Goal: Obtain resource: Download file/media

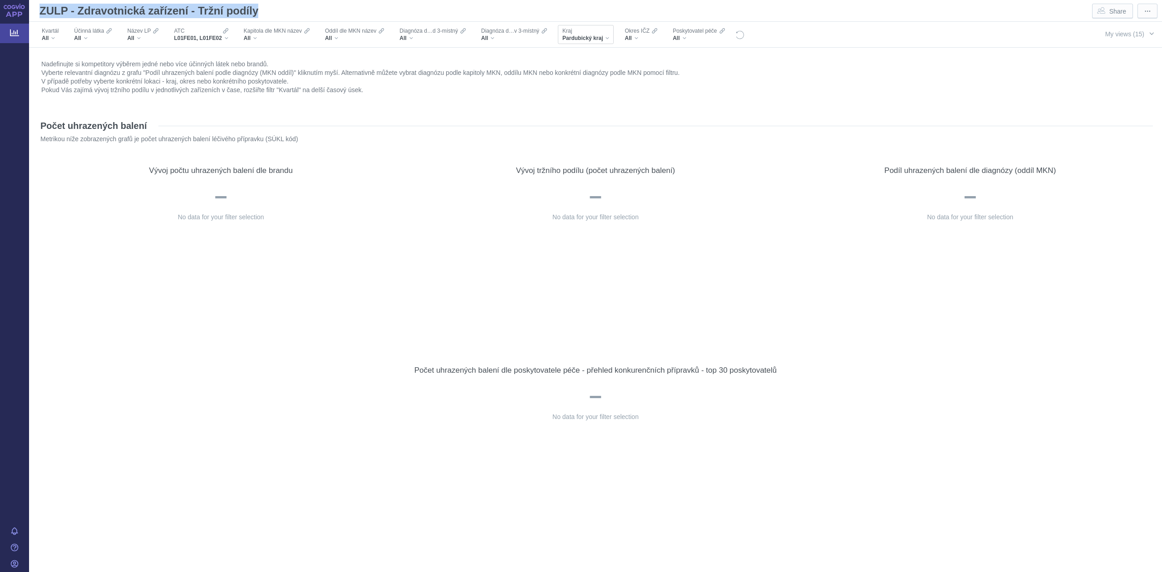
click at [589, 33] on div "Kraj" at bounding box center [586, 30] width 47 height 7
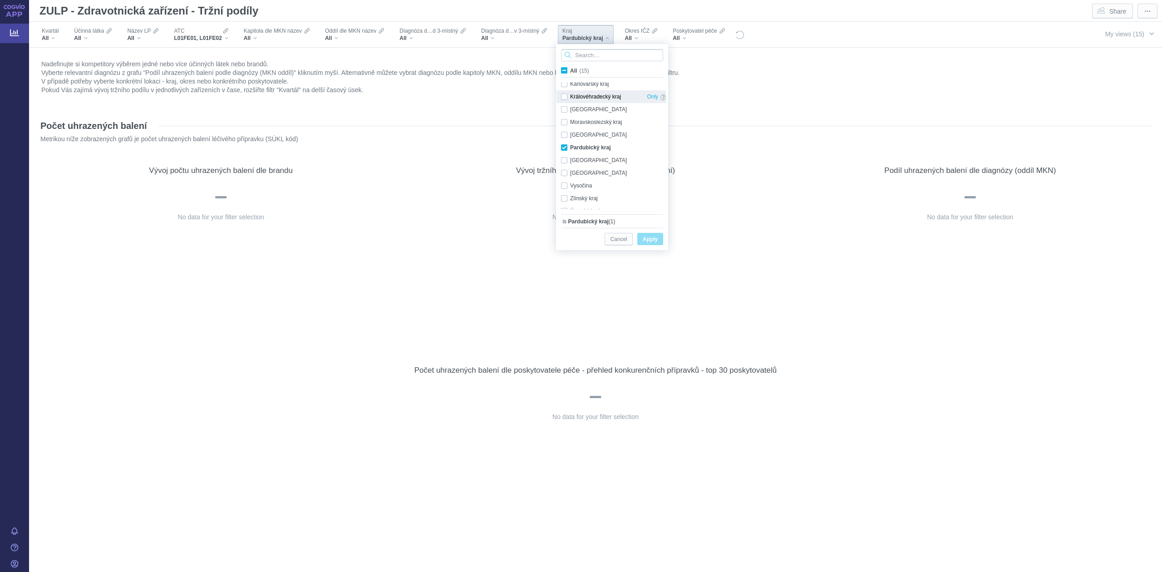
scroll to position [57, 0]
click at [563, 148] on div "Pardubický kraj Only" at bounding box center [614, 145] width 114 height 13
checkbox input "false"
click at [566, 158] on div "Plzeňský kraj Only" at bounding box center [614, 158] width 114 height 13
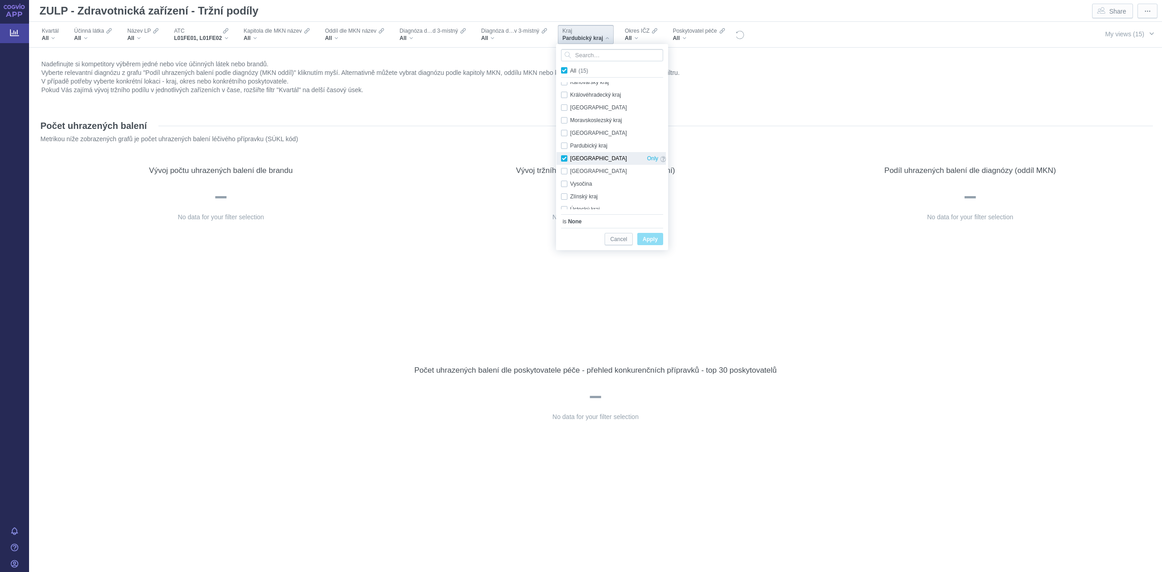
checkbox input "true"
click at [653, 240] on span "Apply" at bounding box center [650, 239] width 15 height 11
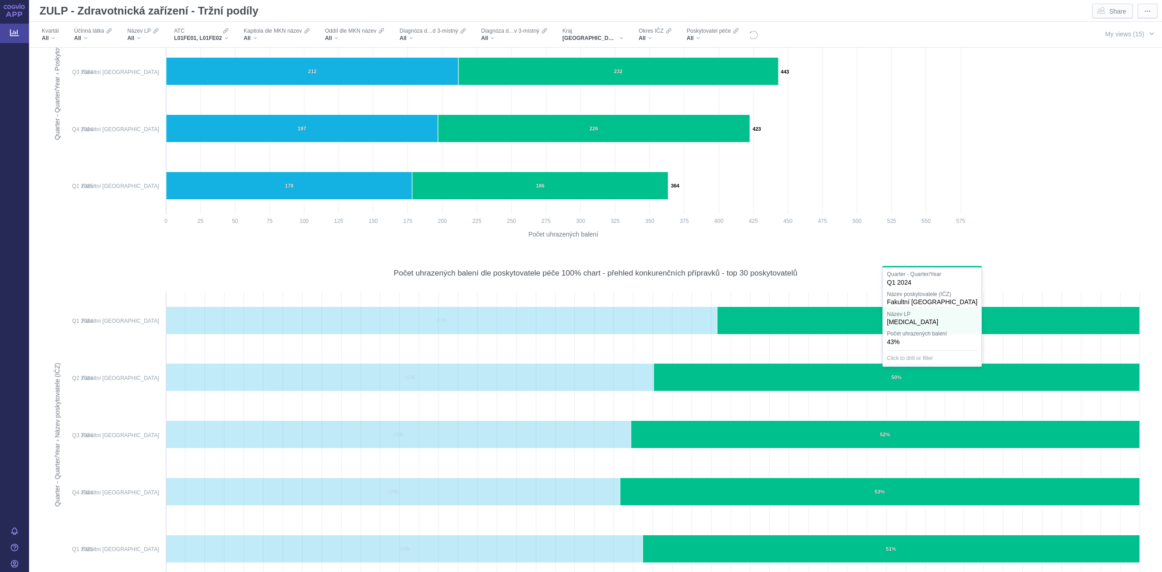
scroll to position [807, 0]
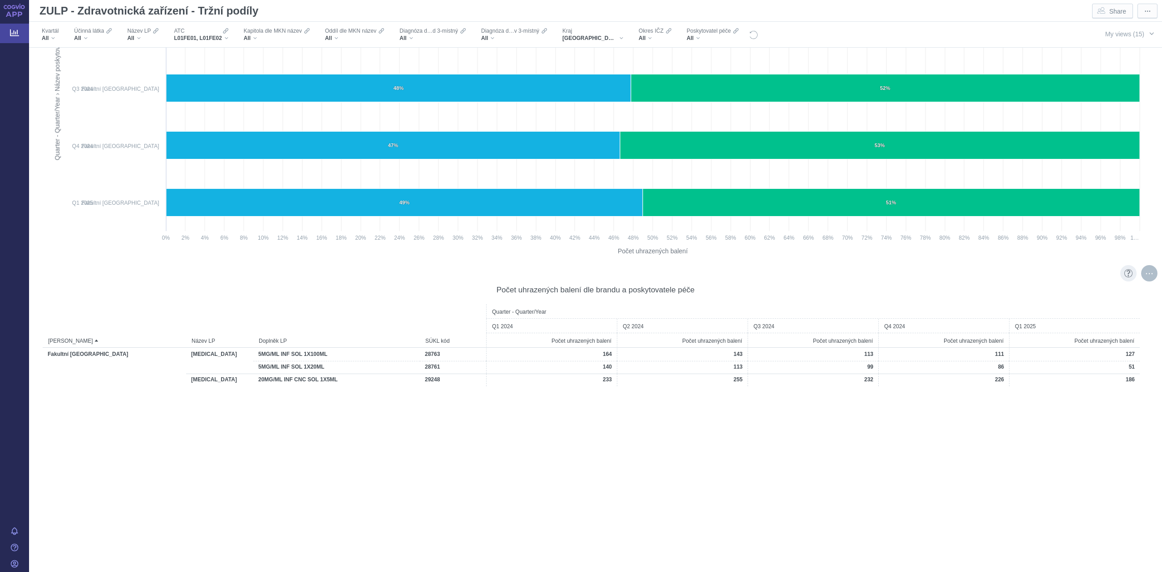
click at [1142, 275] on div "More actions" at bounding box center [1150, 273] width 16 height 16
click at [1057, 292] on span "Export" at bounding box center [1067, 292] width 99 height 9
click at [1039, 344] on span "Formatted (.xlsx)" at bounding box center [1067, 344] width 99 height 9
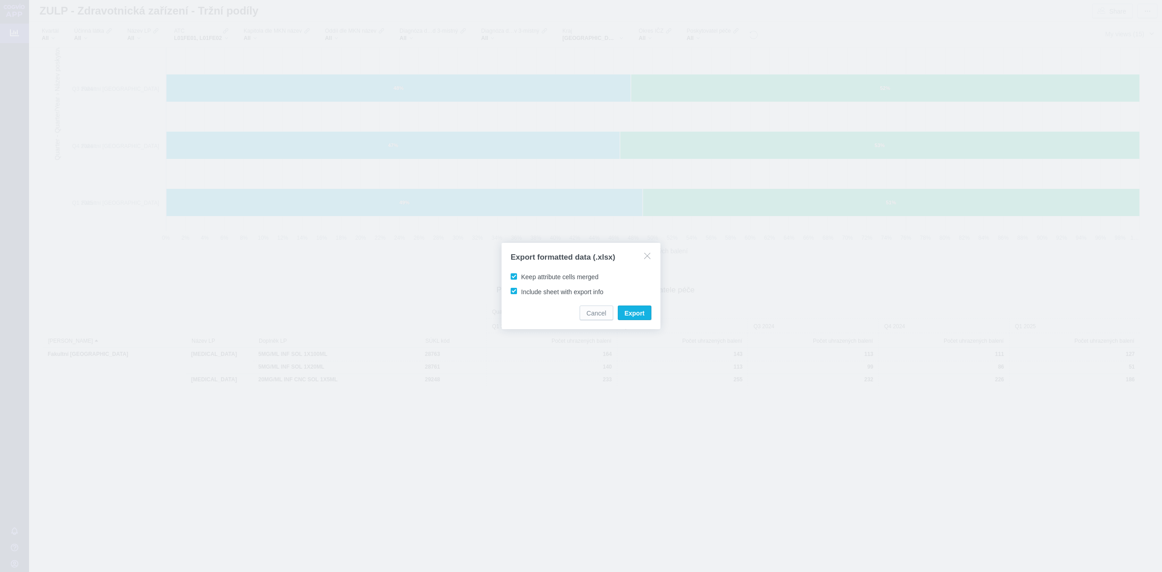
click at [521, 276] on span "Keep attribute cells merged" at bounding box center [559, 276] width 77 height 7
click at [520, 276] on input "Keep attribute cells merged" at bounding box center [523, 275] width 6 height 6
checkbox input "false"
drag, startPoint x: 511, startPoint y: 291, endPoint x: 580, endPoint y: 322, distance: 76.0
click at [521, 291] on span "Include sheet with export info" at bounding box center [562, 291] width 82 height 7
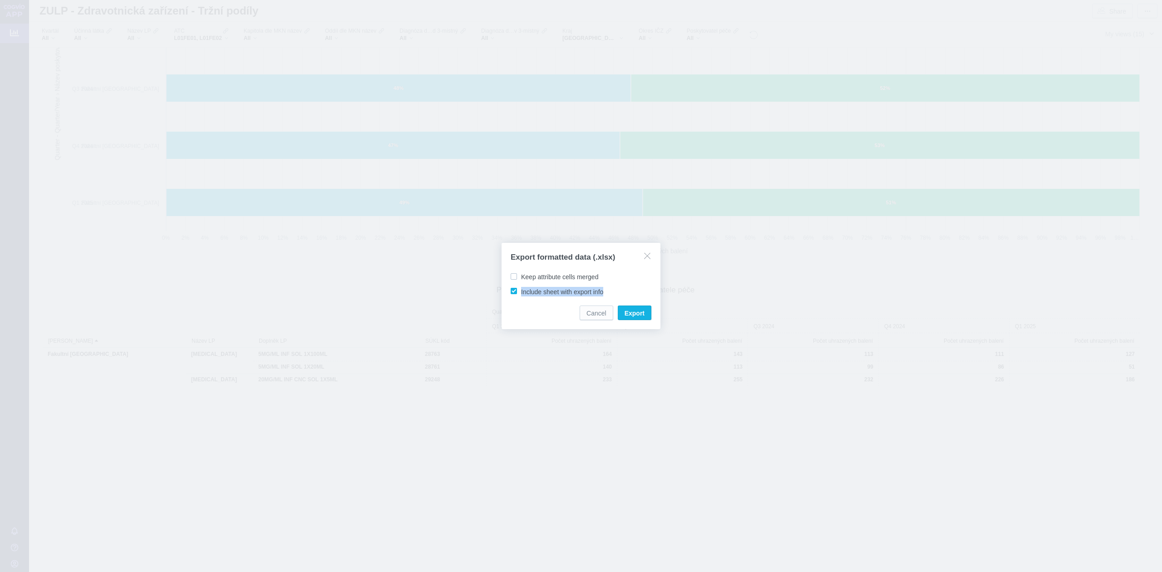
click at [521, 292] on span "Include sheet with export info" at bounding box center [562, 291] width 82 height 7
click at [520, 292] on input "Include sheet with export info" at bounding box center [523, 290] width 6 height 6
checkbox input "false"
click at [634, 316] on span "Export" at bounding box center [635, 313] width 20 height 9
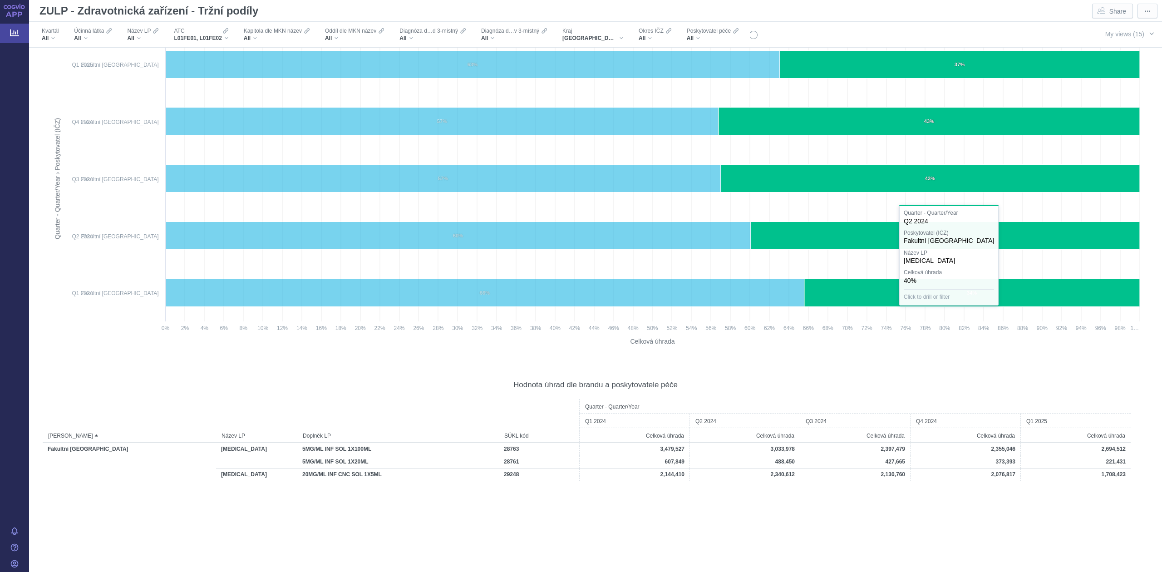
scroll to position [3310, 0]
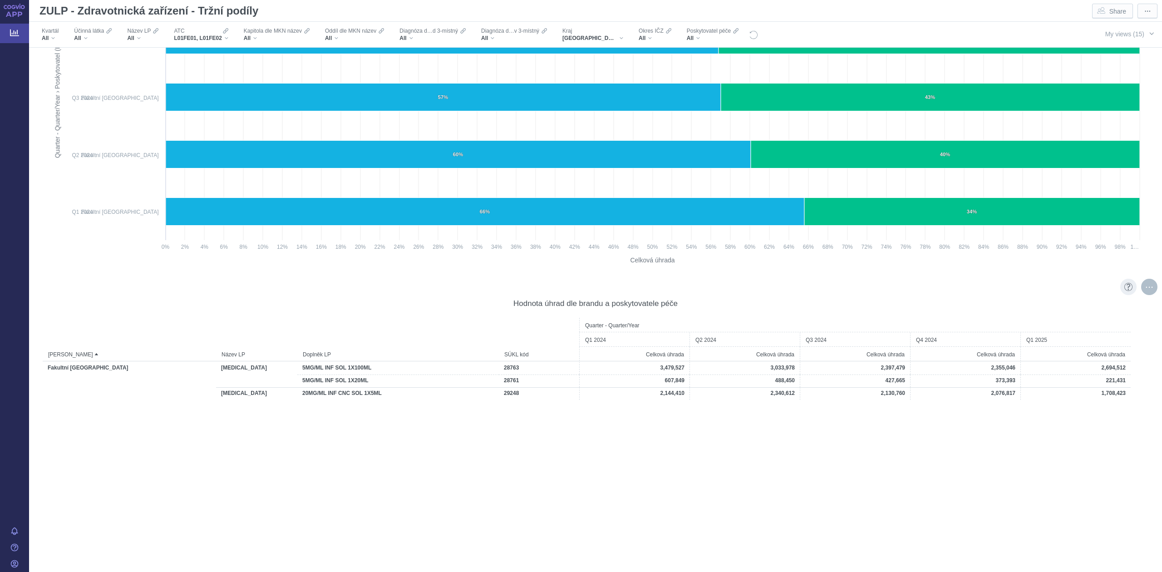
click at [1142, 293] on div "More actions" at bounding box center [1150, 287] width 16 height 16
click at [1049, 300] on div "Export" at bounding box center [1068, 306] width 113 height 15
click at [1038, 358] on span "Formatted (.xlsx)" at bounding box center [1067, 357] width 99 height 9
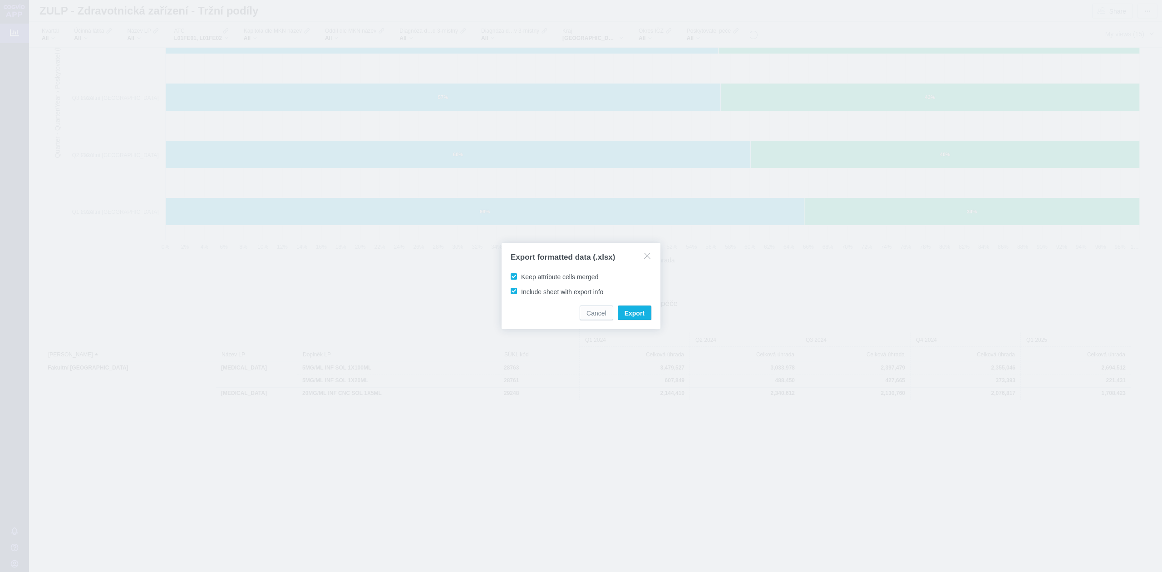
click at [521, 278] on span "Keep attribute cells merged" at bounding box center [559, 276] width 77 height 7
click at [520, 278] on input "Keep attribute cells merged" at bounding box center [523, 275] width 6 height 6
checkbox input "false"
click at [521, 291] on span "Include sheet with export info" at bounding box center [562, 291] width 82 height 7
click at [520, 291] on input "Include sheet with export info" at bounding box center [523, 290] width 6 height 6
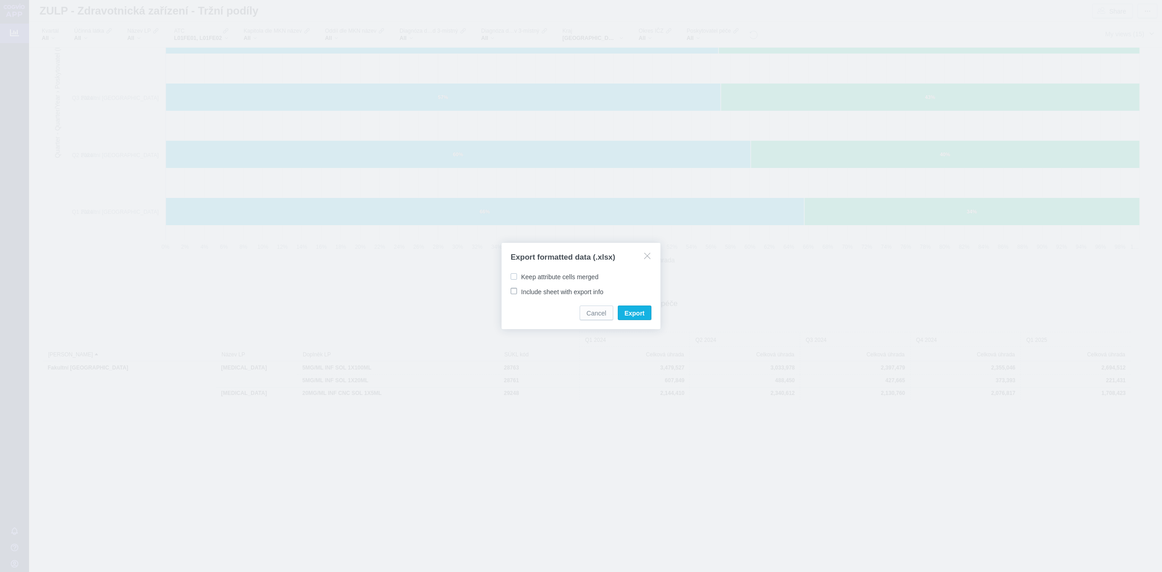
checkbox input "false"
click at [639, 312] on span "Export" at bounding box center [635, 313] width 20 height 9
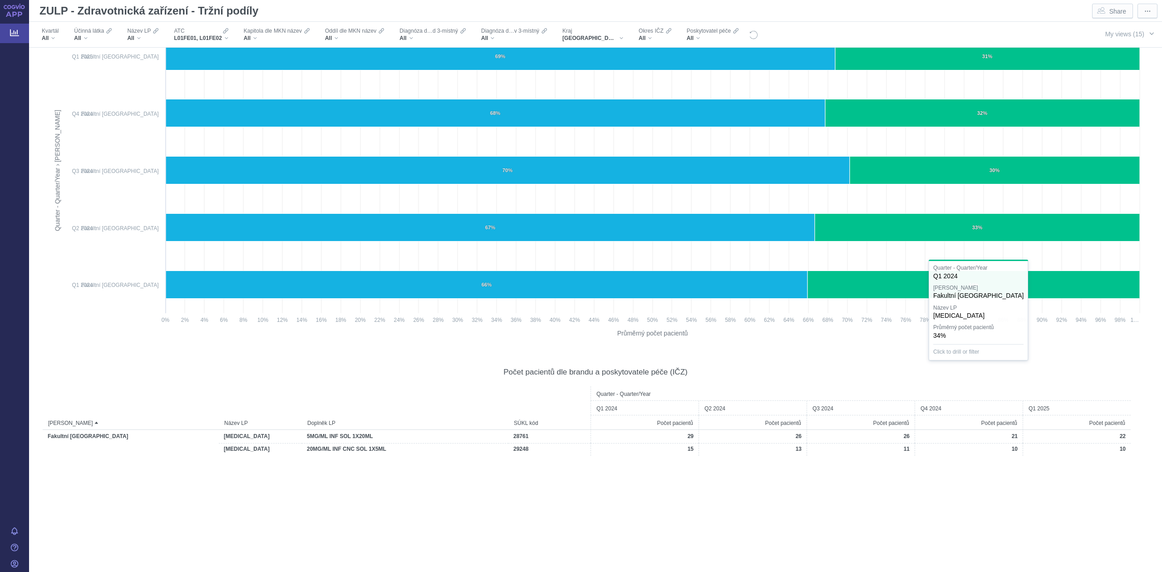
scroll to position [4610, 0]
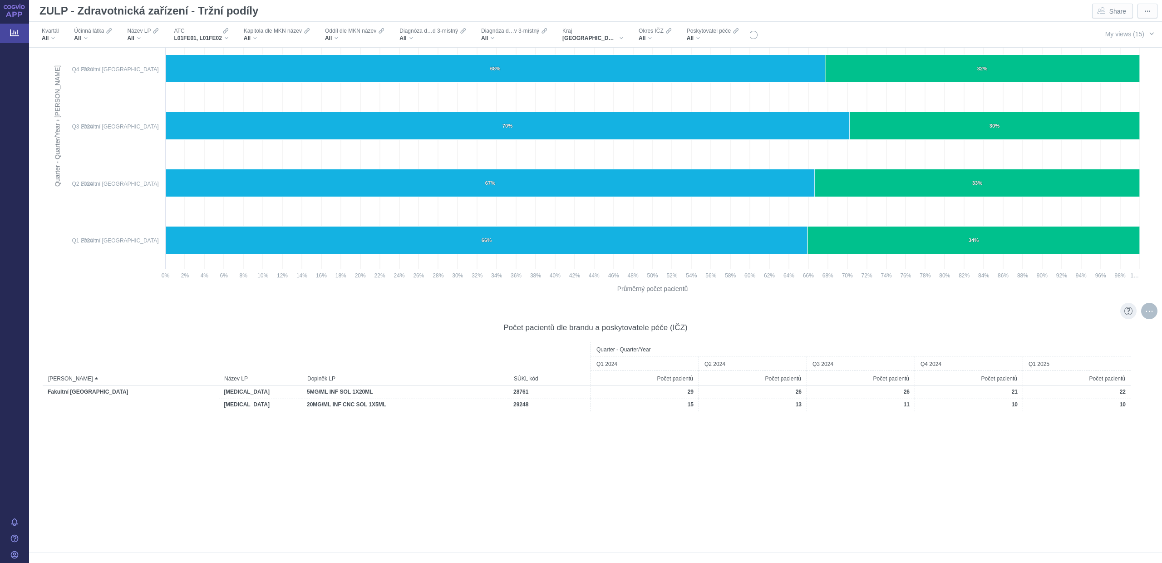
click at [1142, 309] on div "More actions" at bounding box center [1150, 311] width 16 height 16
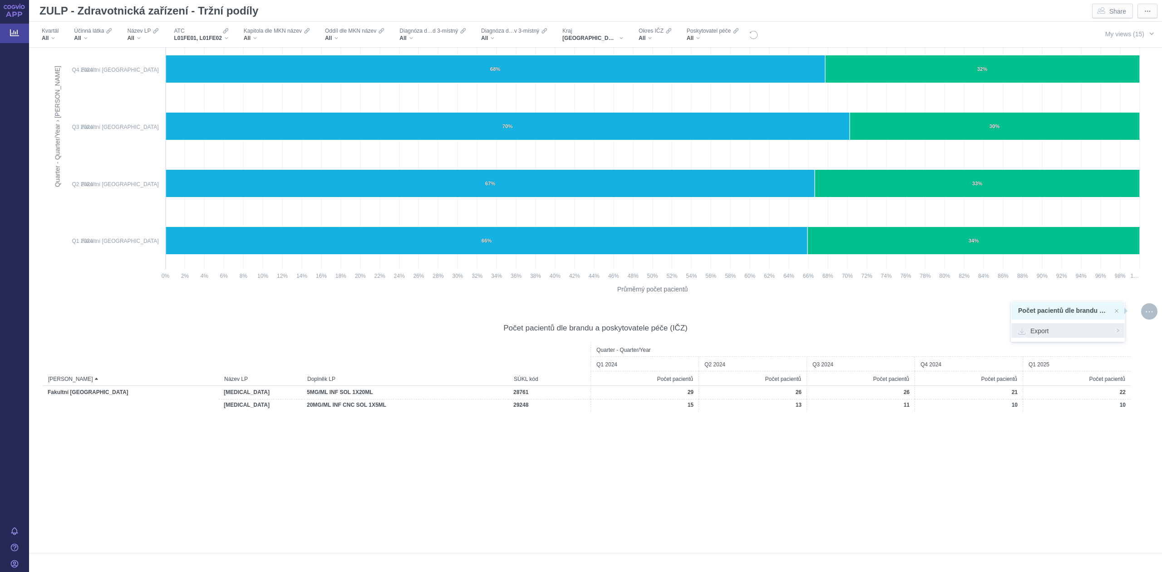
click at [1052, 334] on span "Export" at bounding box center [1067, 330] width 99 height 9
click at [1034, 381] on span "Formatted (.xlsx)" at bounding box center [1067, 381] width 99 height 9
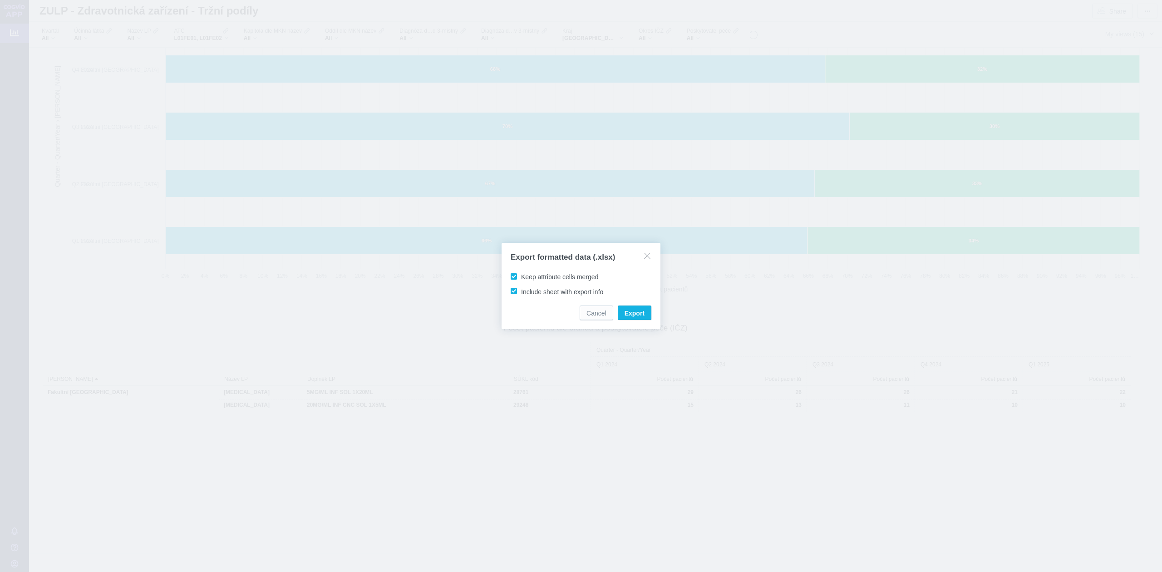
click at [521, 277] on span "Keep attribute cells merged" at bounding box center [559, 276] width 77 height 7
click at [520, 277] on input "Keep attribute cells merged" at bounding box center [523, 275] width 6 height 6
checkbox input "false"
drag, startPoint x: 513, startPoint y: 284, endPoint x: 518, endPoint y: 291, distance: 8.4
click at [518, 291] on div "Keep attribute cells merged Include sheet with export info" at bounding box center [581, 284] width 141 height 25
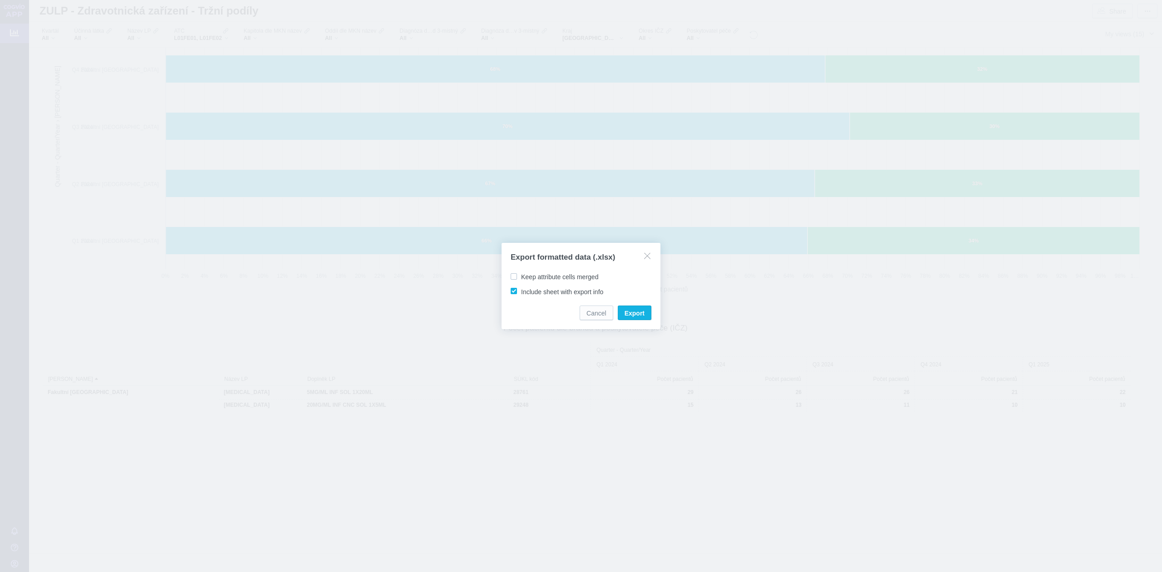
click at [521, 292] on span "Include sheet with export info" at bounding box center [562, 291] width 82 height 7
click at [520, 292] on input "Include sheet with export info" at bounding box center [523, 290] width 6 height 6
checkbox input "false"
click at [645, 317] on button "Export" at bounding box center [635, 313] width 34 height 15
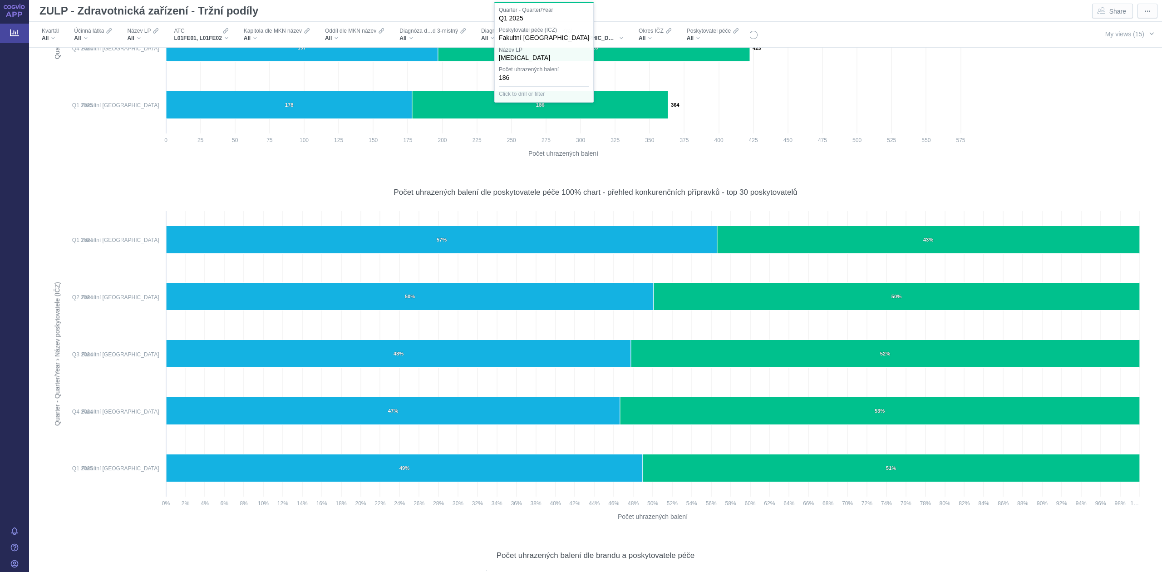
scroll to position [0, 0]
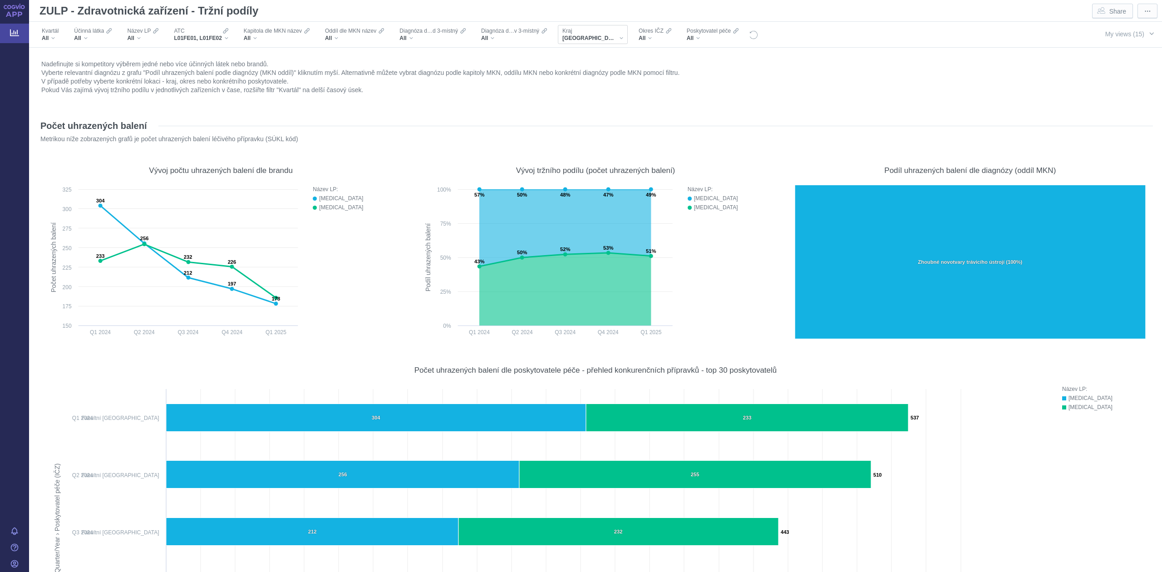
click at [567, 35] on span "[GEOGRAPHIC_DATA]" at bounding box center [590, 38] width 54 height 7
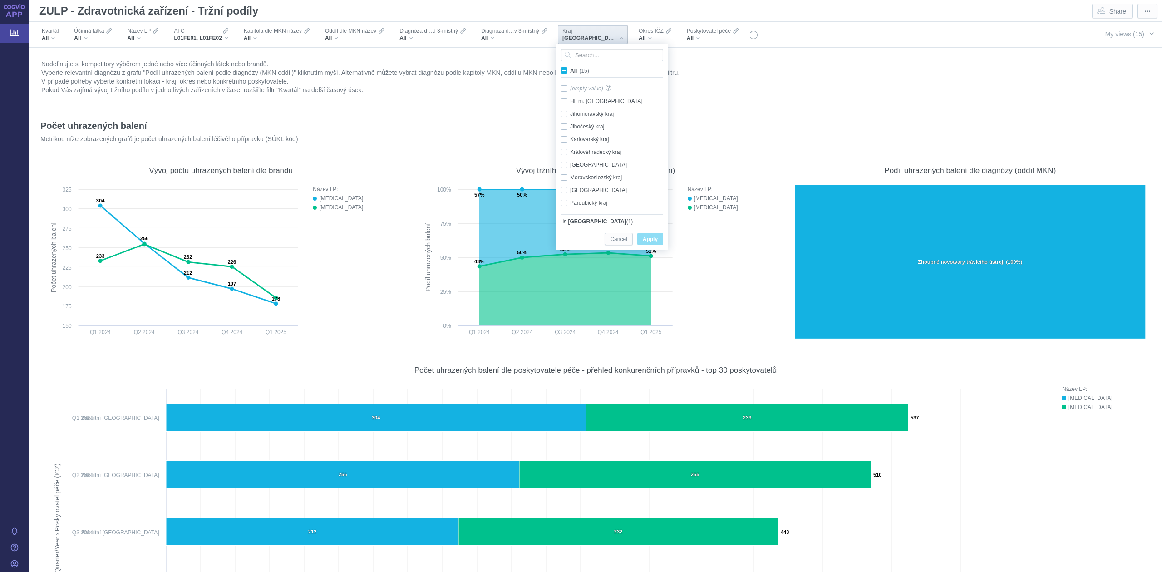
scroll to position [64, 0]
click at [575, 149] on div "Plzeňský kraj Only" at bounding box center [614, 152] width 114 height 13
checkbox input "false"
click at [574, 161] on div "Středočeský kraj Only" at bounding box center [614, 164] width 114 height 13
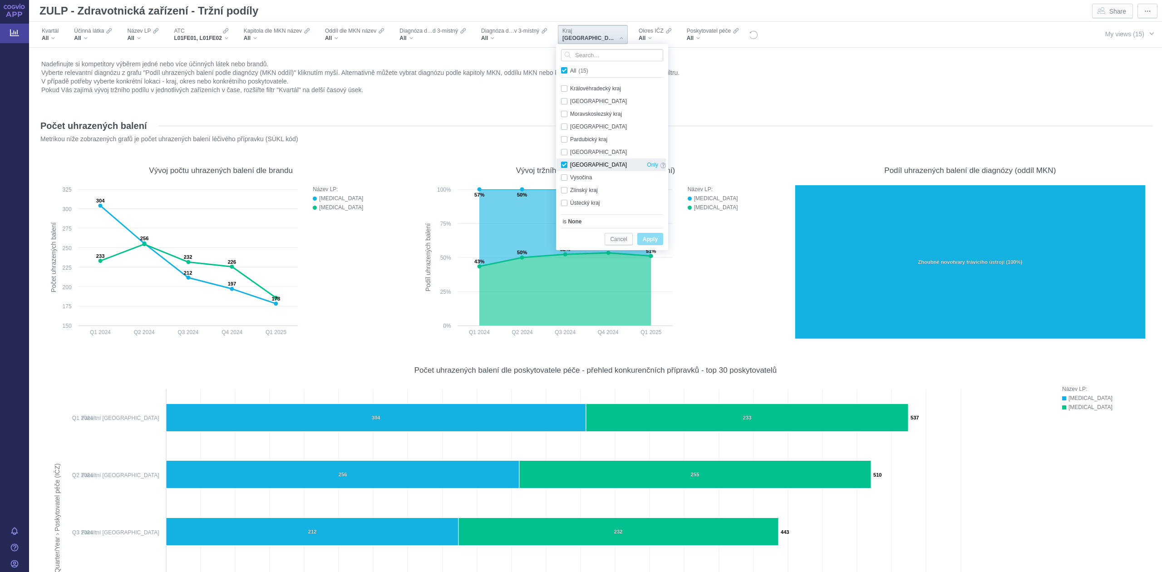
checkbox input "true"
click at [648, 245] on span "Apply" at bounding box center [650, 239] width 15 height 11
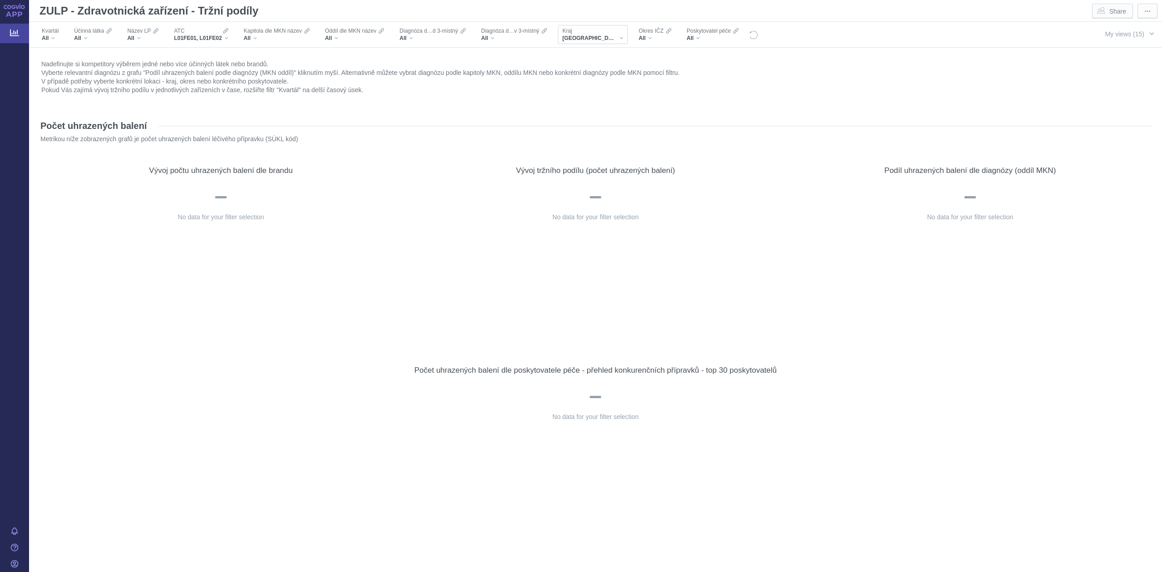
click at [598, 31] on div "Kraj" at bounding box center [593, 30] width 61 height 7
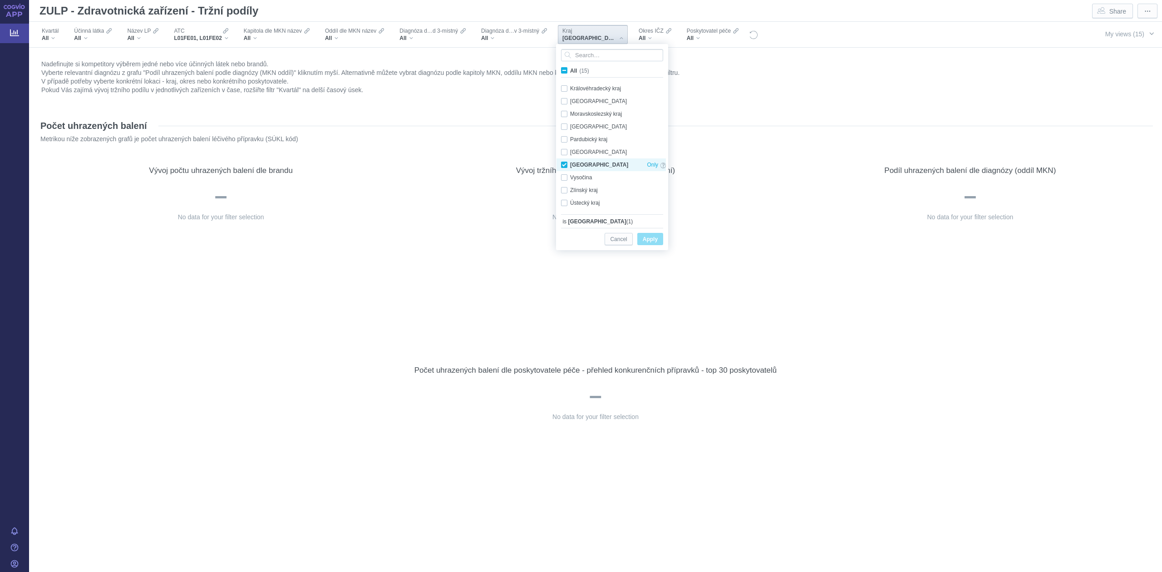
click at [571, 169] on div "Středočeský kraj Only" at bounding box center [614, 164] width 114 height 13
checkbox input "false"
click at [571, 173] on div "Vysočina Only" at bounding box center [614, 177] width 114 height 13
checkbox input "true"
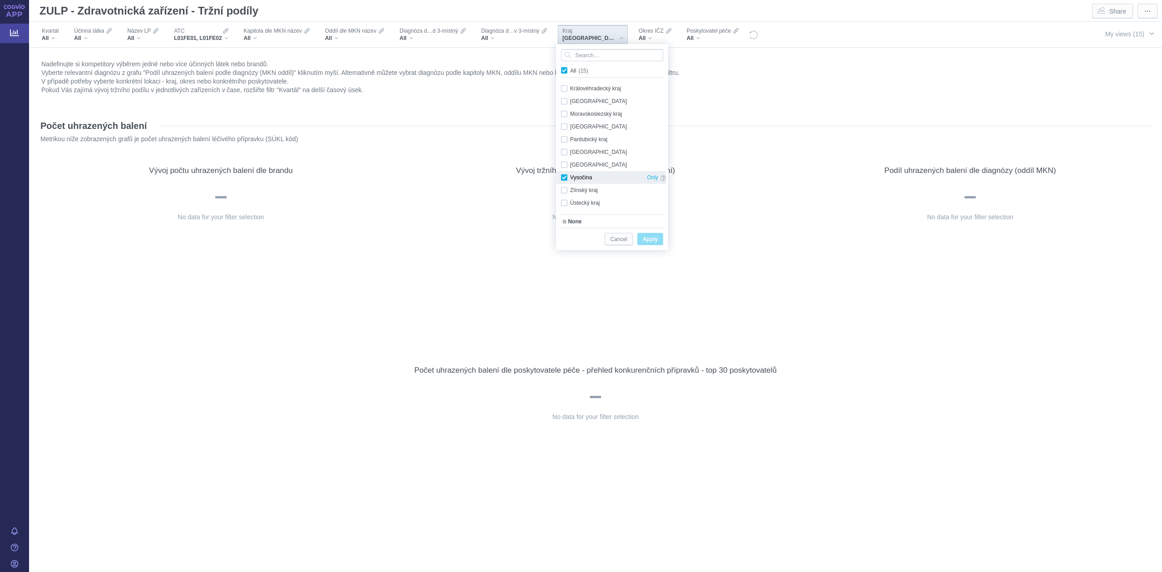
checkbox input "true"
click at [655, 240] on span "Apply" at bounding box center [650, 239] width 15 height 11
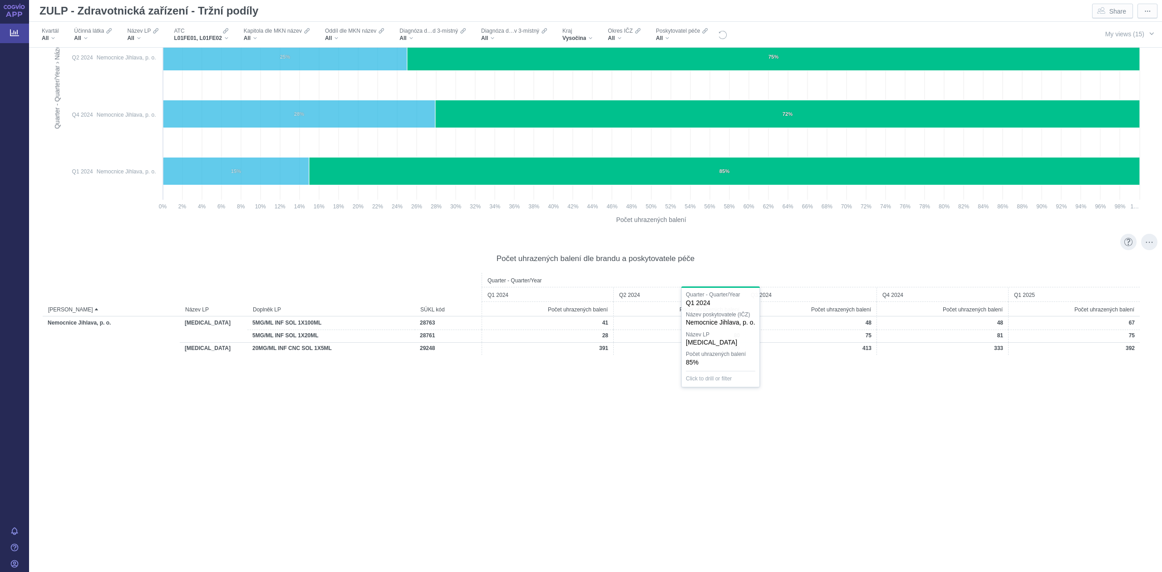
scroll to position [888, 0]
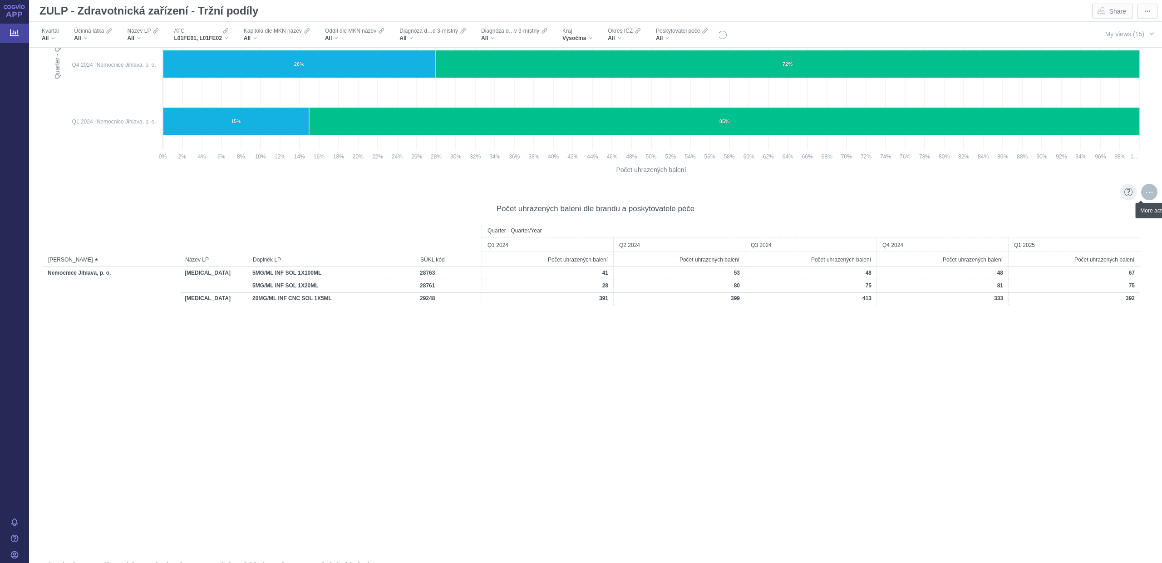
click at [1142, 195] on div "More actions" at bounding box center [1150, 192] width 16 height 16
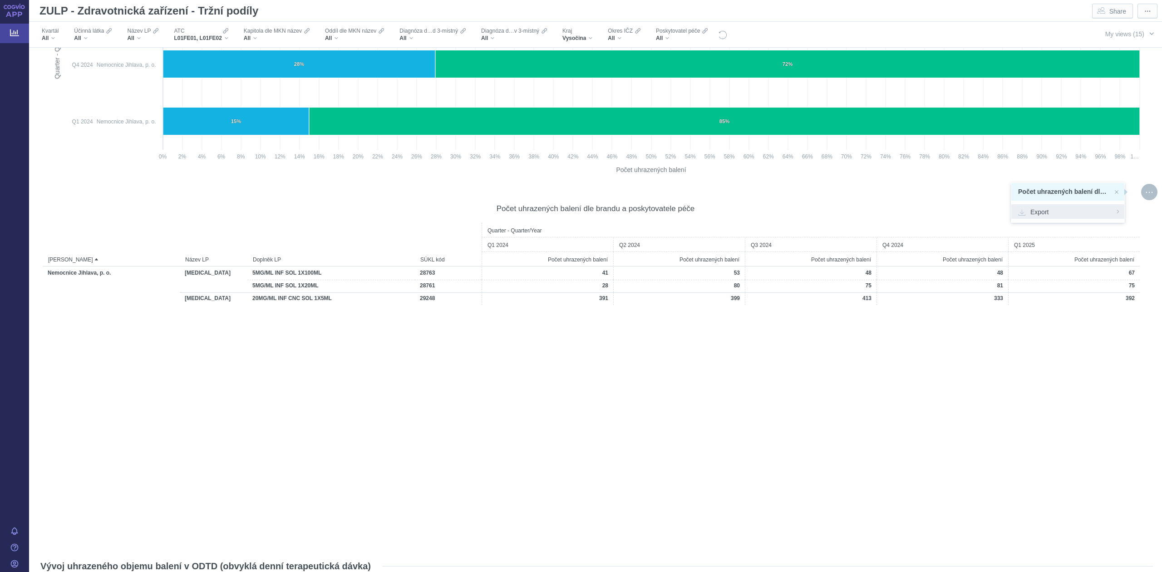
click at [1037, 210] on span "Export" at bounding box center [1067, 211] width 99 height 9
click at [1041, 262] on span "Formatted (.xlsx)" at bounding box center [1067, 262] width 99 height 9
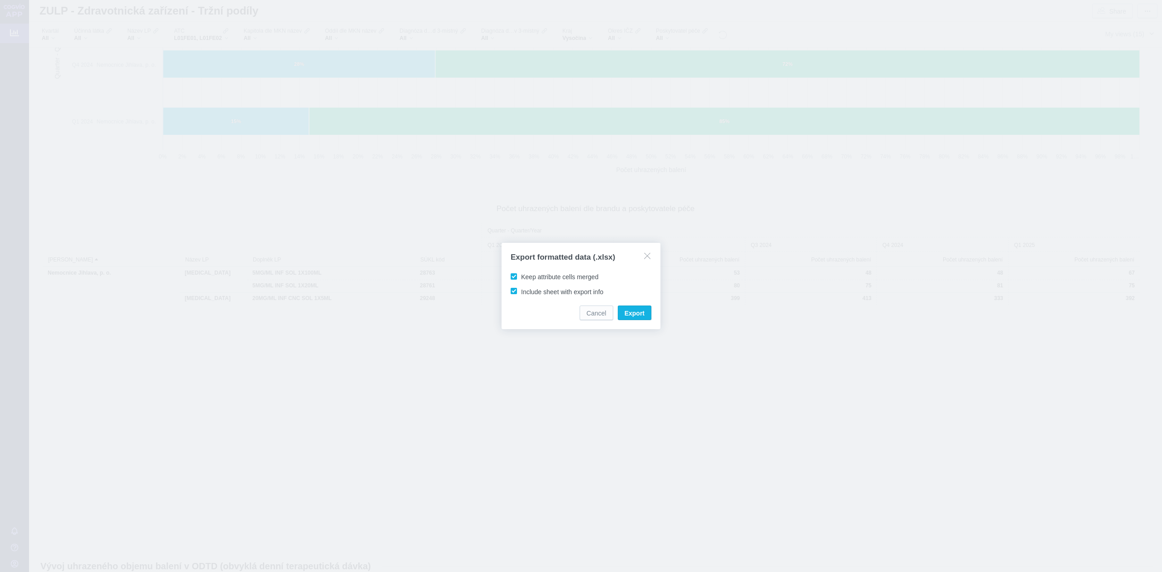
click at [521, 278] on span "Keep attribute cells merged" at bounding box center [559, 276] width 77 height 7
click at [520, 278] on input "Keep attribute cells merged" at bounding box center [523, 275] width 6 height 6
checkbox input "false"
click at [521, 291] on span "Include sheet with export info" at bounding box center [562, 291] width 82 height 7
click at [520, 291] on input "Include sheet with export info" at bounding box center [523, 290] width 6 height 6
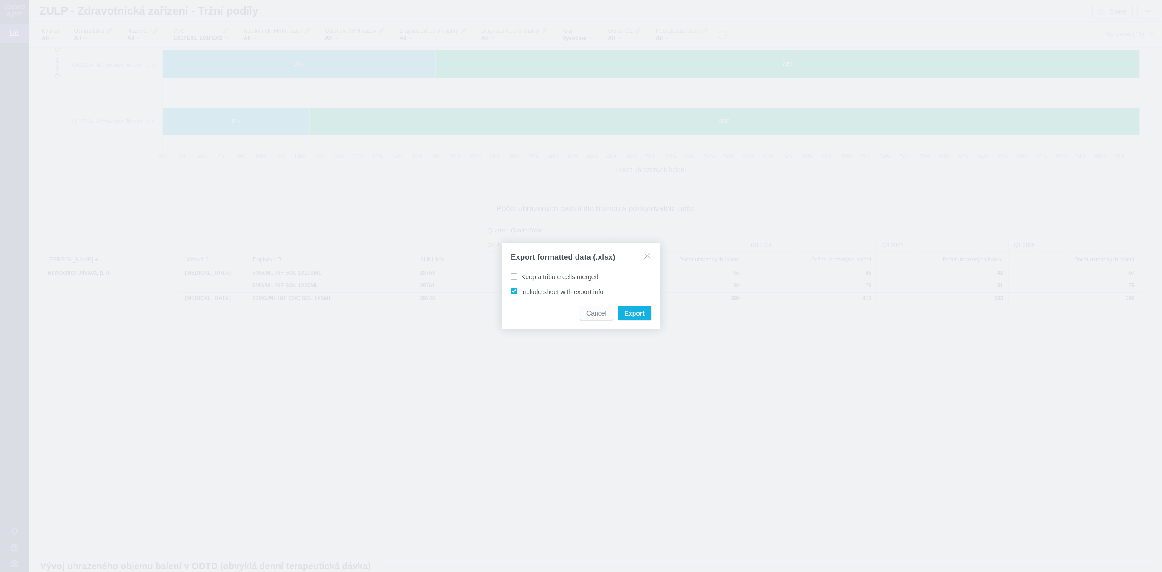
checkbox input "false"
click at [638, 312] on span "Export" at bounding box center [635, 313] width 20 height 9
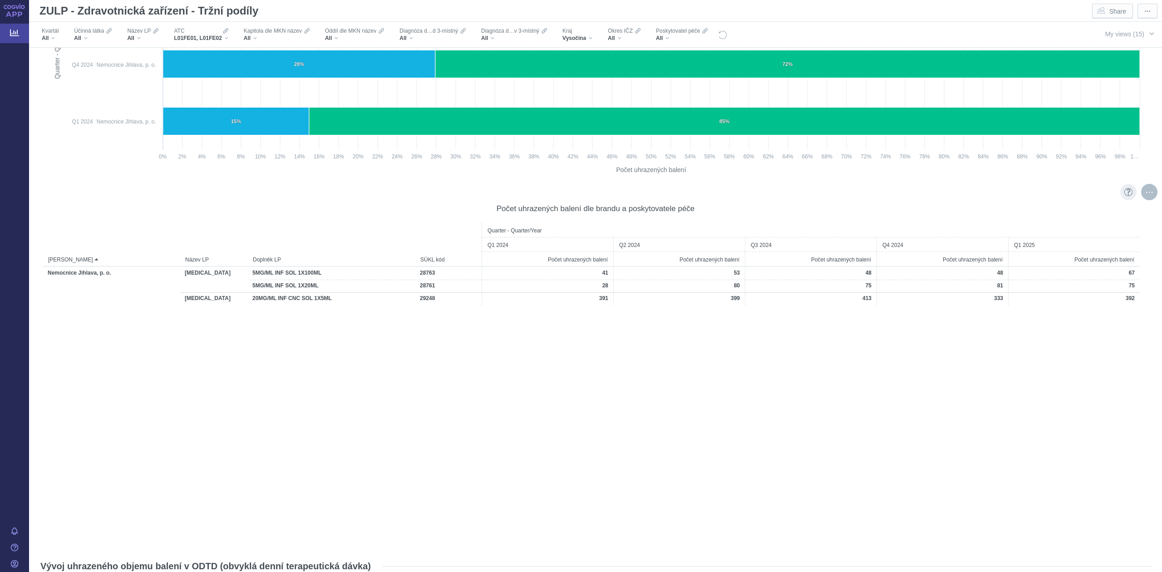
drag, startPoint x: 1141, startPoint y: 195, endPoint x: 1136, endPoint y: 195, distance: 5.0
click at [1142, 195] on div "More actions" at bounding box center [1150, 192] width 16 height 16
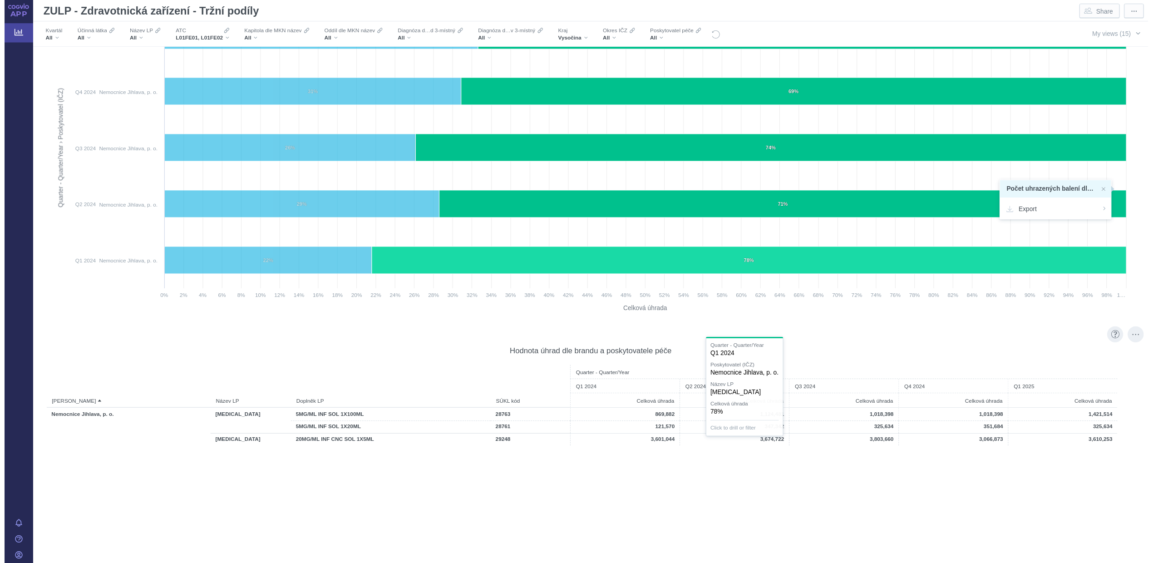
scroll to position [3390, 0]
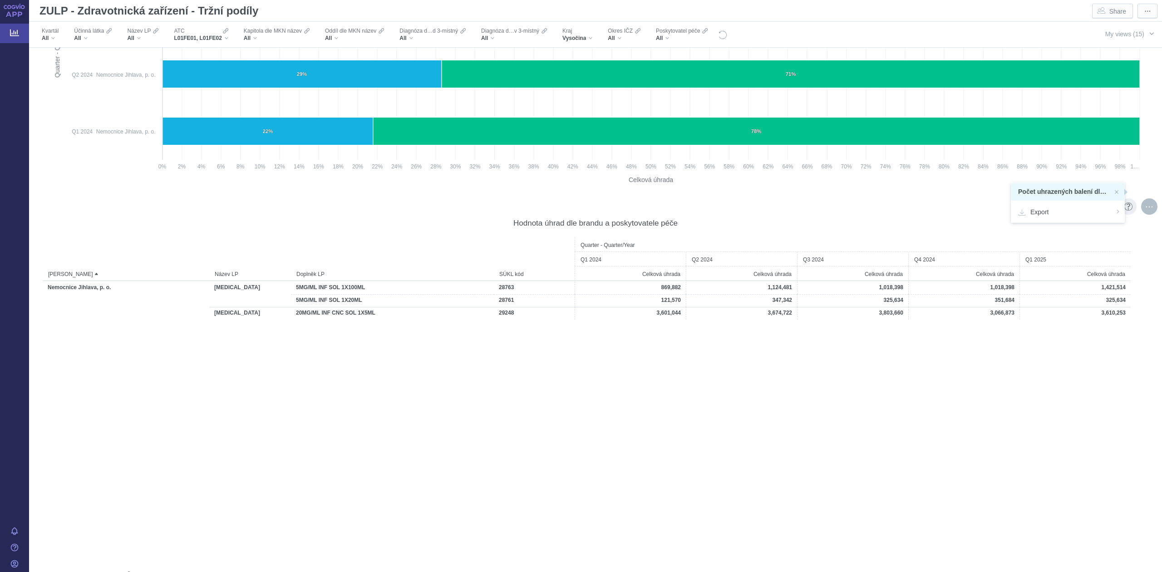
click at [1142, 204] on div "More actions" at bounding box center [1150, 206] width 16 height 16
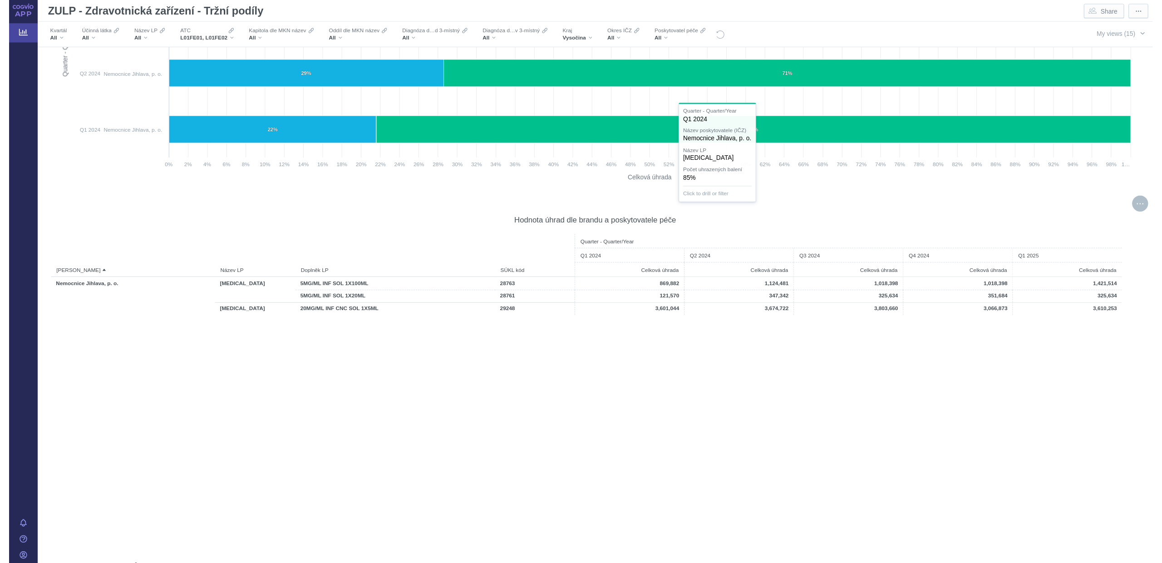
scroll to position [794, 0]
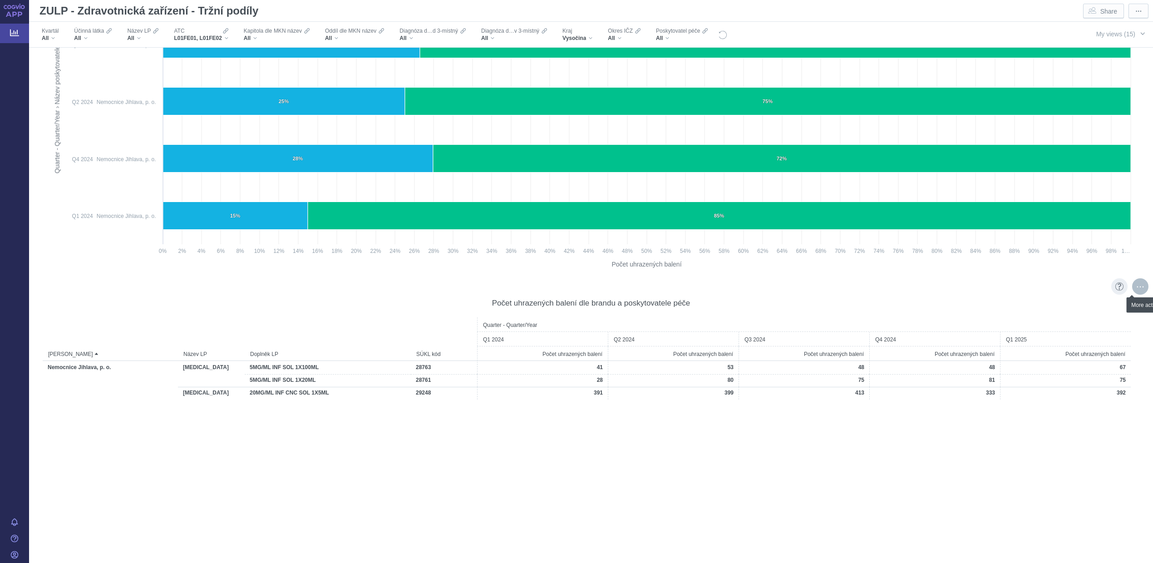
click at [1132, 289] on div "More actions" at bounding box center [1140, 286] width 16 height 16
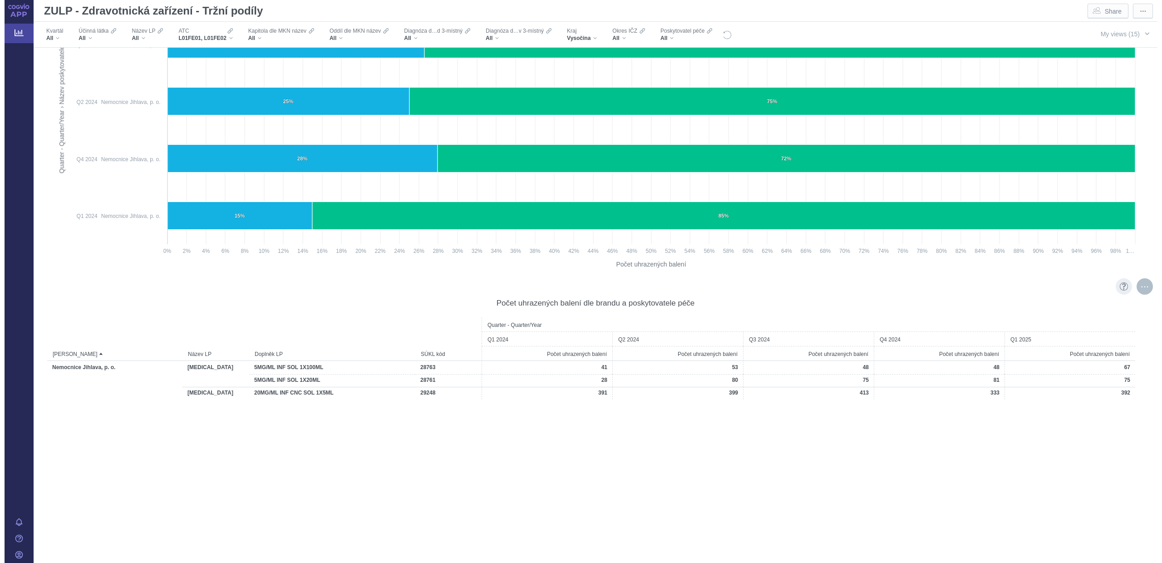
scroll to position [3315, 0]
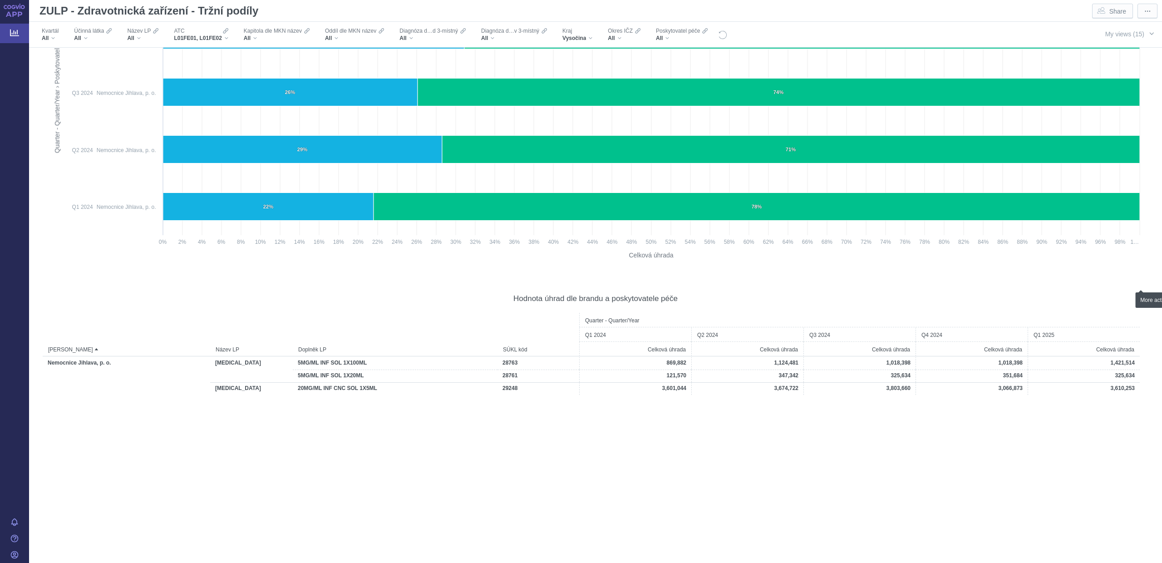
click at [0, 0] on div "More actions" at bounding box center [0, 0] width 0 height 0
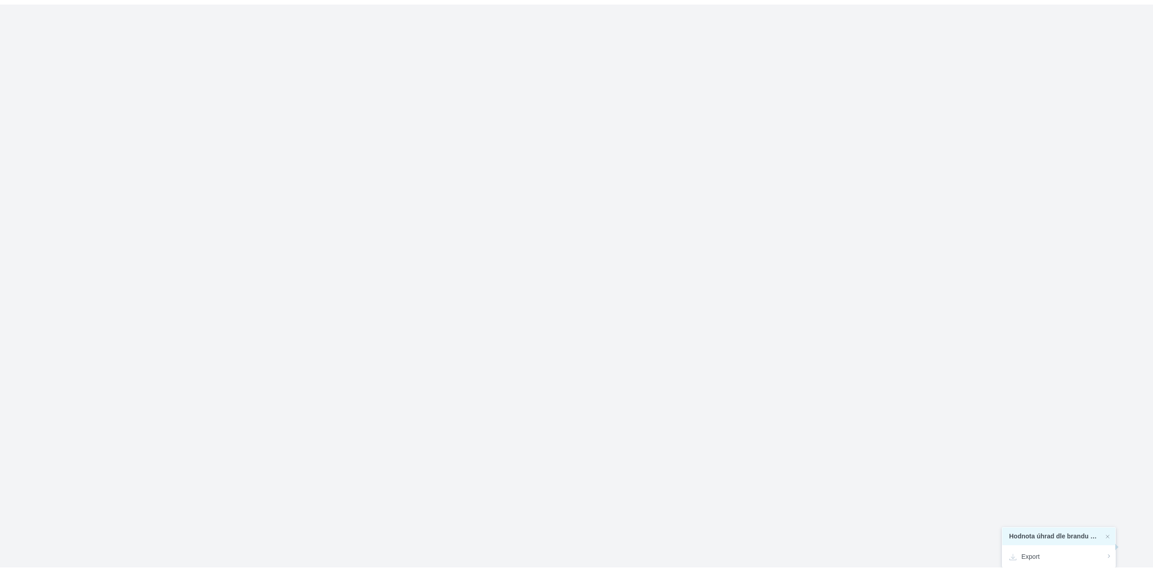
scroll to position [2230, 0]
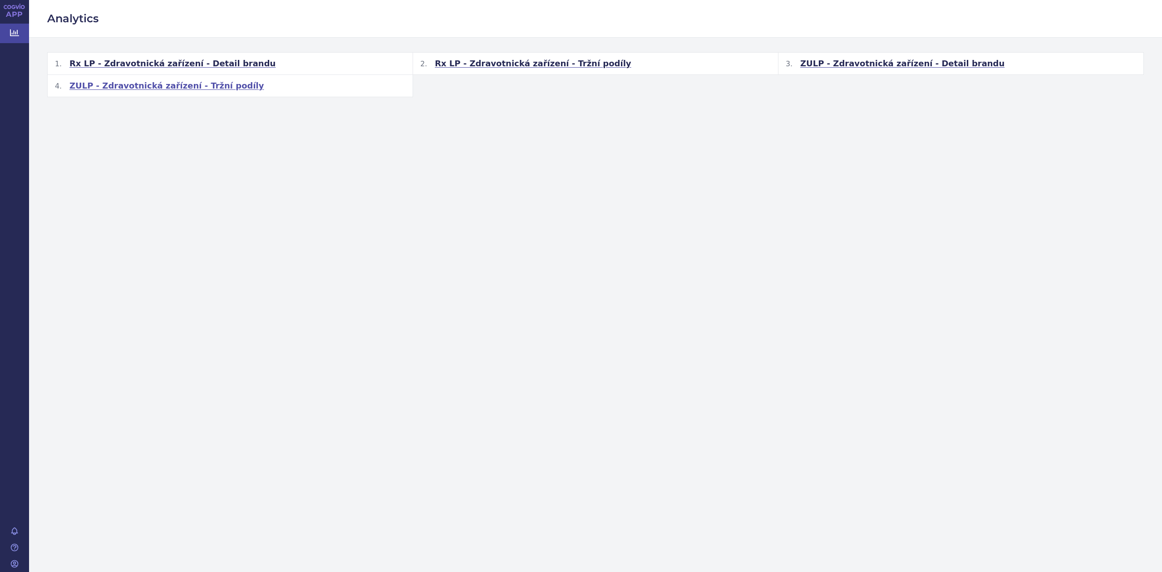
click at [157, 84] on span "ZULP - Zdravotnická zařízení - Tržní podíly" at bounding box center [166, 85] width 195 height 11
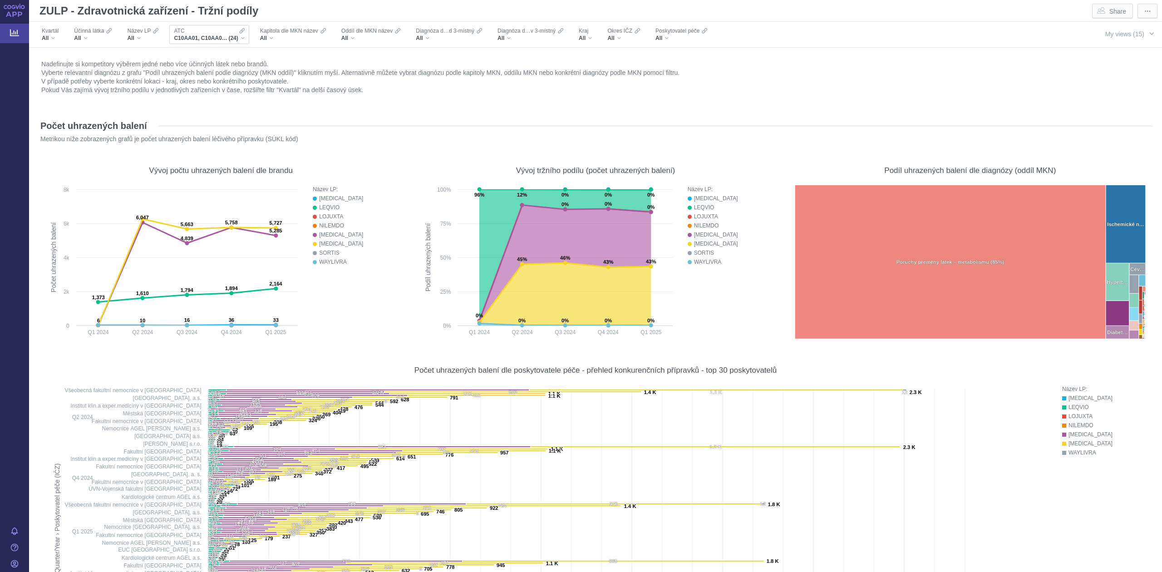
click at [240, 31] on icon "Filters" at bounding box center [241, 30] width 5 height 7
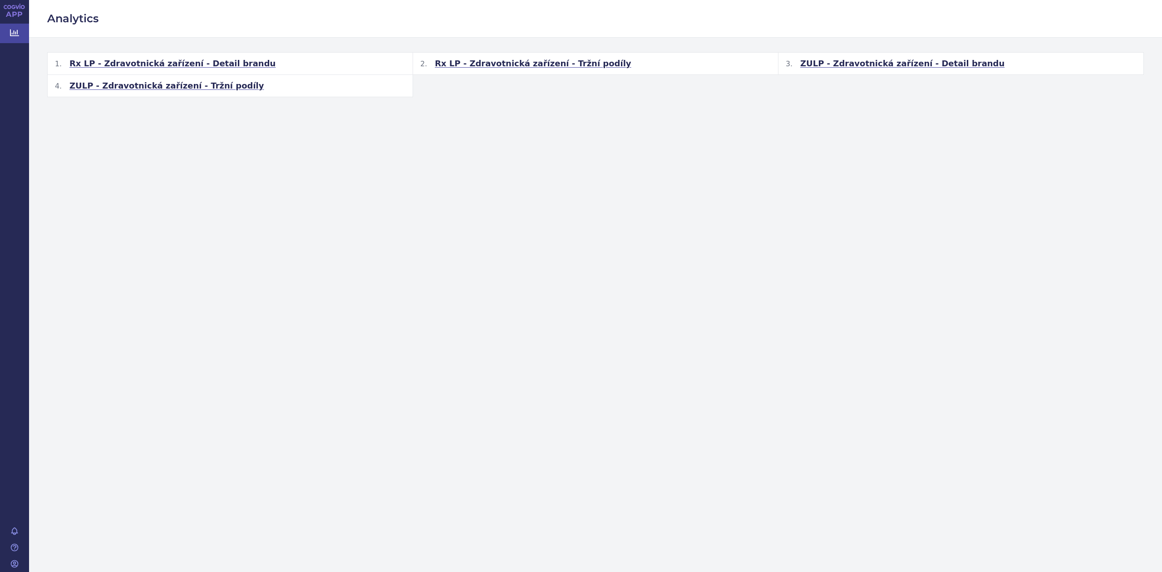
click at [202, 86] on span "ZULP - Zdravotnická zařízení - Tržní podíly" at bounding box center [166, 85] width 195 height 11
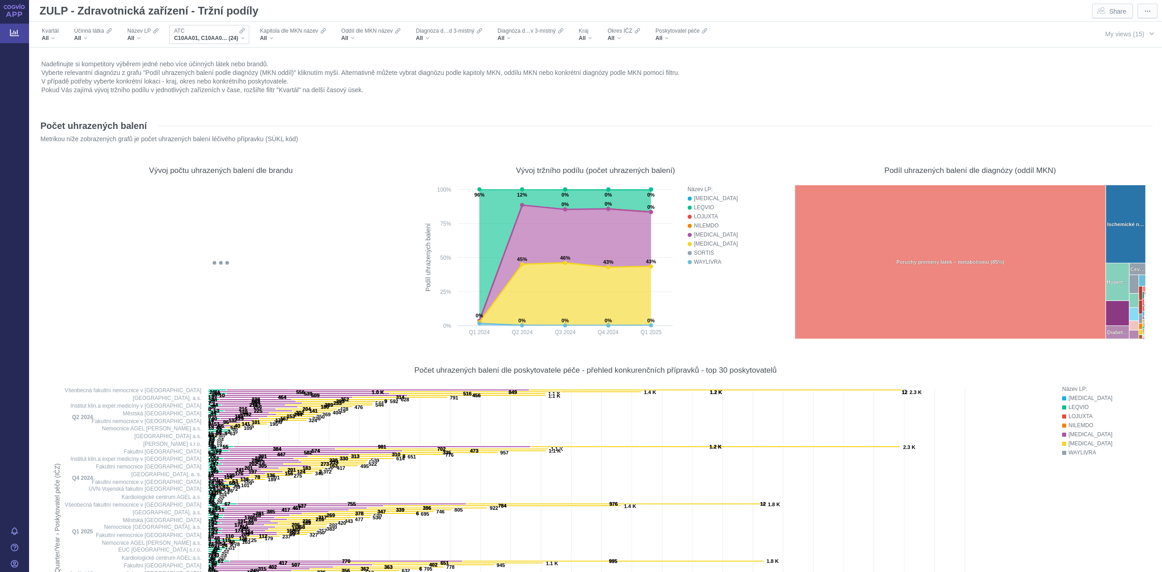
click at [245, 33] on div "ATC C10AA01, C10AA04, C10AA05, C10AA07, C10AB05, C10AB08, C10AC01, C10AX09, C10…" at bounding box center [208, 34] width 79 height 19
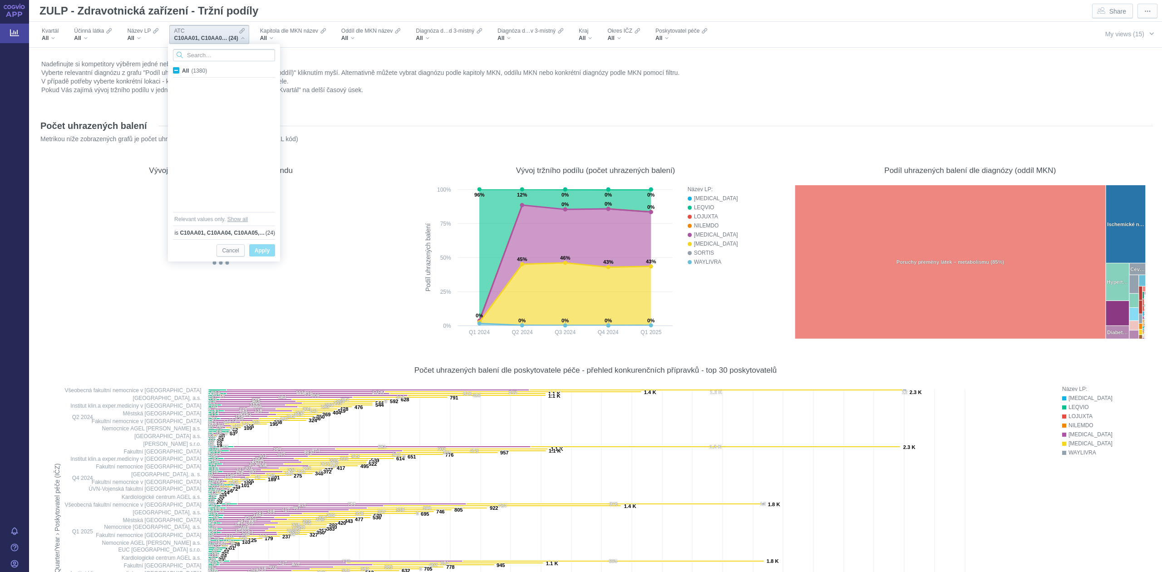
scroll to position [4380, 0]
click at [205, 57] on input "Search attribute values" at bounding box center [224, 55] width 102 height 12
type input "L01FE"
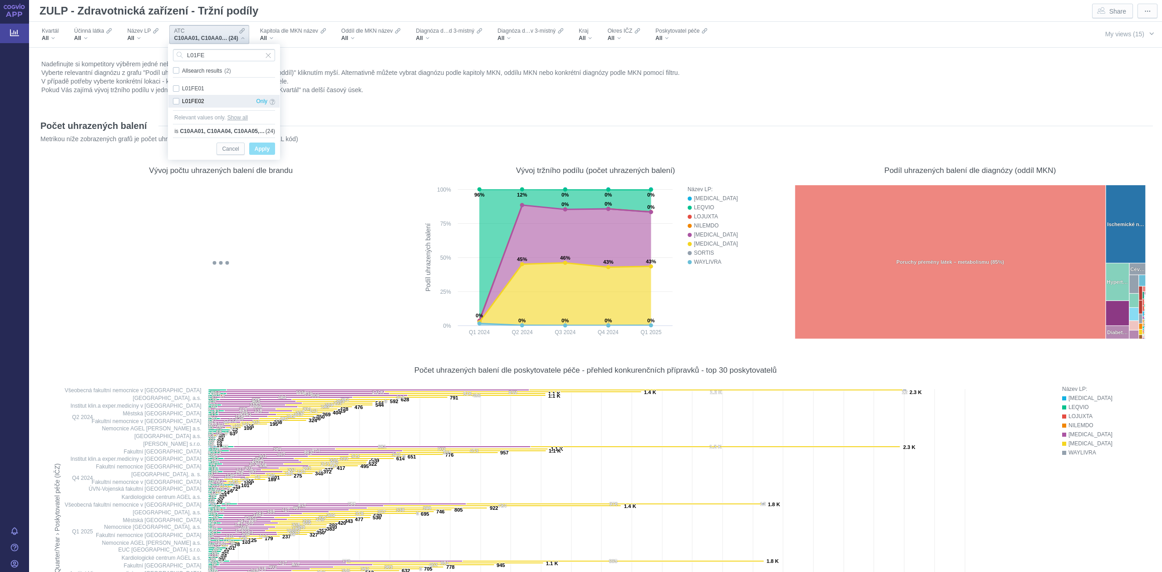
click at [176, 91] on div "L01FE01 Only" at bounding box center [223, 88] width 111 height 13
click at [177, 102] on div "L01FE02 Only" at bounding box center [223, 101] width 111 height 13
click at [177, 104] on div "L01FE02 Only" at bounding box center [223, 101] width 111 height 13
click at [175, 102] on div "L01FE02 Only" at bounding box center [223, 101] width 111 height 13
click at [177, 101] on div "L01FE02 Only" at bounding box center [223, 101] width 111 height 13
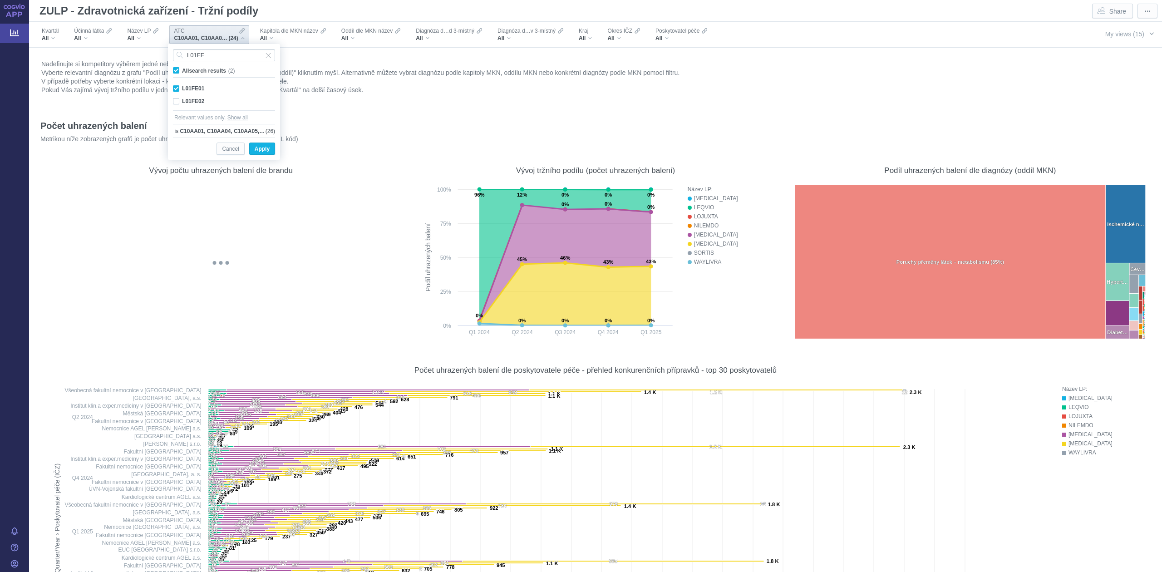
click at [176, 104] on div "L01FE02 Only" at bounding box center [223, 101] width 111 height 13
click at [182, 69] on span "All search results (2)" at bounding box center [208, 71] width 53 height 6
click at [182, 69] on input "All search results (2)" at bounding box center [185, 69] width 6 height 6
click at [176, 103] on div "L01FE02 Only" at bounding box center [223, 101] width 111 height 13
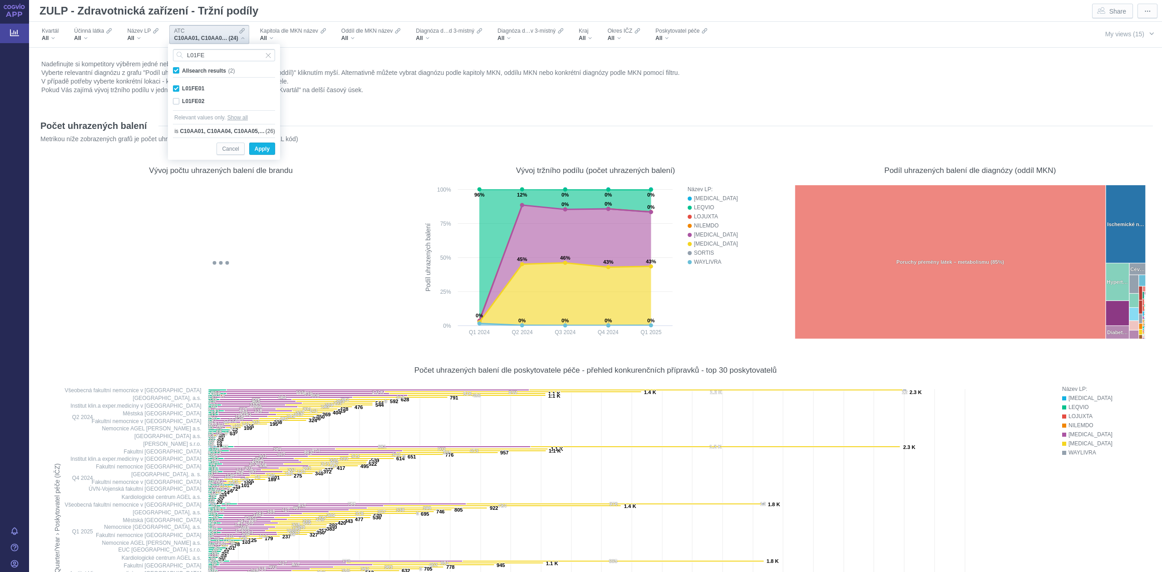
click at [176, 103] on div "L01FE02 Only" at bounding box center [223, 101] width 111 height 13
click at [175, 104] on div "L01FE02 Only" at bounding box center [223, 101] width 111 height 13
click at [230, 152] on span "Cancel" at bounding box center [230, 148] width 17 height 11
click at [230, 152] on div "Vývoj počtu uhrazených balení dle brandu @keyframes GDC-pop { 0%, 80%, 100% { t…" at bounding box center [221, 247] width 366 height 195
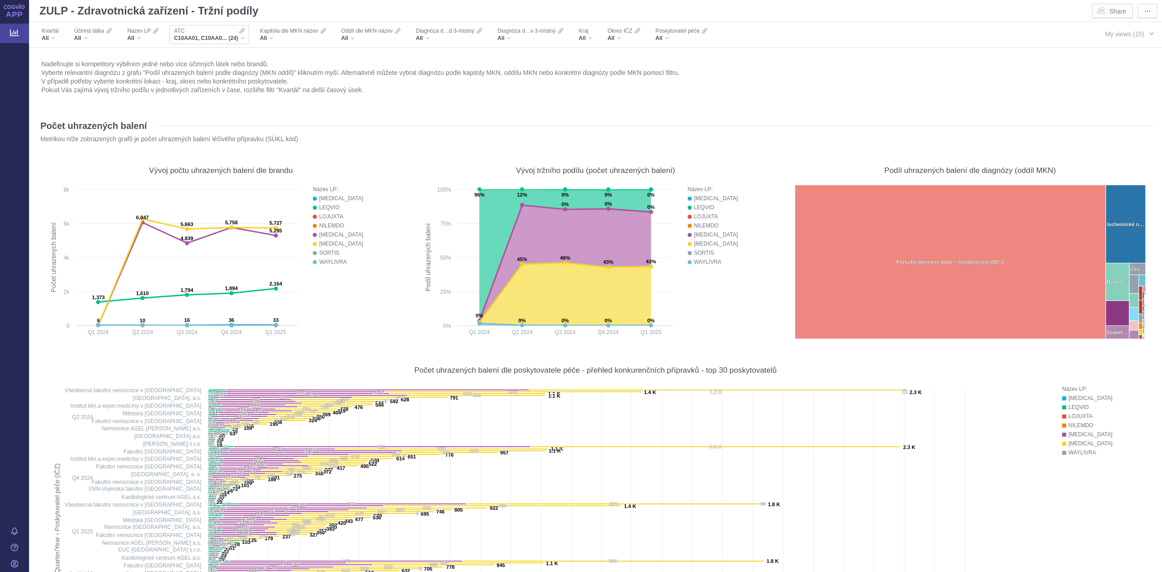
click at [242, 34] on icon "Filters" at bounding box center [241, 30] width 5 height 7
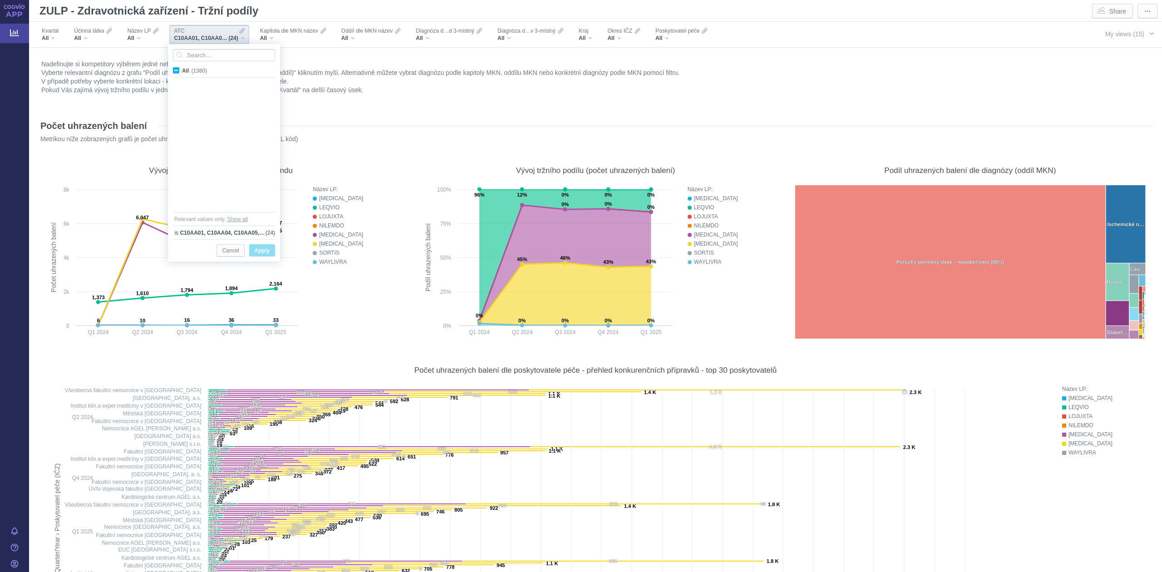
click at [182, 69] on span "All (1380)" at bounding box center [194, 71] width 25 height 6
click at [182, 69] on input "All (1380)" at bounding box center [185, 69] width 6 height 6
checkbox input "true"
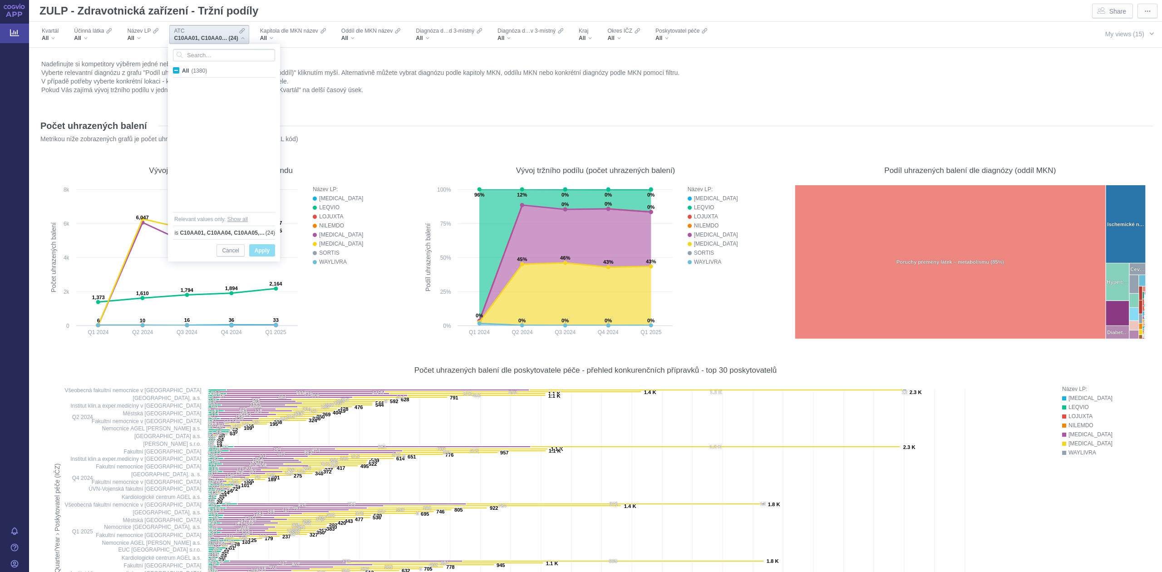
checkbox input "true"
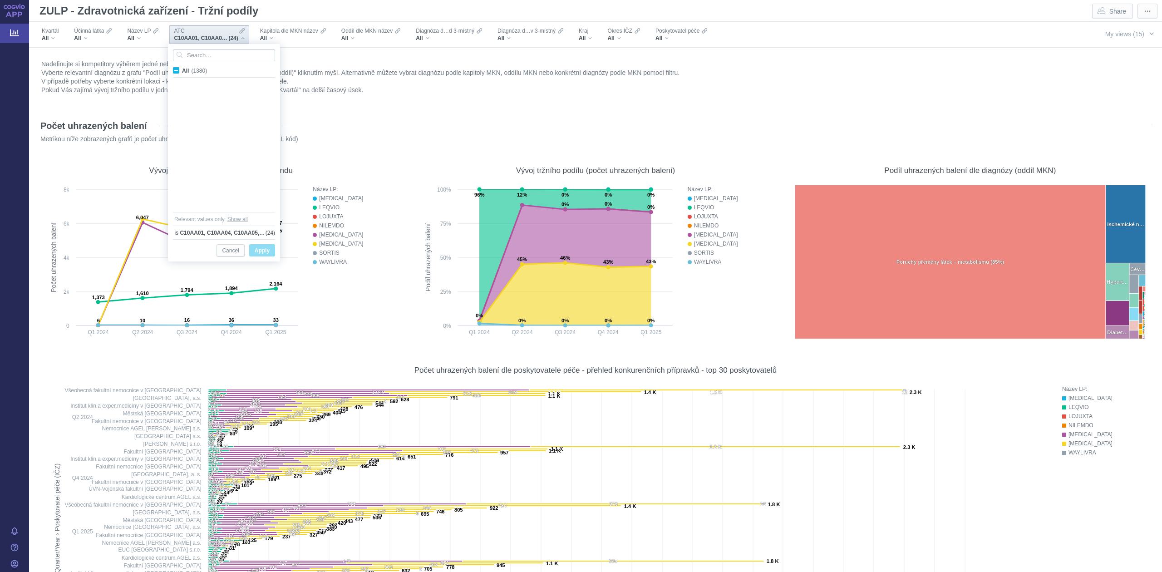
checkbox input "true"
click at [182, 69] on span "All (1380)" at bounding box center [194, 71] width 25 height 6
click at [182, 69] on input "All (1380)" at bounding box center [185, 69] width 6 height 6
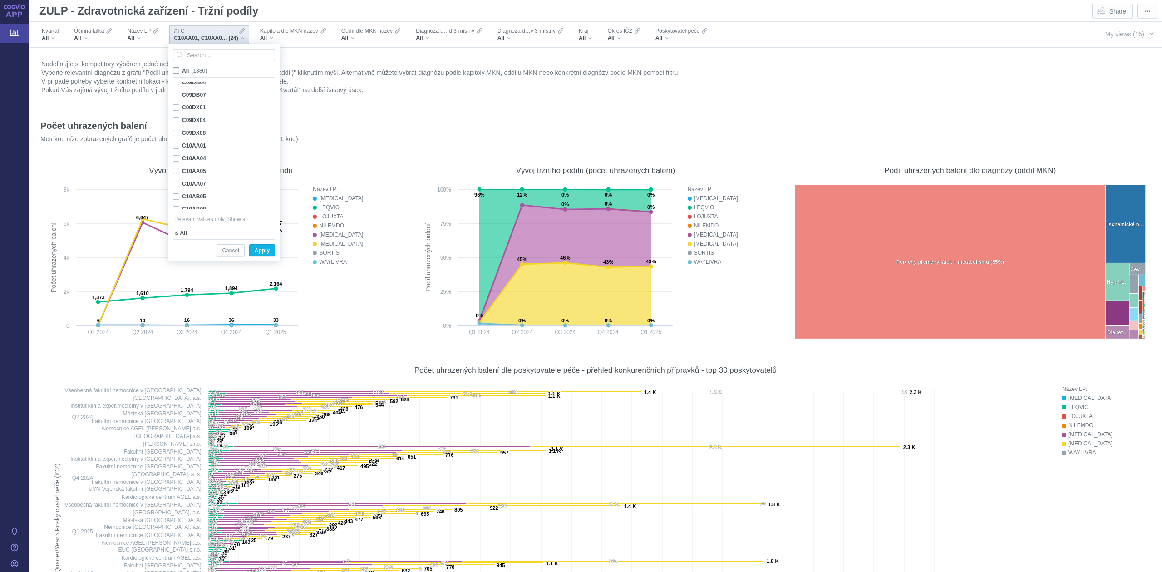
checkbox input "false"
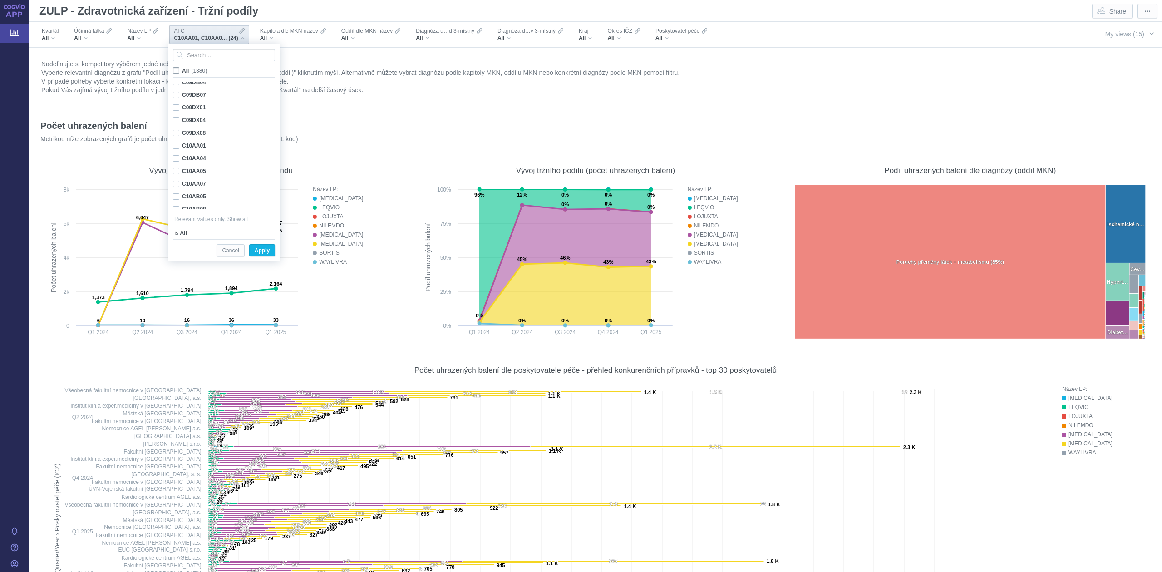
checkbox input "false"
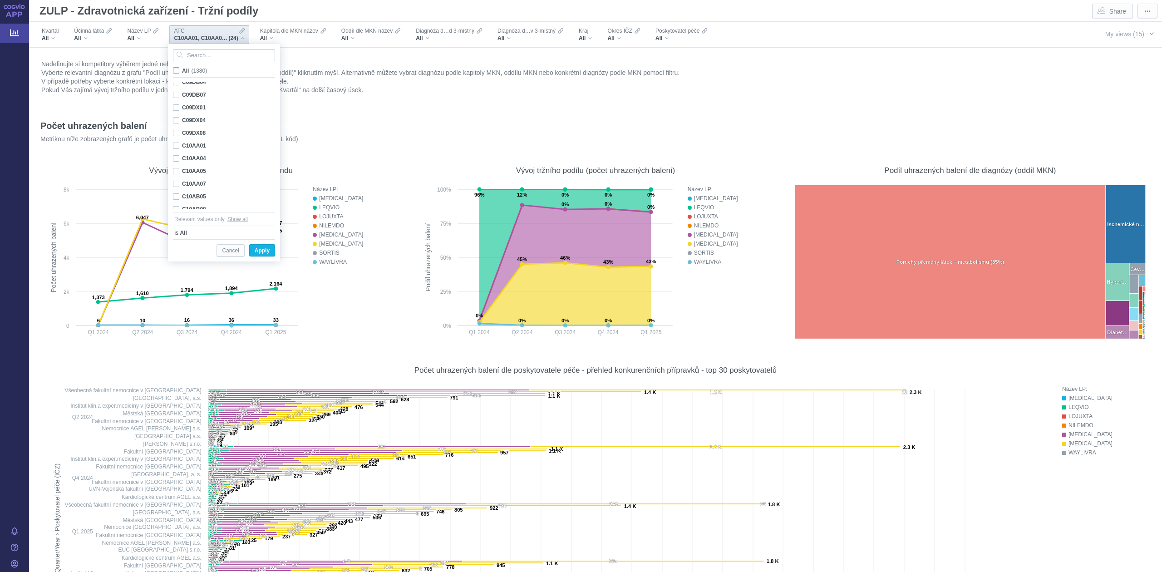
checkbox input "false"
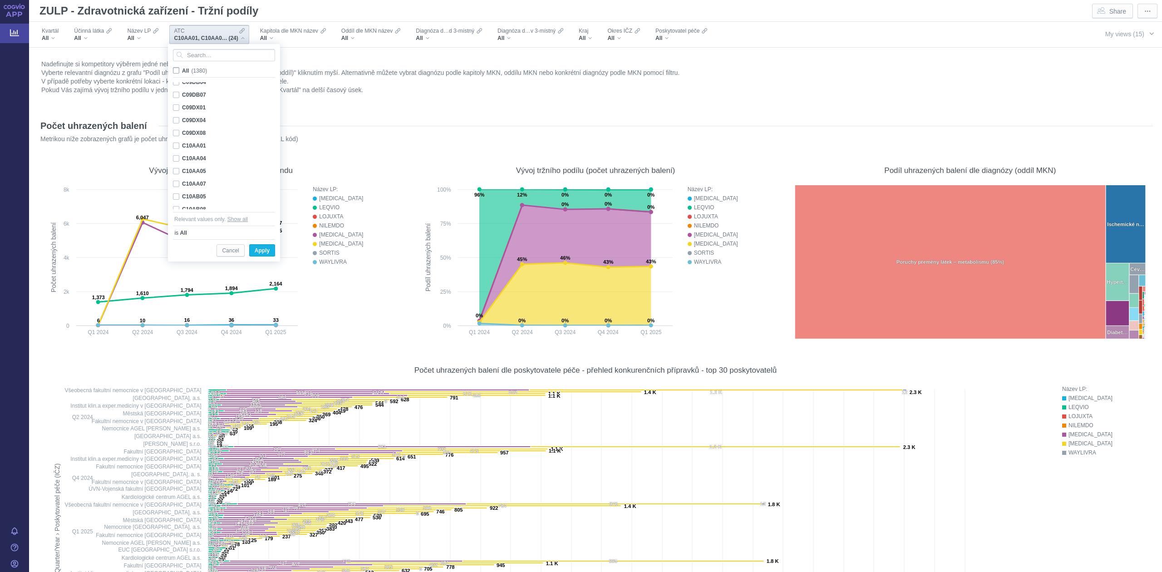
checkbox input "false"
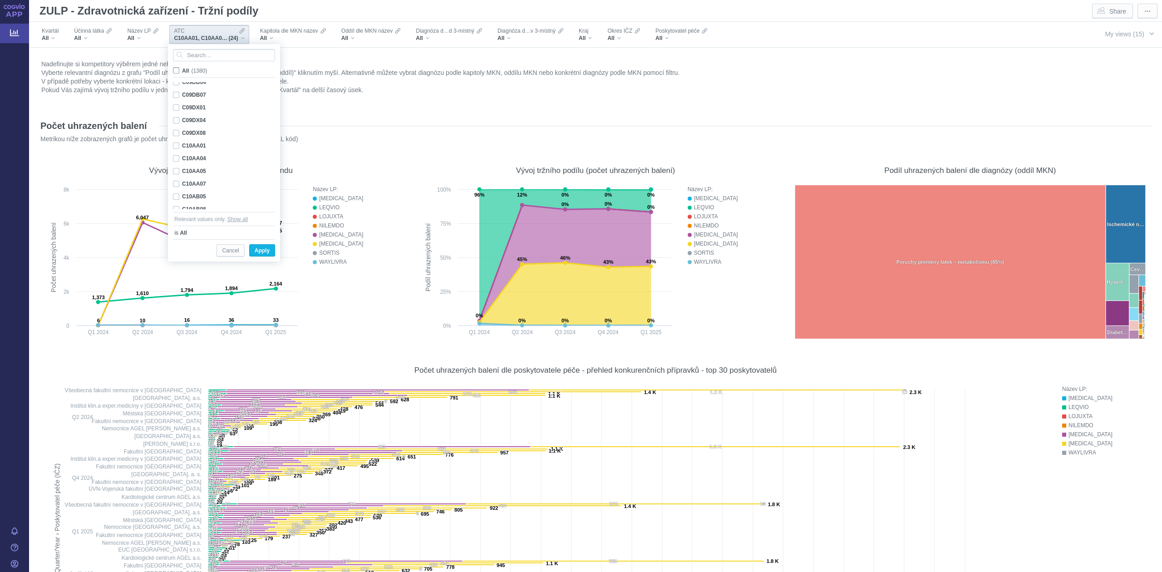
checkbox input "false"
click at [212, 54] on input "Search attribute values" at bounding box center [224, 55] width 102 height 12
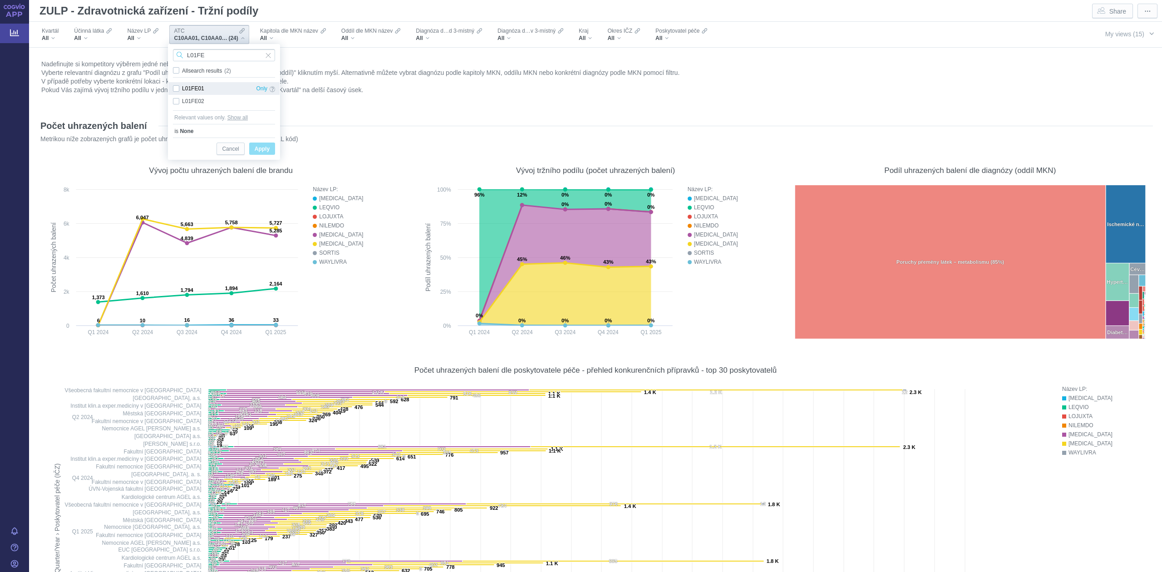
type input "L01FE"
click at [177, 86] on div "L01FE01 Only" at bounding box center [223, 88] width 111 height 13
checkbox input "true"
click at [180, 100] on div "L01FE02 Only" at bounding box center [223, 101] width 111 height 13
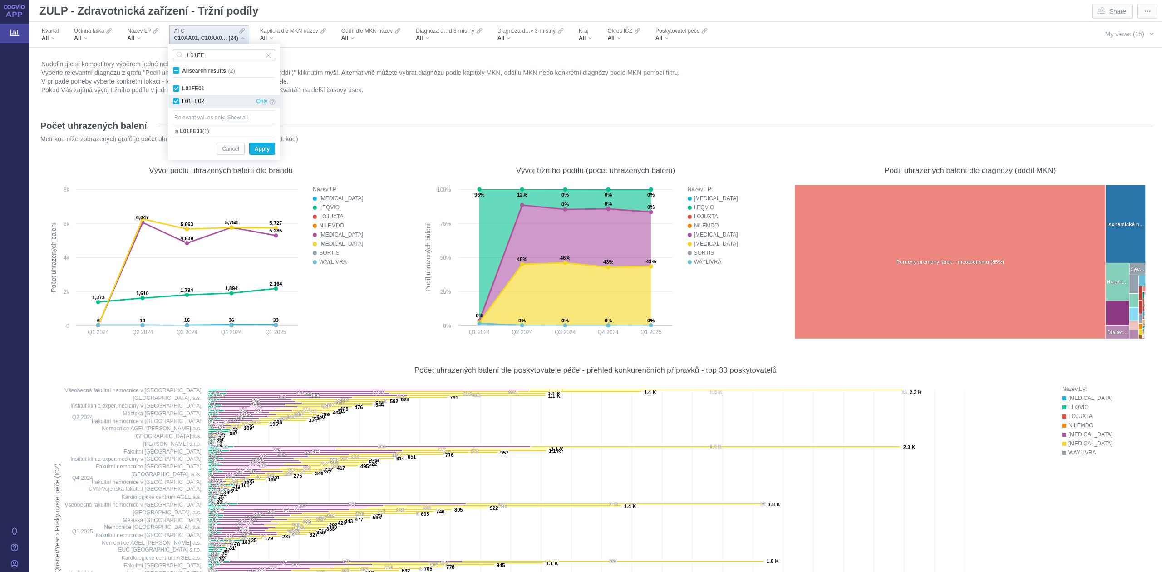
checkbox input "true"
click at [272, 155] on div "Cancel Apply" at bounding box center [224, 149] width 102 height 22
click at [264, 151] on span "Apply" at bounding box center [262, 148] width 15 height 11
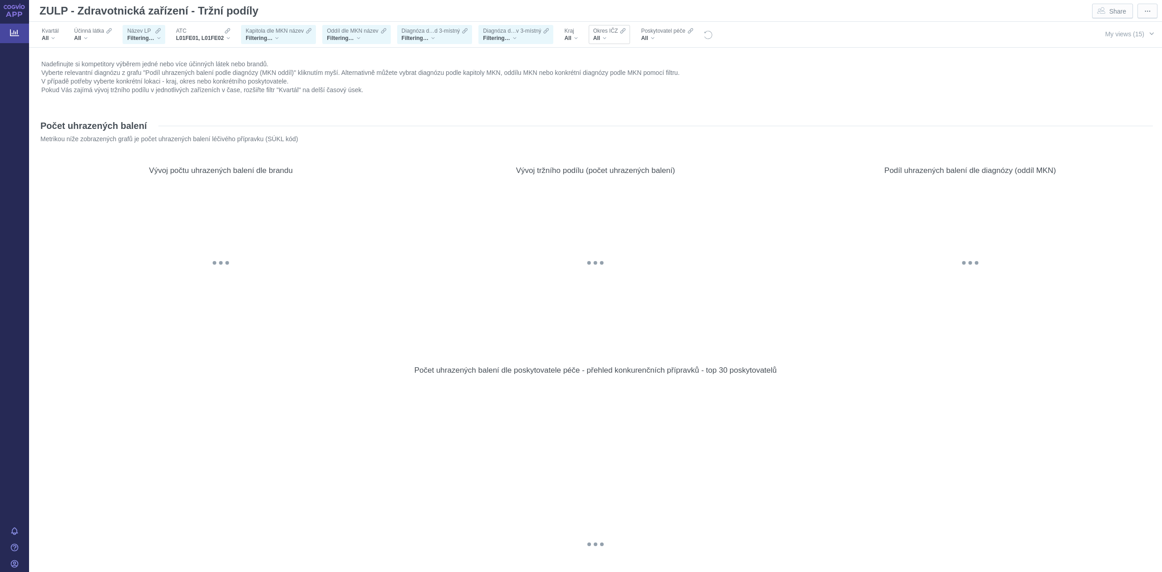
click at [612, 31] on span "Okres IČZ" at bounding box center [605, 30] width 25 height 7
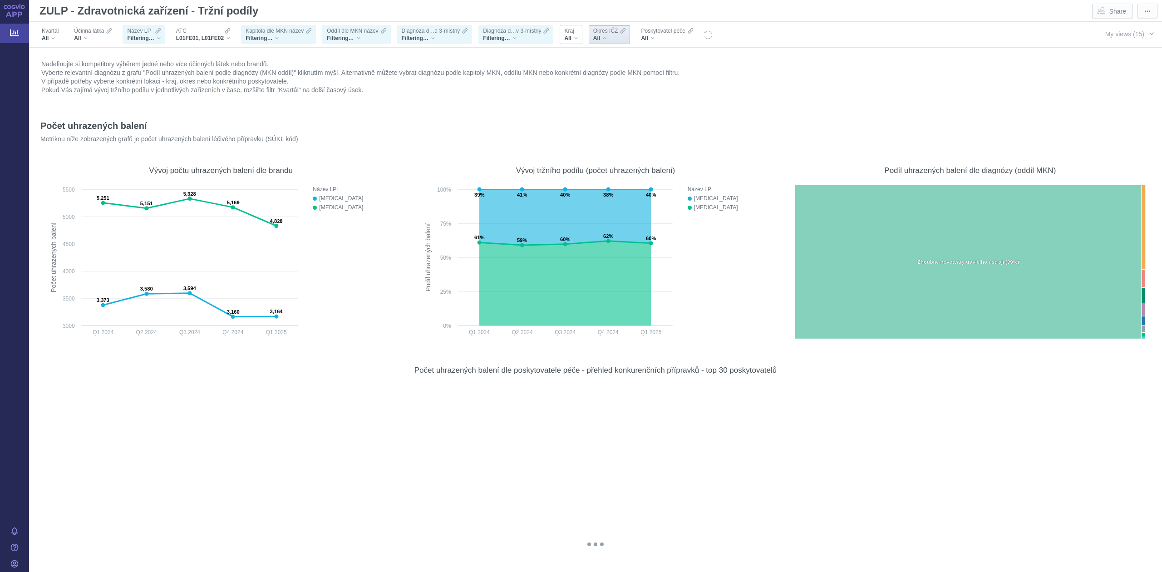
click at [576, 33] on div "Kraj" at bounding box center [570, 30] width 13 height 7
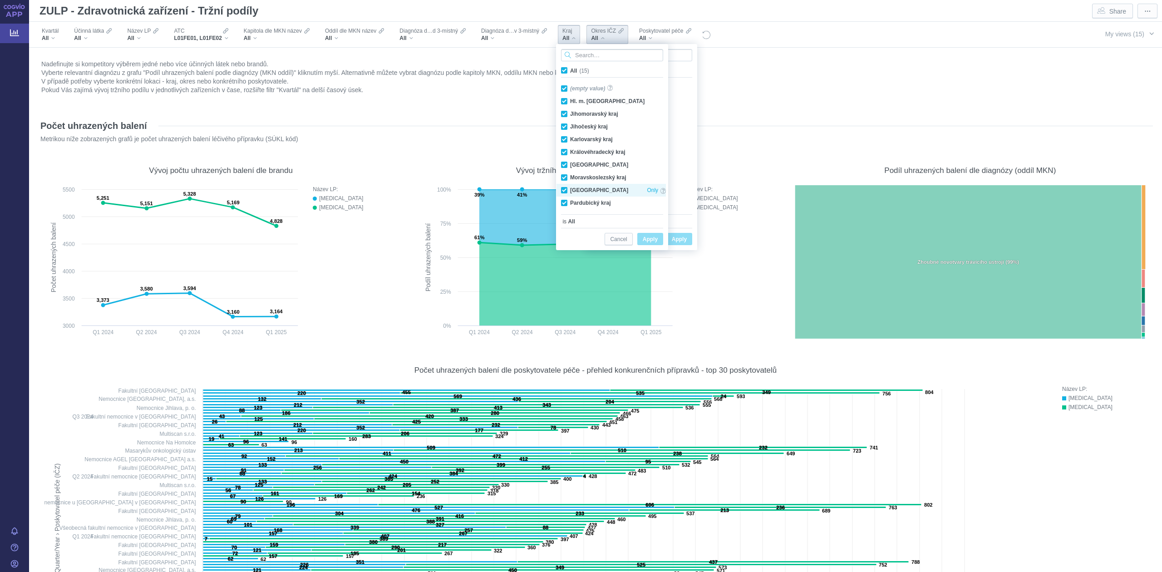
scroll to position [64, 0]
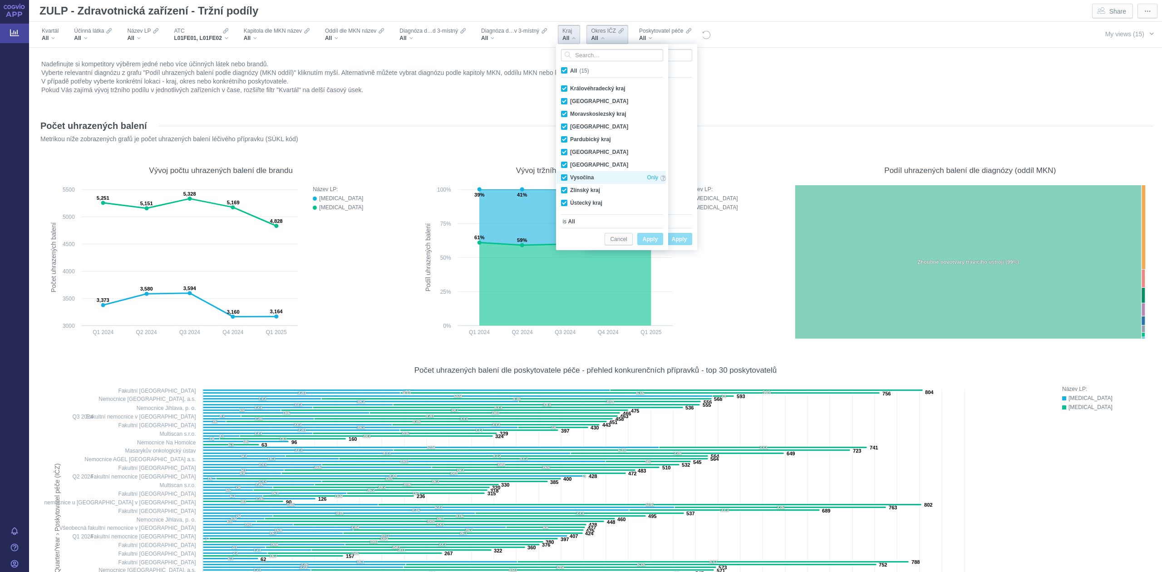
click at [585, 177] on div "Vysočina Only" at bounding box center [614, 177] width 114 height 13
click at [585, 178] on div "Vysočina Only" at bounding box center [614, 177] width 114 height 13
checkbox input "true"
click at [570, 71] on span "All (15)" at bounding box center [579, 71] width 19 height 6
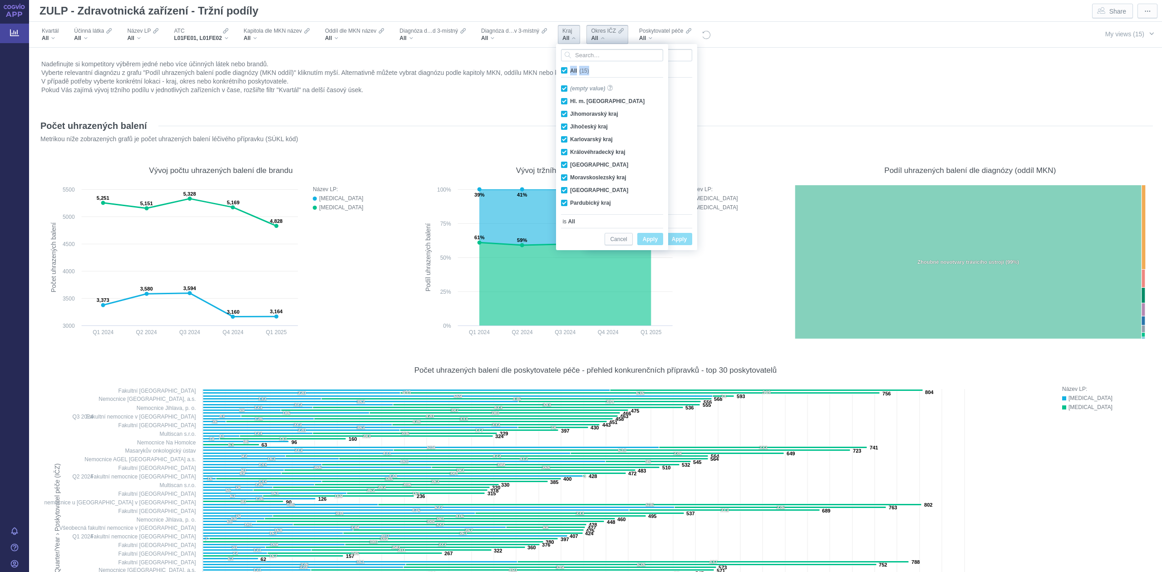
click at [570, 72] on span "All (15)" at bounding box center [579, 71] width 19 height 6
click at [570, 72] on input "All (15)" at bounding box center [573, 69] width 6 height 6
checkbox input "false"
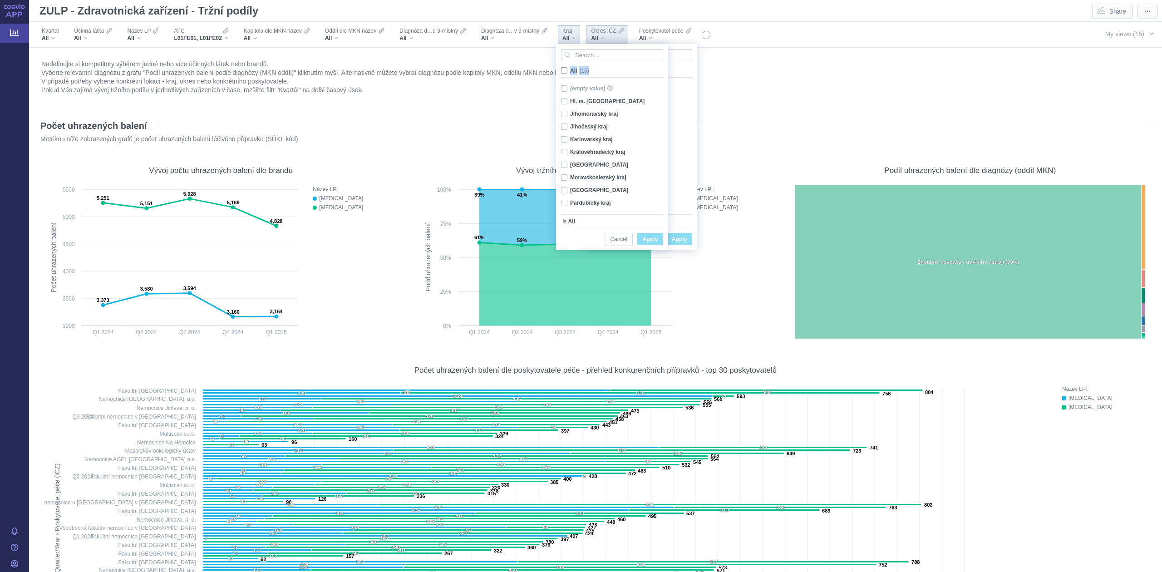
checkbox input "false"
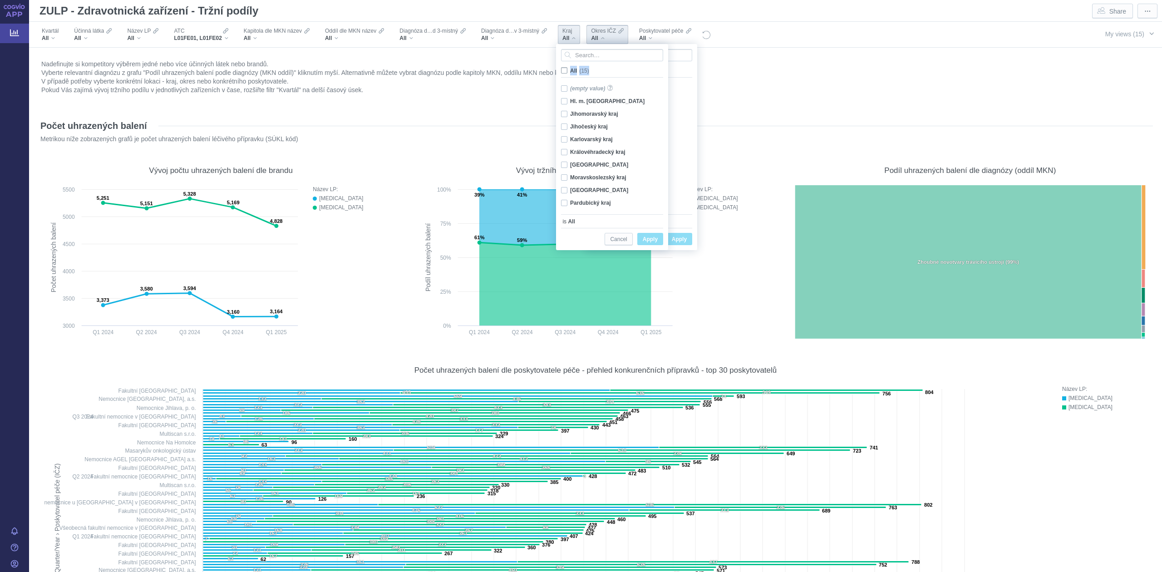
checkbox input "false"
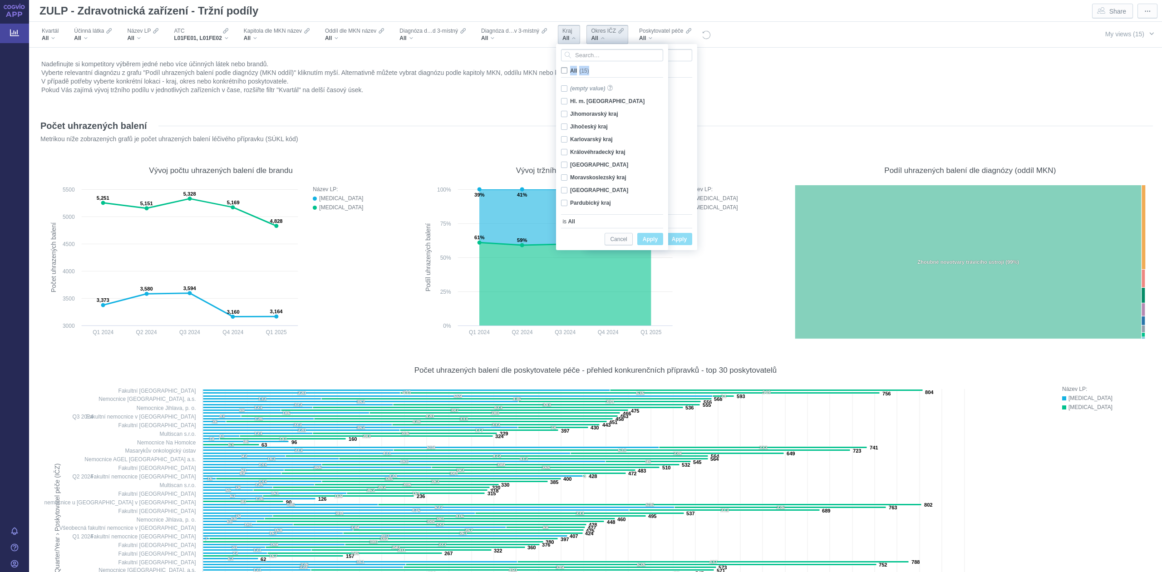
checkbox input "false"
click at [580, 178] on div "Vysočina Only" at bounding box center [614, 177] width 114 height 13
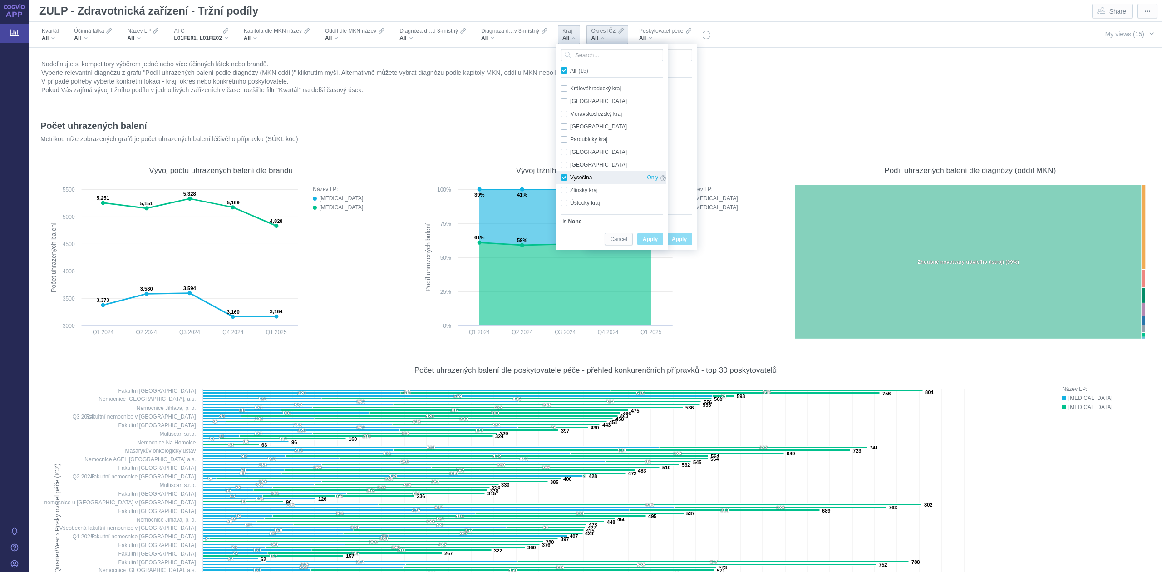
checkbox input "true"
drag, startPoint x: 649, startPoint y: 234, endPoint x: 787, endPoint y: 118, distance: 180.1
click at [649, 235] on span "Apply" at bounding box center [650, 239] width 15 height 11
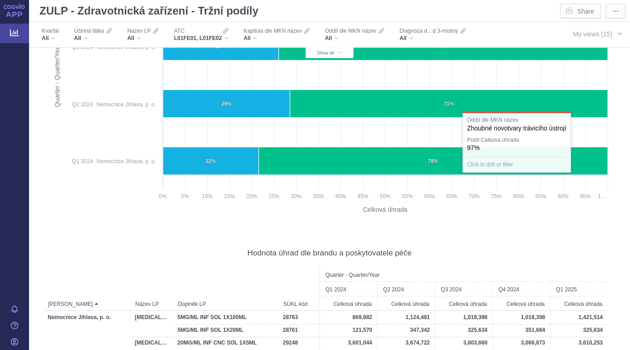
scroll to position [3390, 0]
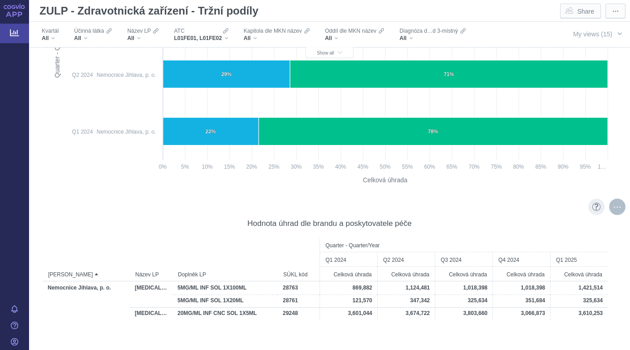
click at [609, 204] on div "More actions" at bounding box center [617, 206] width 16 height 16
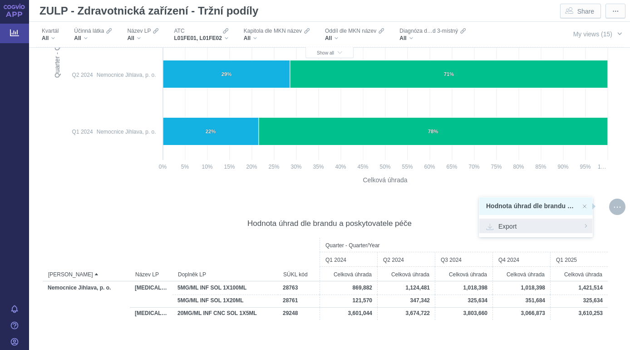
click at [544, 226] on span "Export" at bounding box center [535, 225] width 99 height 9
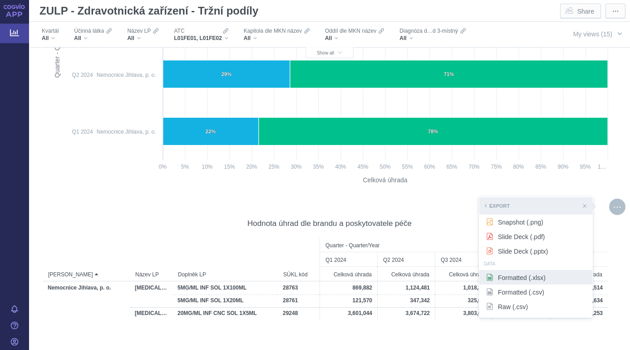
click at [524, 273] on span "Formatted (.xlsx)" at bounding box center [535, 276] width 99 height 9
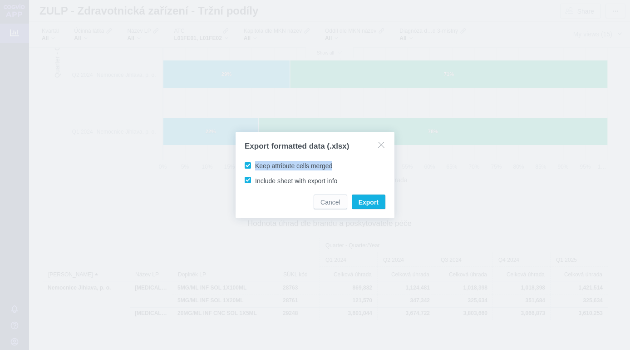
click at [255, 163] on span "Keep attribute cells merged" at bounding box center [293, 165] width 77 height 7
click at [255, 164] on span "Keep attribute cells merged" at bounding box center [293, 165] width 77 height 7
click at [254, 164] on input "Keep attribute cells merged" at bounding box center [257, 164] width 6 height 6
checkbox input "false"
click at [255, 178] on span "Include sheet with export info" at bounding box center [296, 180] width 82 height 7
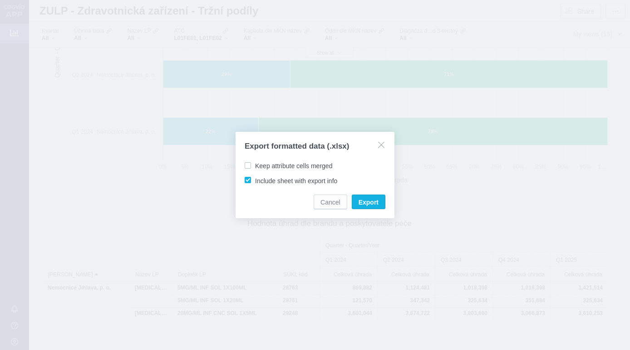
click at [254, 178] on input "Include sheet with export info" at bounding box center [257, 178] width 6 height 6
checkbox input "false"
click at [375, 203] on span "Export" at bounding box center [369, 202] width 20 height 9
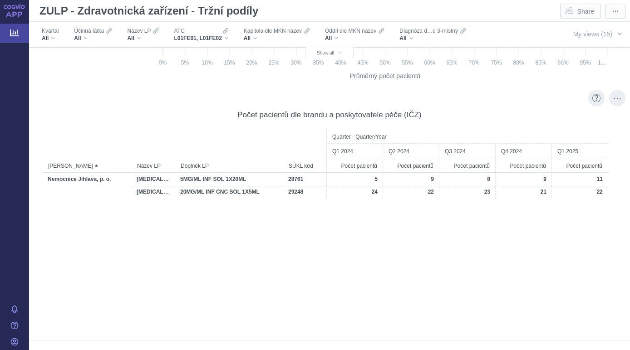
scroll to position [4832, 0]
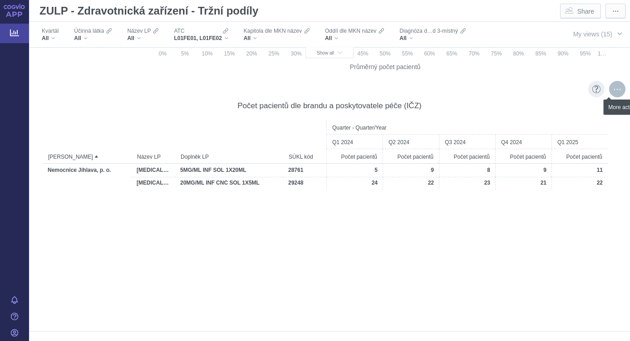
click at [610, 86] on div "More actions" at bounding box center [617, 89] width 16 height 16
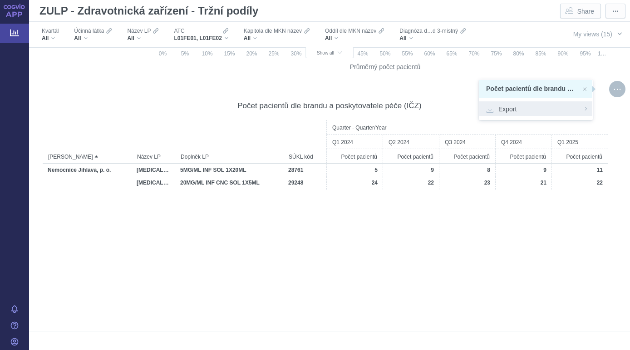
click at [517, 108] on span "Export" at bounding box center [535, 108] width 99 height 9
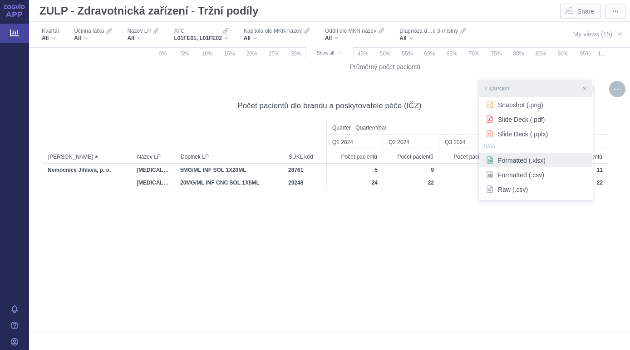
click at [501, 160] on span "Formatted (.xlsx)" at bounding box center [535, 159] width 99 height 9
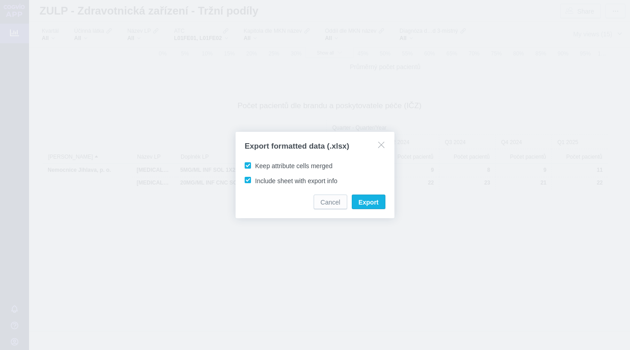
click at [255, 168] on span "Keep attribute cells merged" at bounding box center [293, 165] width 77 height 7
click at [254, 167] on input "Keep attribute cells merged" at bounding box center [257, 164] width 6 height 6
checkbox input "false"
click at [249, 184] on label "Include sheet with export info" at bounding box center [292, 179] width 99 height 9
click at [254, 181] on input "Include sheet with export info" at bounding box center [257, 178] width 6 height 6
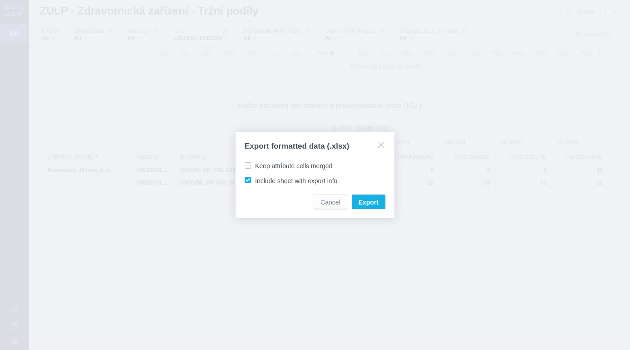
checkbox input "false"
click at [374, 205] on span "Export" at bounding box center [369, 202] width 20 height 9
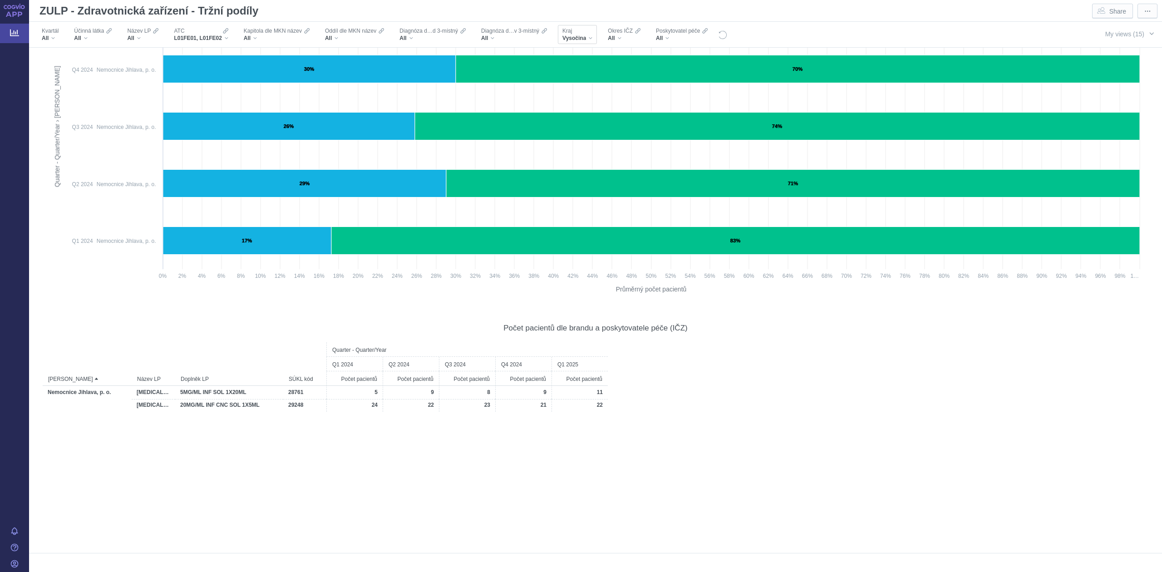
scroll to position [4610, 0]
click at [587, 35] on div "Vysočina" at bounding box center [578, 38] width 30 height 7
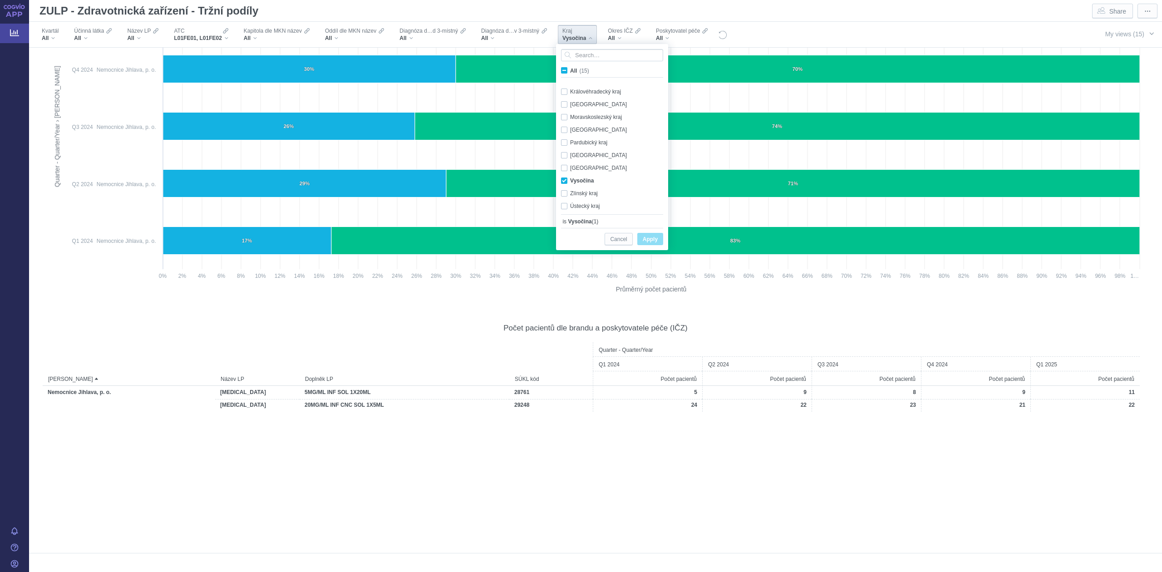
scroll to position [64, 0]
click at [572, 178] on div "Vysočina Only" at bounding box center [614, 177] width 114 height 13
checkbox input "false"
drag, startPoint x: 573, startPoint y: 189, endPoint x: 588, endPoint y: 196, distance: 17.5
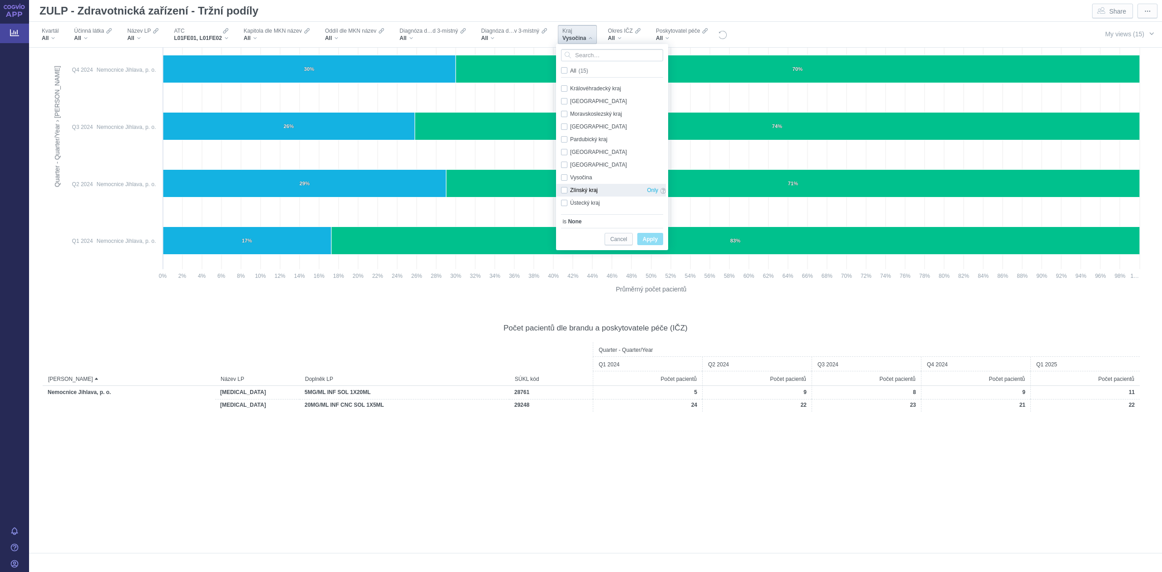
click at [577, 191] on div "Zlínský kraj Only" at bounding box center [614, 190] width 114 height 13
checkbox input "true"
click at [630, 240] on button "Apply" at bounding box center [651, 239] width 26 height 12
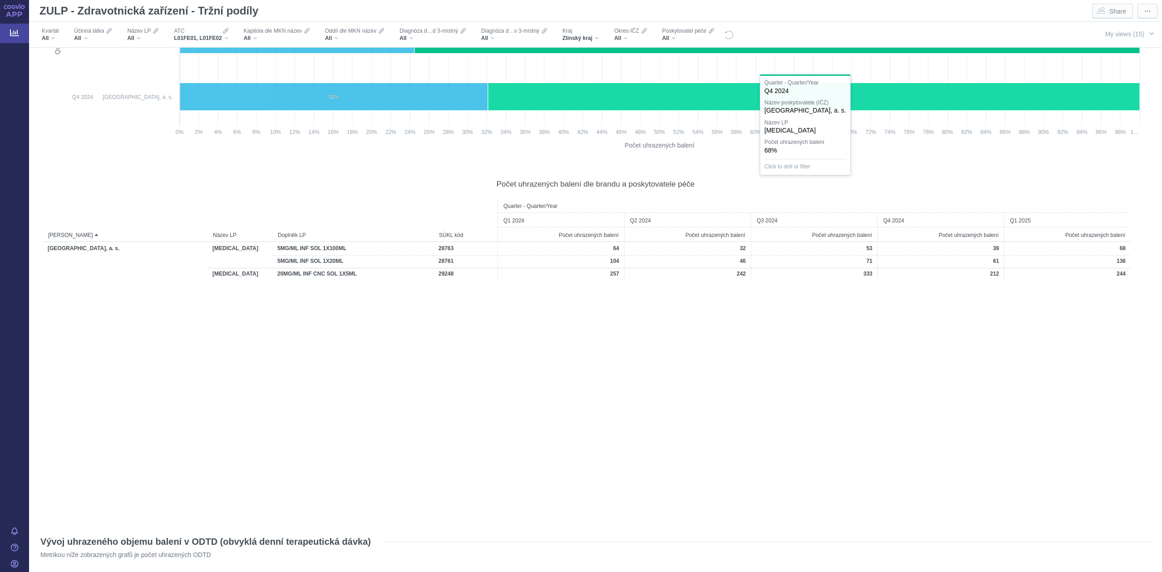
scroll to position [888, 0]
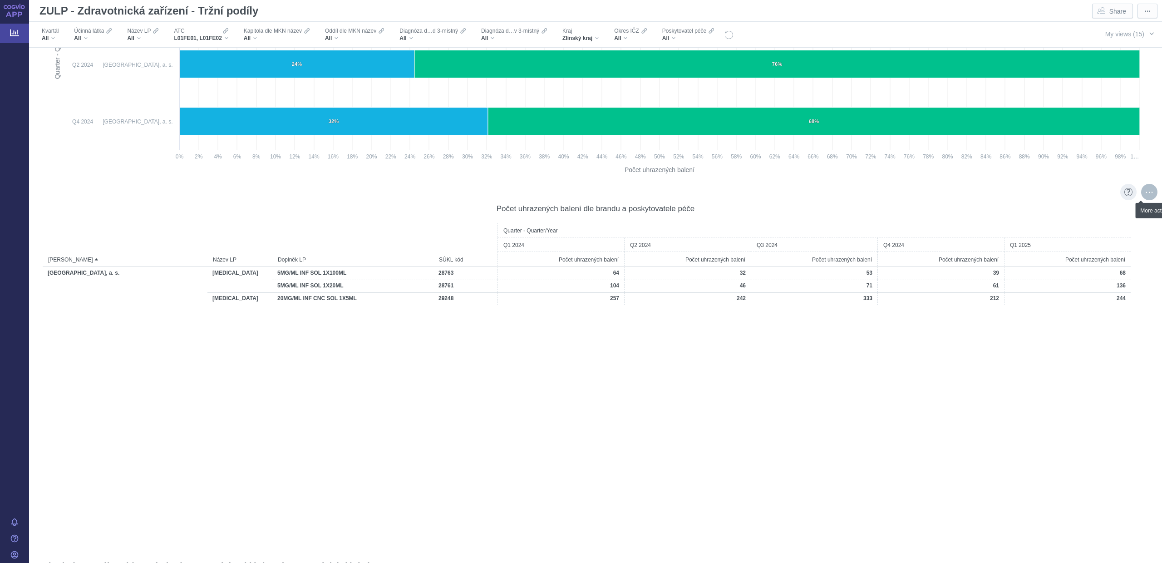
click at [630, 186] on div "More actions" at bounding box center [1150, 192] width 16 height 16
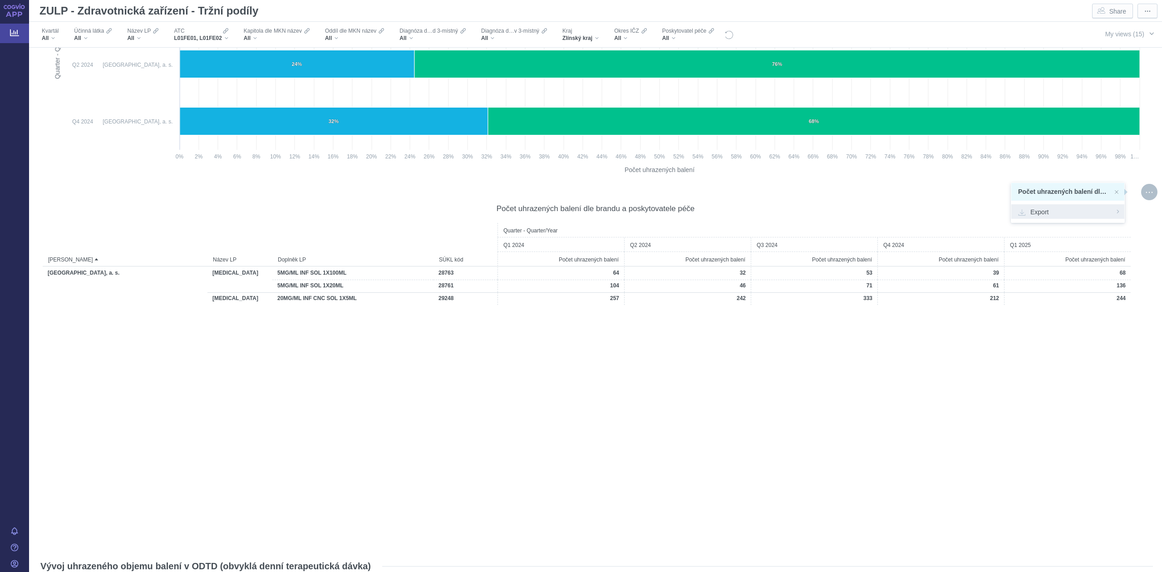
click at [630, 215] on span "Export" at bounding box center [1067, 211] width 99 height 9
click at [630, 262] on span "Formatted (.xlsx)" at bounding box center [1067, 262] width 99 height 9
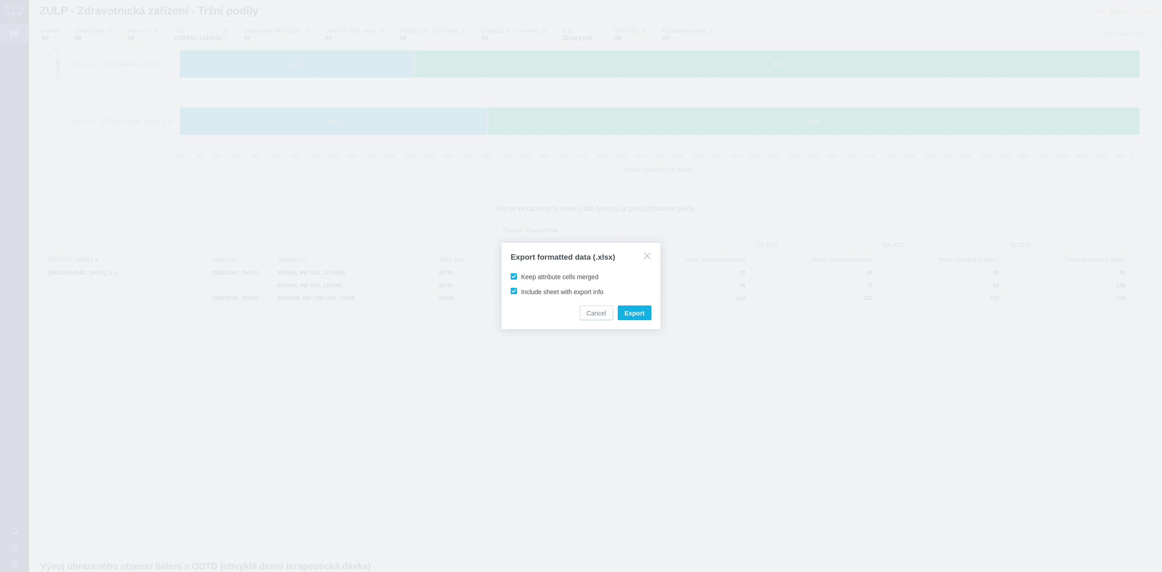
click at [521, 277] on span "Keep attribute cells merged" at bounding box center [559, 276] width 77 height 7
click at [520, 277] on input "Keep attribute cells merged" at bounding box center [523, 275] width 6 height 6
checkbox input "false"
click at [516, 290] on label "Include sheet with export info" at bounding box center [558, 291] width 99 height 9
click at [520, 290] on input "Include sheet with export info" at bounding box center [523, 290] width 6 height 6
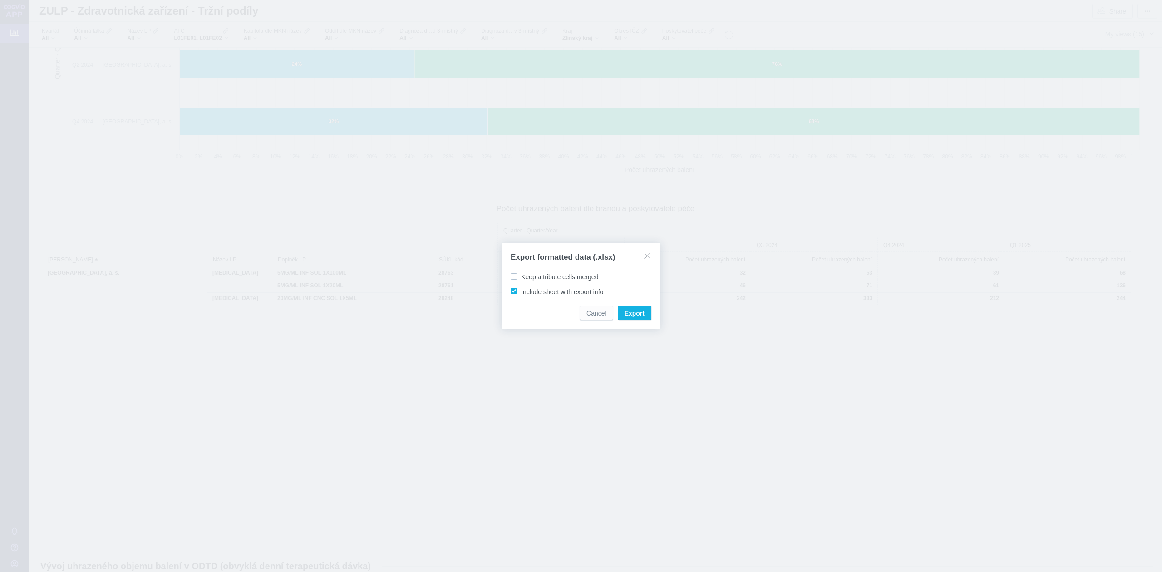
checkbox input "false"
click at [630, 312] on span "Export" at bounding box center [635, 313] width 20 height 9
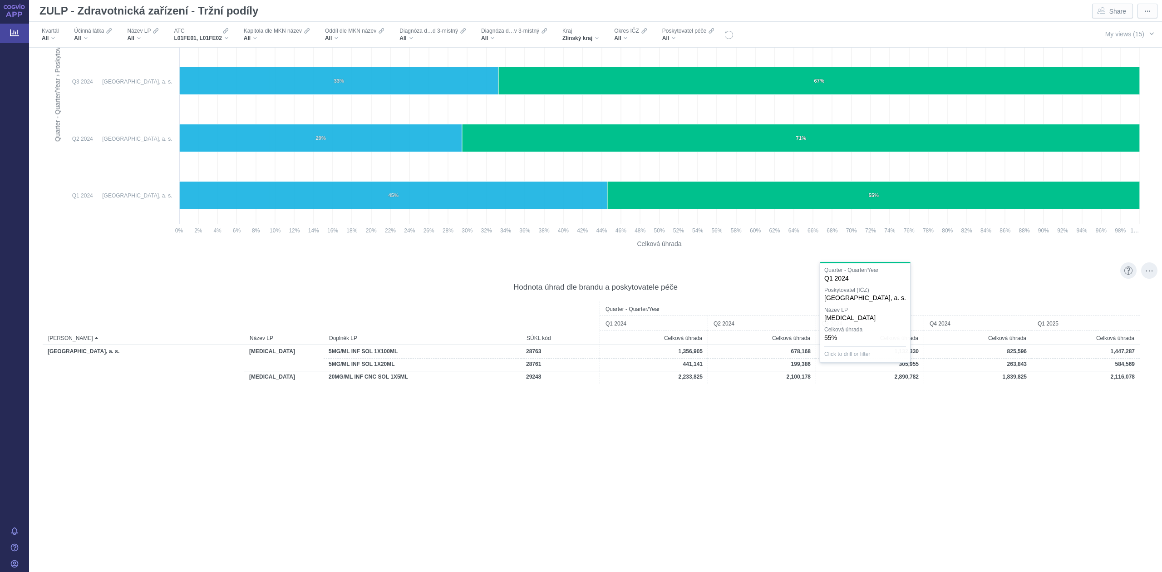
scroll to position [3471, 0]
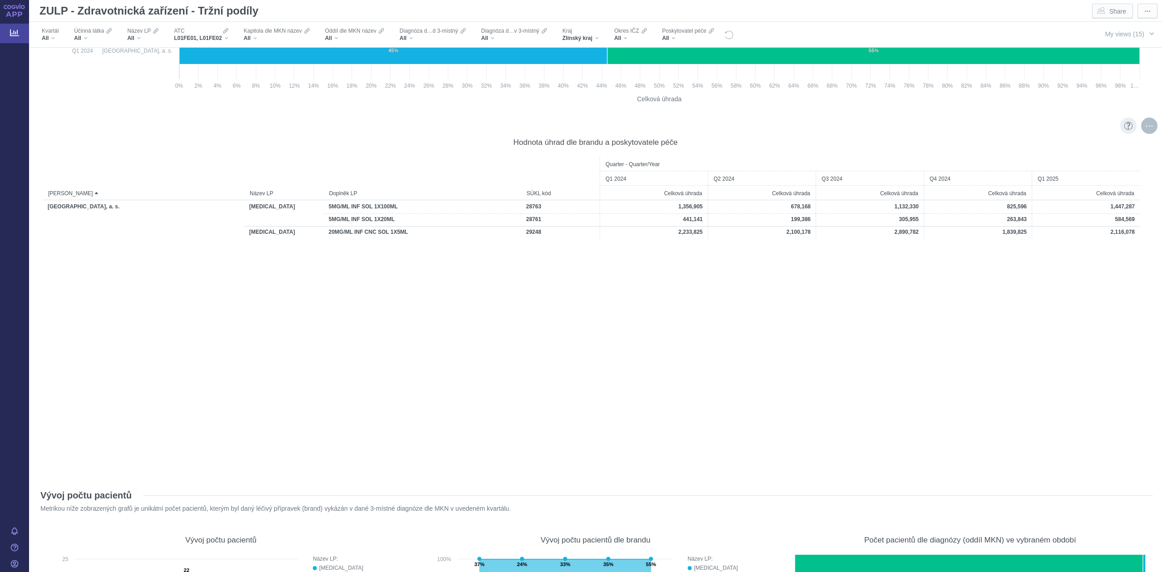
click at [630, 122] on div "More actions" at bounding box center [1150, 126] width 16 height 16
click at [630, 143] on span "Export" at bounding box center [1067, 145] width 99 height 9
click at [630, 198] on span "Formatted (.xlsx)" at bounding box center [1067, 196] width 99 height 9
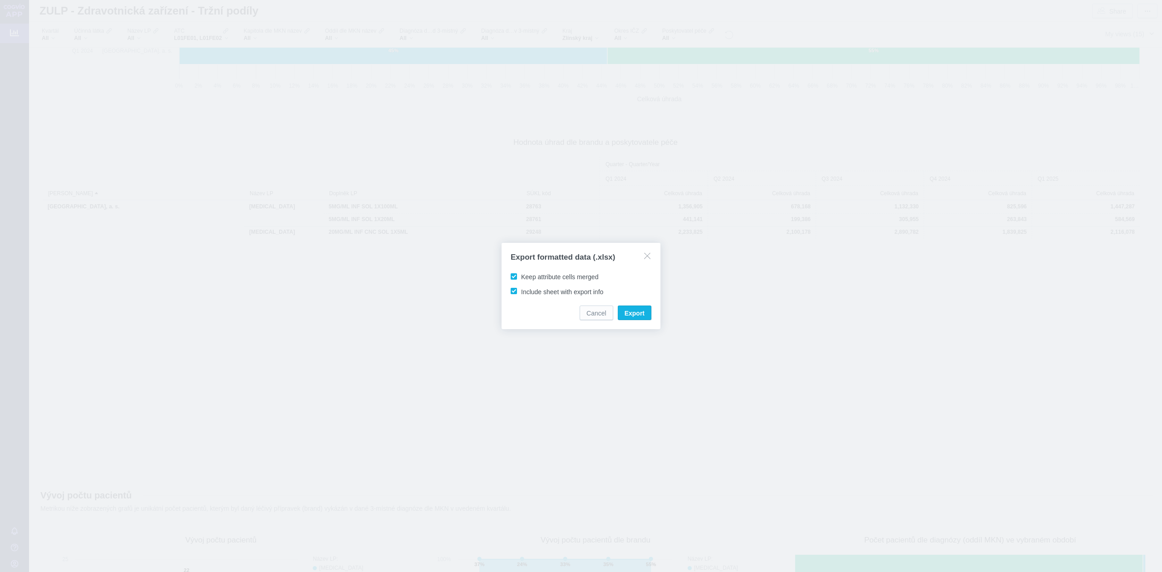
drag, startPoint x: 516, startPoint y: 275, endPoint x: 516, endPoint y: 282, distance: 7.3
click at [521, 275] on span "Keep attribute cells merged" at bounding box center [559, 276] width 77 height 7
click at [520, 275] on input "Keep attribute cells merged" at bounding box center [523, 275] width 6 height 6
checkbox input "false"
click at [518, 291] on label "Include sheet with export info" at bounding box center [558, 291] width 99 height 9
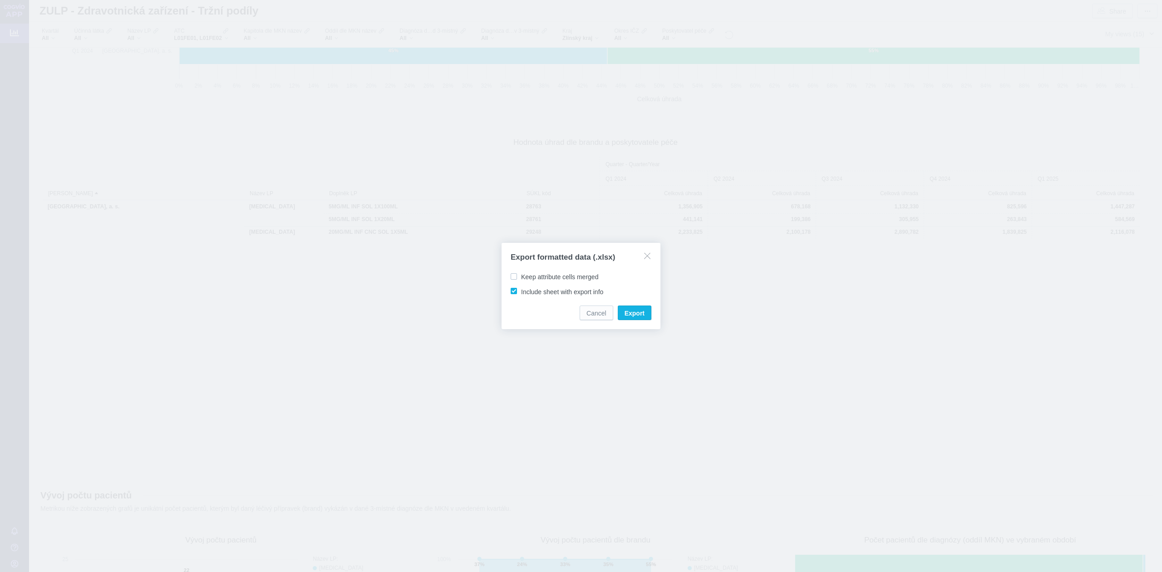
click at [520, 291] on input "Include sheet with export info" at bounding box center [523, 290] width 6 height 6
checkbox input "false"
click at [630, 320] on button "Export" at bounding box center [635, 313] width 34 height 15
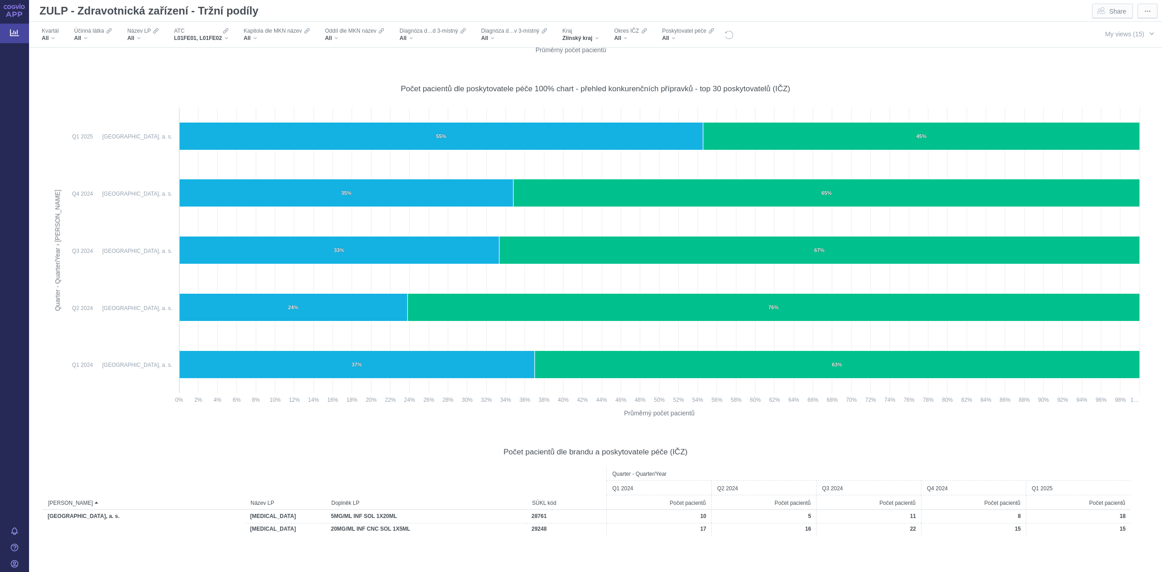
scroll to position [4610, 0]
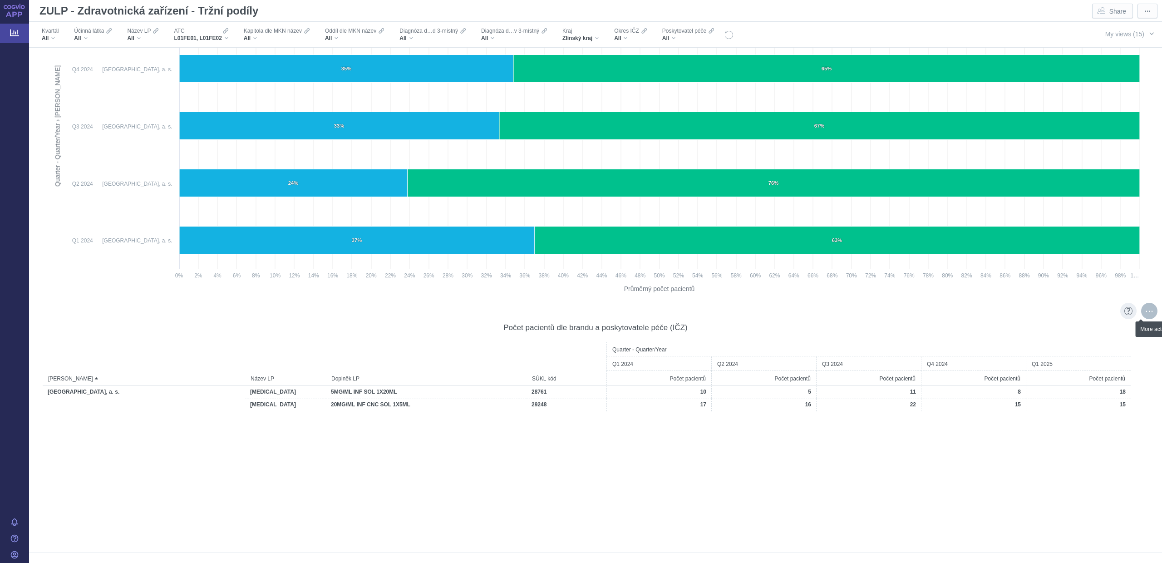
click at [630, 309] on div "More actions" at bounding box center [1150, 311] width 16 height 16
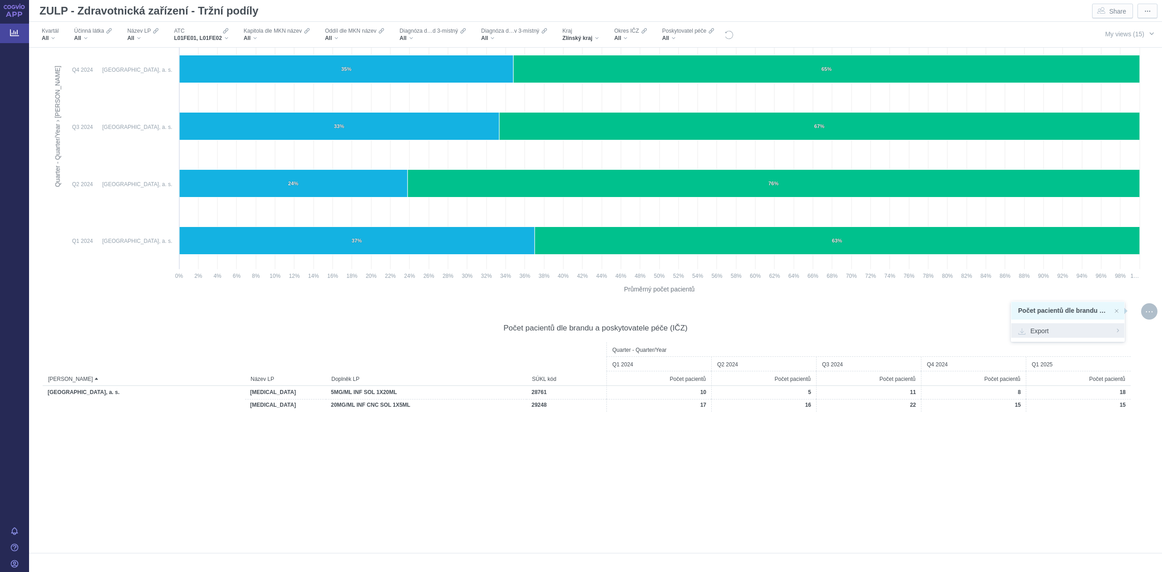
click at [630, 337] on div "Export" at bounding box center [1068, 330] width 113 height 15
click at [630, 349] on span "Formatted (.xlsx)" at bounding box center [1067, 381] width 99 height 9
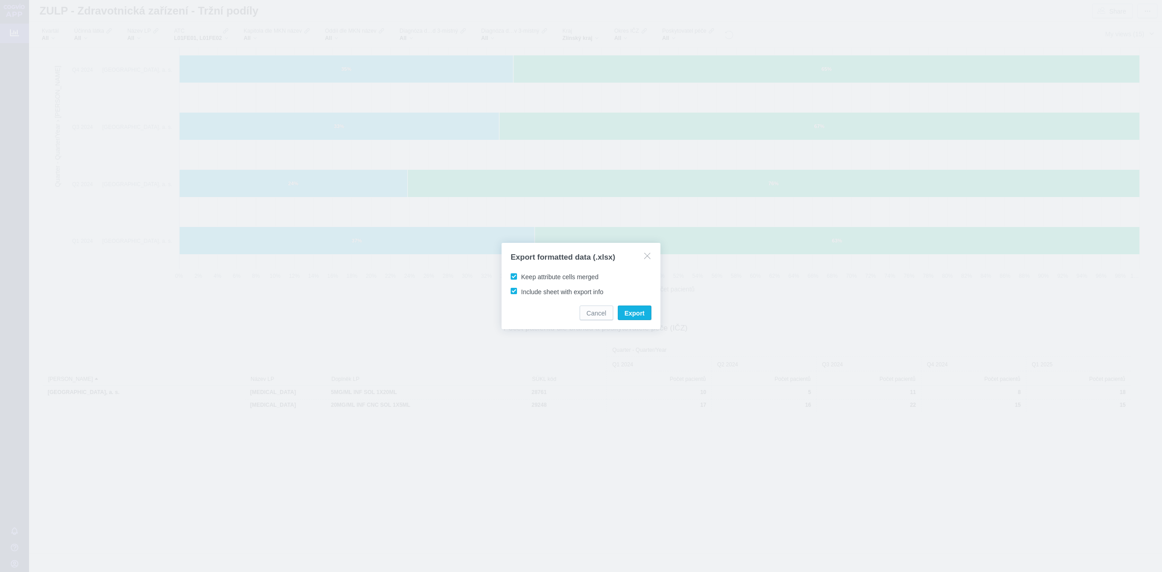
click at [521, 273] on span "Keep attribute cells merged" at bounding box center [559, 276] width 77 height 7
click at [520, 273] on input "Keep attribute cells merged" at bounding box center [523, 275] width 6 height 6
checkbox input "false"
drag, startPoint x: 512, startPoint y: 287, endPoint x: 579, endPoint y: 305, distance: 69.5
click at [516, 291] on label "Include sheet with export info" at bounding box center [558, 291] width 99 height 9
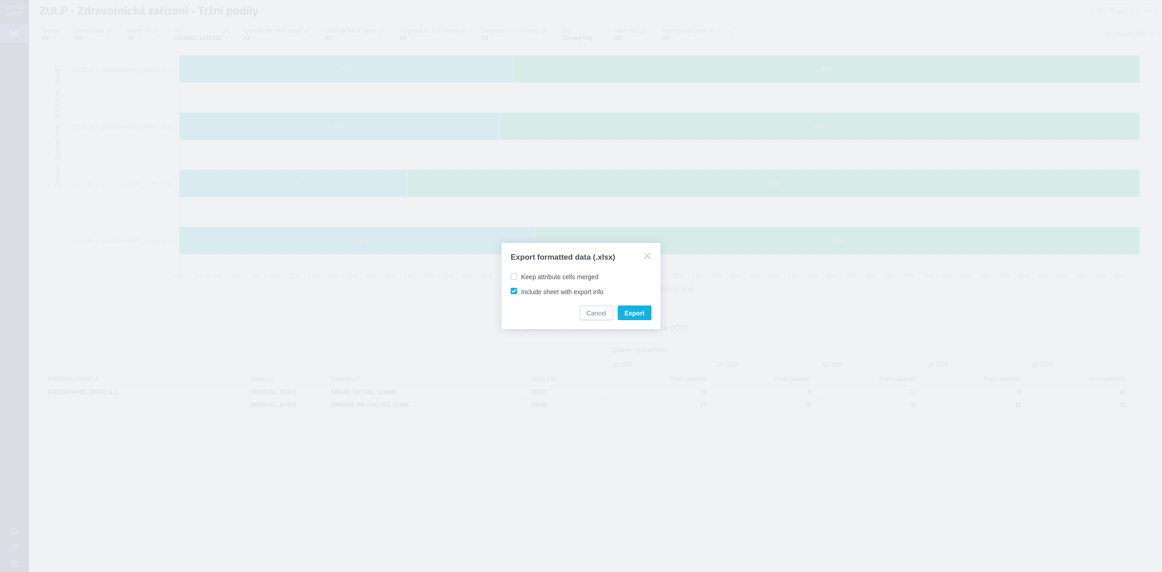
click at [520, 291] on input "Include sheet with export info" at bounding box center [523, 290] width 6 height 6
checkbox input "false"
drag, startPoint x: 621, startPoint y: 315, endPoint x: 625, endPoint y: 318, distance: 4.8
click at [624, 316] on button "Export" at bounding box center [635, 313] width 34 height 15
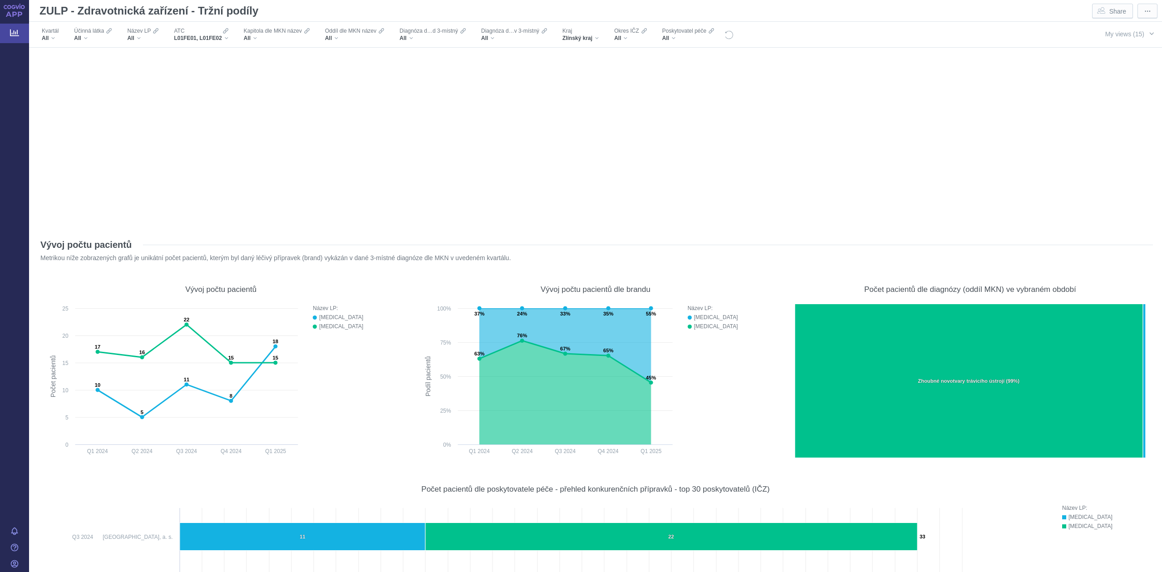
scroll to position [0, 0]
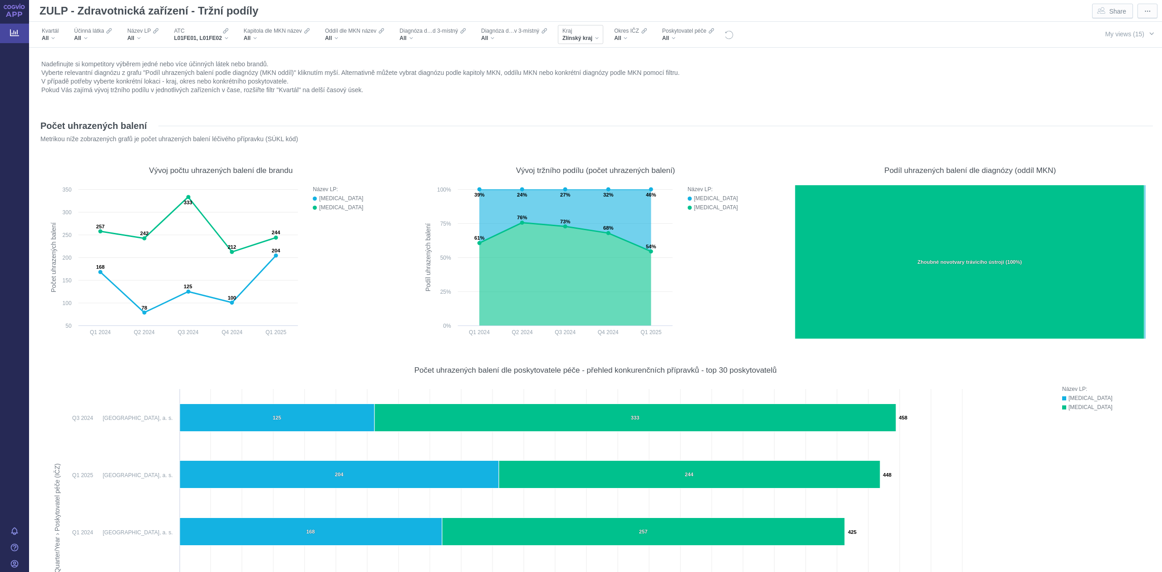
click at [578, 42] on div "Kraj Zlínský kraj" at bounding box center [580, 34] width 45 height 19
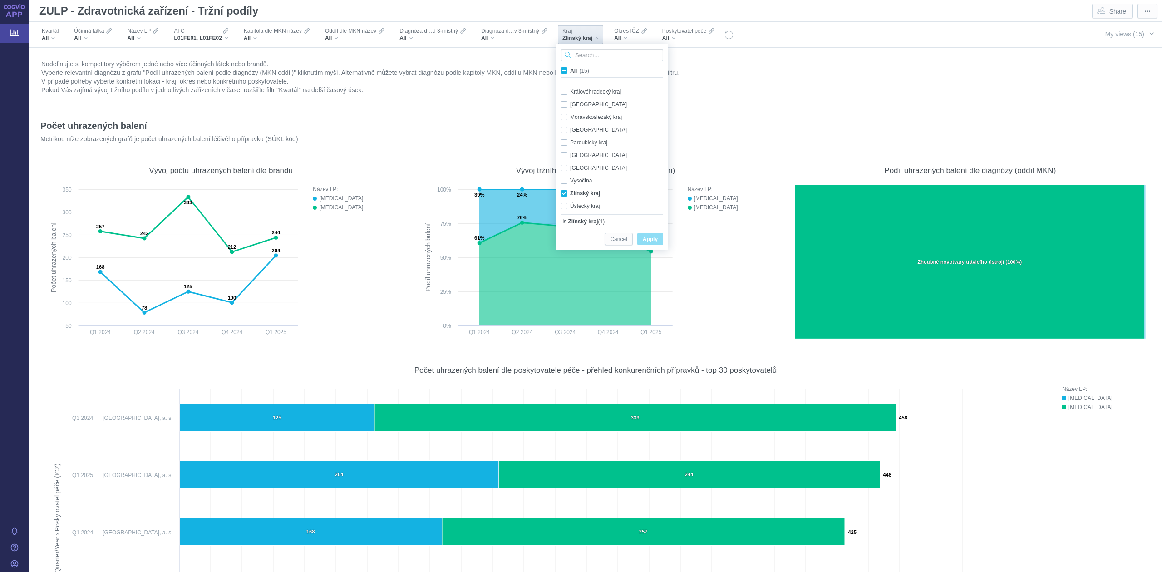
scroll to position [64, 0]
click at [567, 193] on div "Zlínský kraj Only" at bounding box center [614, 190] width 114 height 13
checkbox input "false"
drag, startPoint x: 567, startPoint y: 200, endPoint x: 579, endPoint y: 206, distance: 13.8
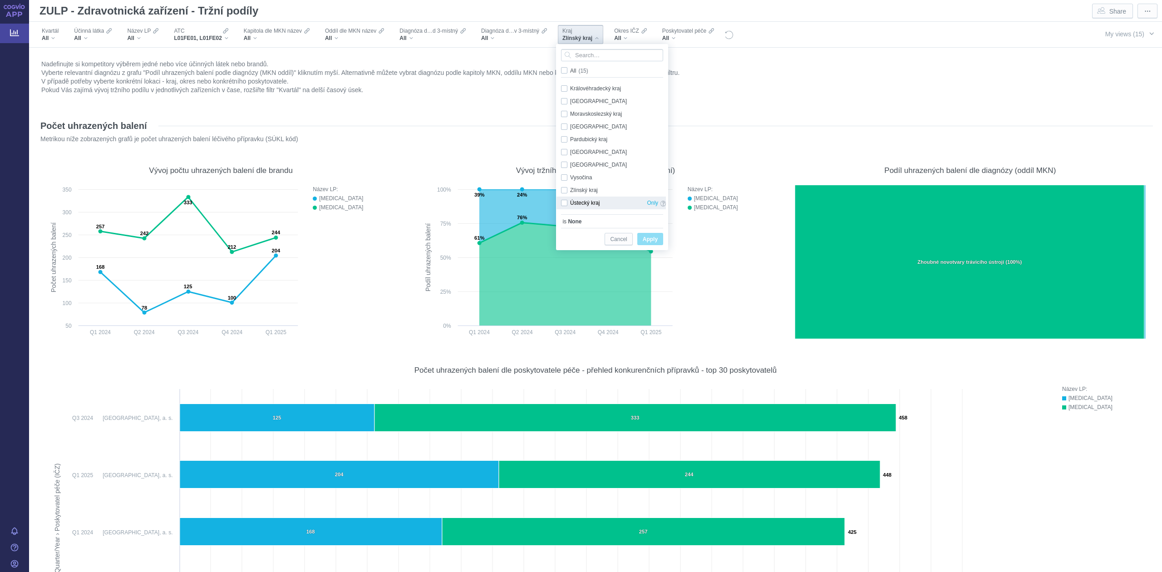
click at [568, 200] on div "Ústecký kraj Only" at bounding box center [614, 203] width 114 height 13
checkbox input "true"
click at [630, 238] on button "Apply" at bounding box center [651, 239] width 26 height 12
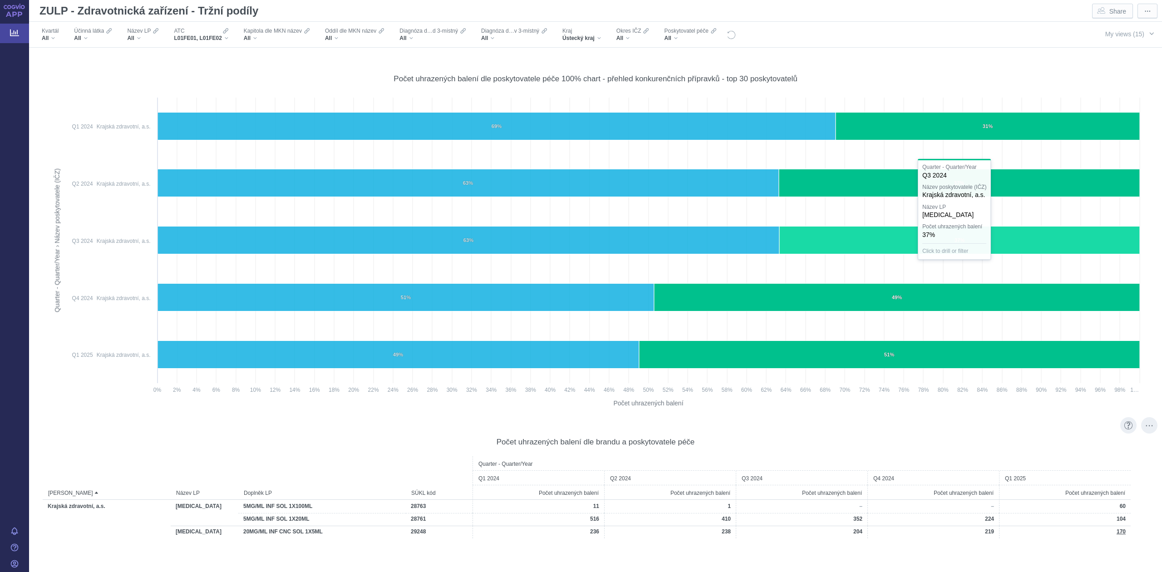
scroll to position [888, 0]
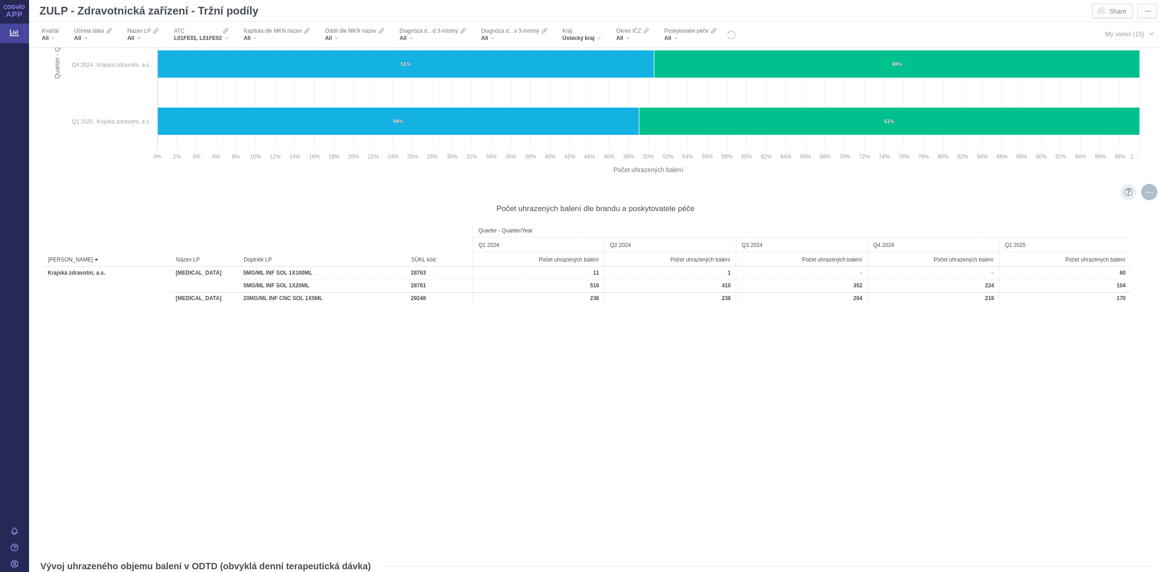
click at [630, 189] on div "More actions" at bounding box center [1150, 192] width 16 height 16
click at [630, 213] on span "Export" at bounding box center [1067, 211] width 99 height 9
click at [630, 259] on span "Formatted (.xlsx)" at bounding box center [1067, 262] width 99 height 9
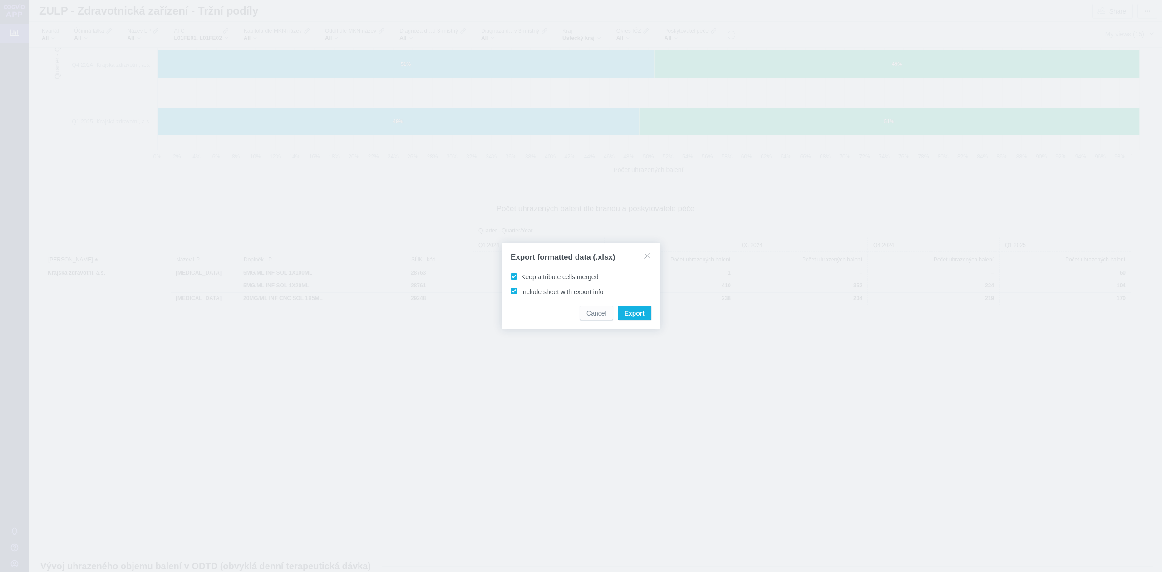
click at [514, 280] on label "Keep attribute cells merged" at bounding box center [556, 276] width 94 height 9
click at [520, 278] on input "Keep attribute cells merged" at bounding box center [523, 275] width 6 height 6
checkbox input "false"
click at [521, 289] on span "Include sheet with export info" at bounding box center [562, 291] width 82 height 7
click at [520, 289] on input "Include sheet with export info" at bounding box center [523, 290] width 6 height 6
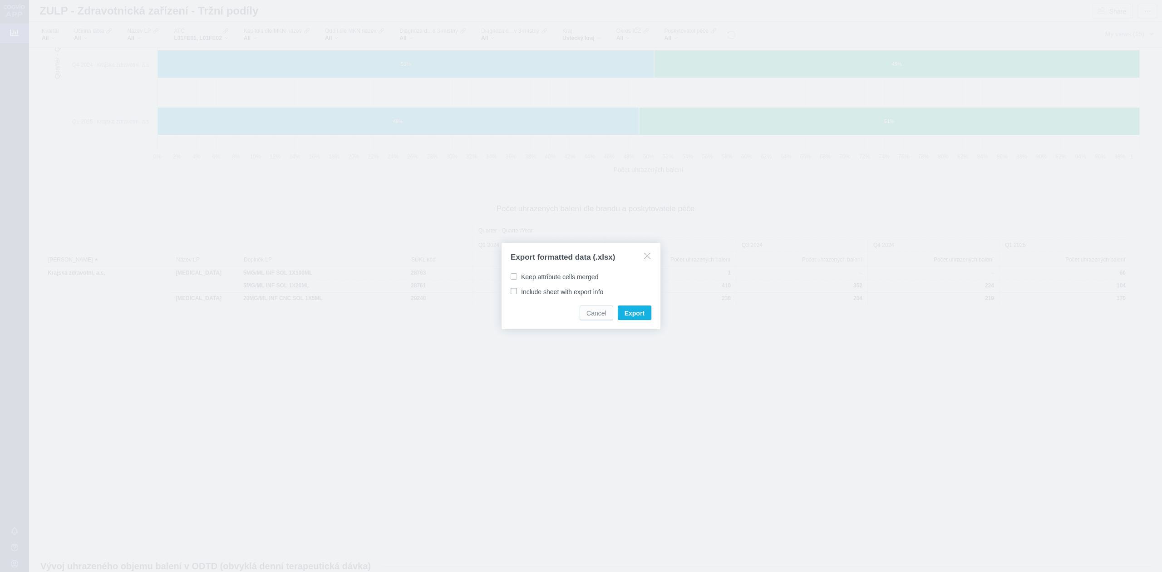
checkbox input "false"
click at [630, 316] on span "Export" at bounding box center [635, 313] width 20 height 9
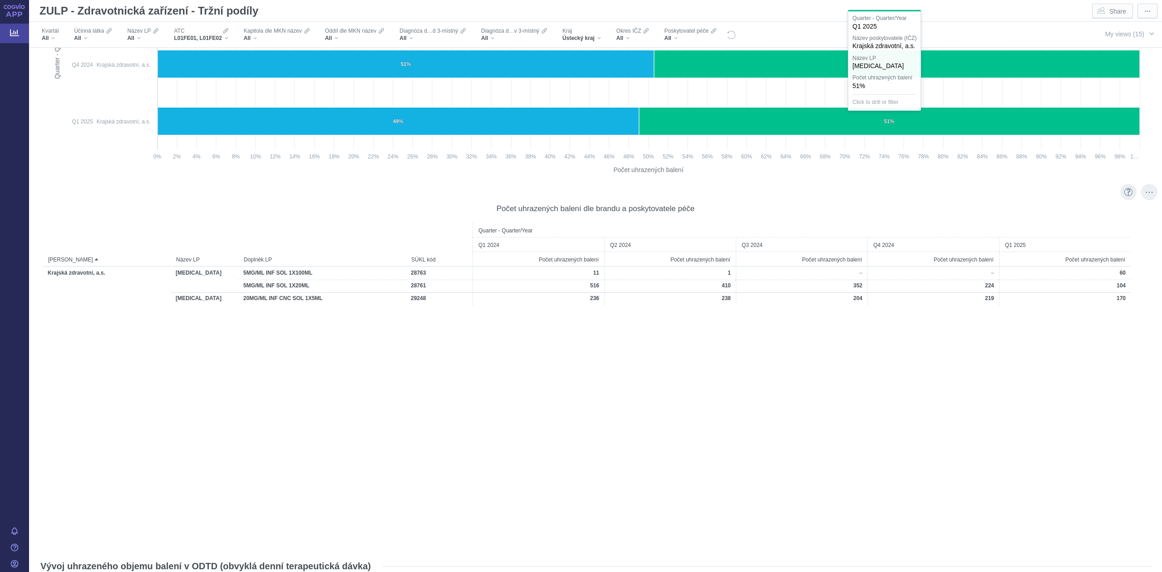
drag, startPoint x: 598, startPoint y: 409, endPoint x: 603, endPoint y: 407, distance: 6.2
click at [598, 349] on div "Quarter - Quarter/Year Q1 2024 Q2 2024 Q3 2024 Q4 2024 Q1 2025 Název IČZ Název …" at bounding box center [596, 383] width 1106 height 320
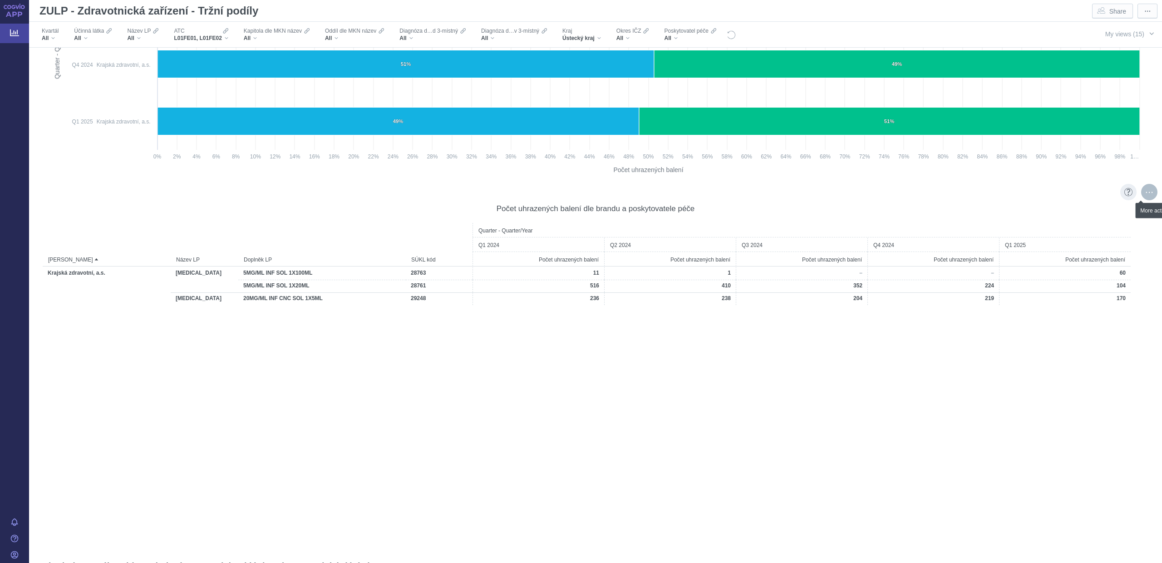
click at [630, 192] on div "More actions" at bounding box center [1150, 192] width 16 height 16
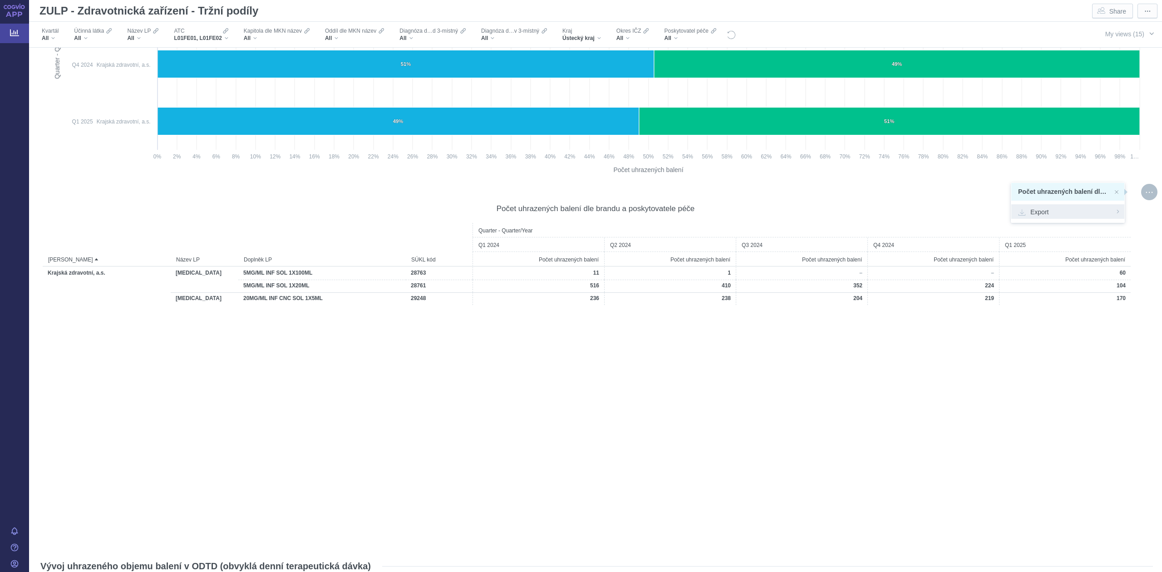
click at [630, 206] on div "Export" at bounding box center [1068, 211] width 113 height 15
click at [630, 264] on span "Formatted (.xlsx)" at bounding box center [1067, 262] width 99 height 9
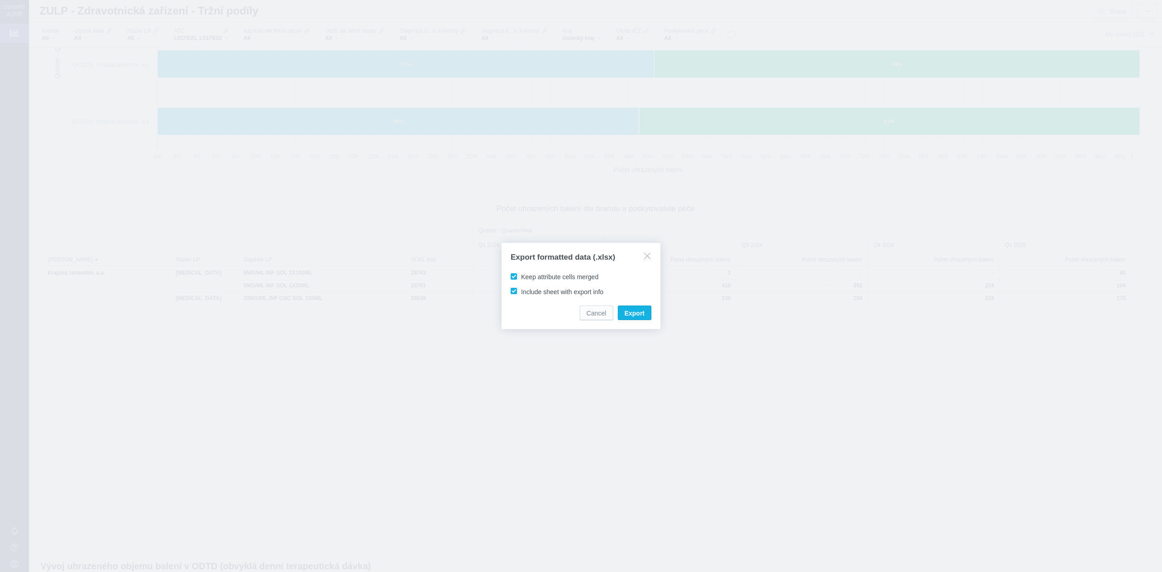
click at [521, 278] on span "Keep attribute cells merged" at bounding box center [559, 276] width 77 height 7
click at [520, 278] on input "Keep attribute cells merged" at bounding box center [523, 275] width 6 height 6
checkbox input "false"
click at [514, 296] on div "Export formatted data (.xlsx) Keep attribute cells merged Include sheet with ex…" at bounding box center [581, 286] width 159 height 86
click at [521, 292] on span "Include sheet with export info" at bounding box center [562, 291] width 82 height 7
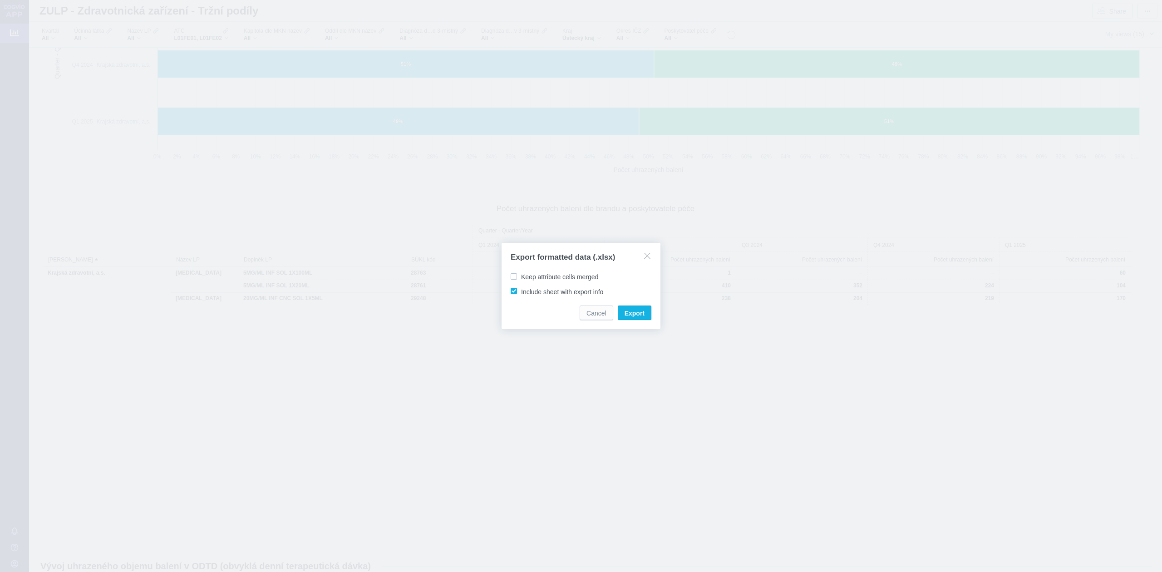
click at [520, 292] on input "Include sheet with export info" at bounding box center [523, 290] width 6 height 6
checkbox input "false"
click at [630, 311] on span "Export" at bounding box center [635, 313] width 20 height 9
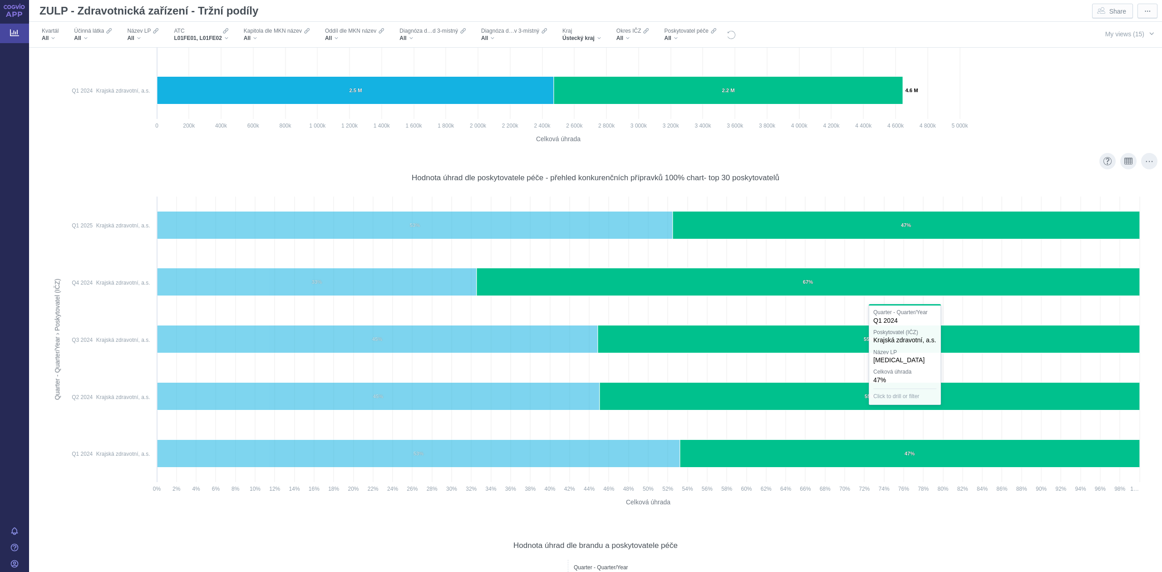
scroll to position [3390, 0]
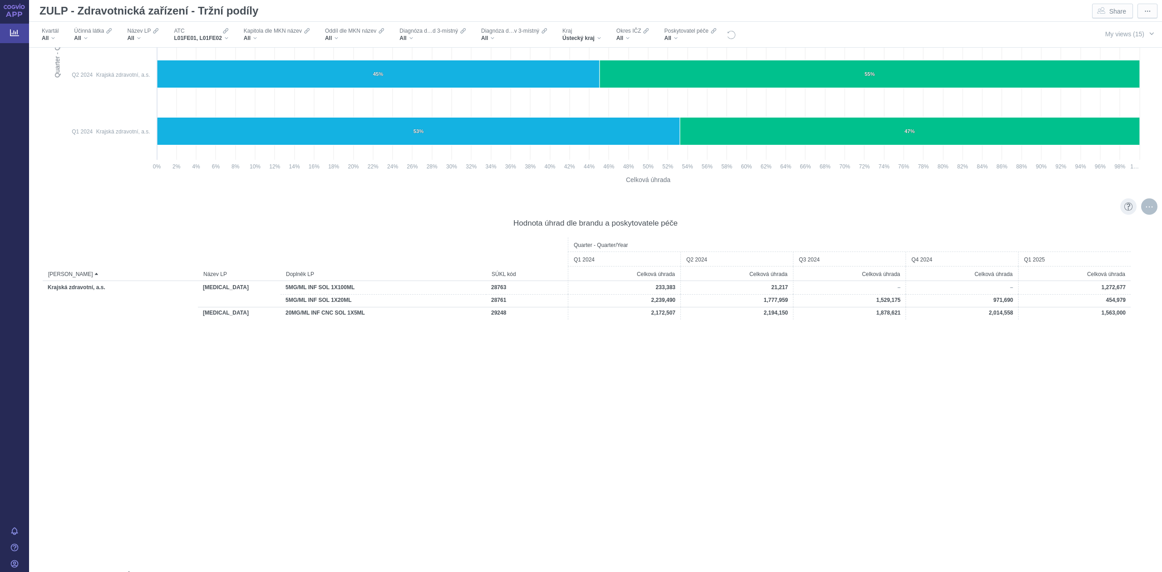
click at [630, 210] on div "More actions" at bounding box center [1150, 206] width 16 height 16
click at [630, 226] on span "Export" at bounding box center [1067, 225] width 99 height 9
click at [630, 274] on span "Formatted (.xlsx)" at bounding box center [1067, 276] width 99 height 9
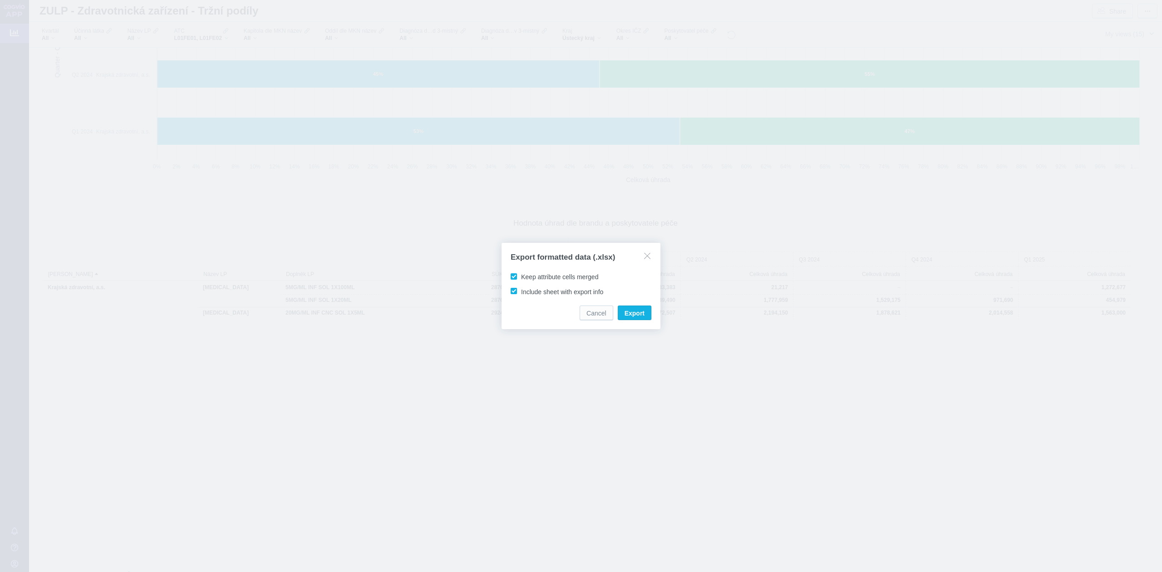
drag, startPoint x: 514, startPoint y: 274, endPoint x: 514, endPoint y: 279, distance: 4.6
click at [521, 275] on span "Keep attribute cells merged" at bounding box center [559, 276] width 77 height 7
click at [520, 275] on input "Keep attribute cells merged" at bounding box center [523, 275] width 6 height 6
checkbox input "false"
click at [513, 287] on label "Include sheet with export info" at bounding box center [558, 291] width 99 height 9
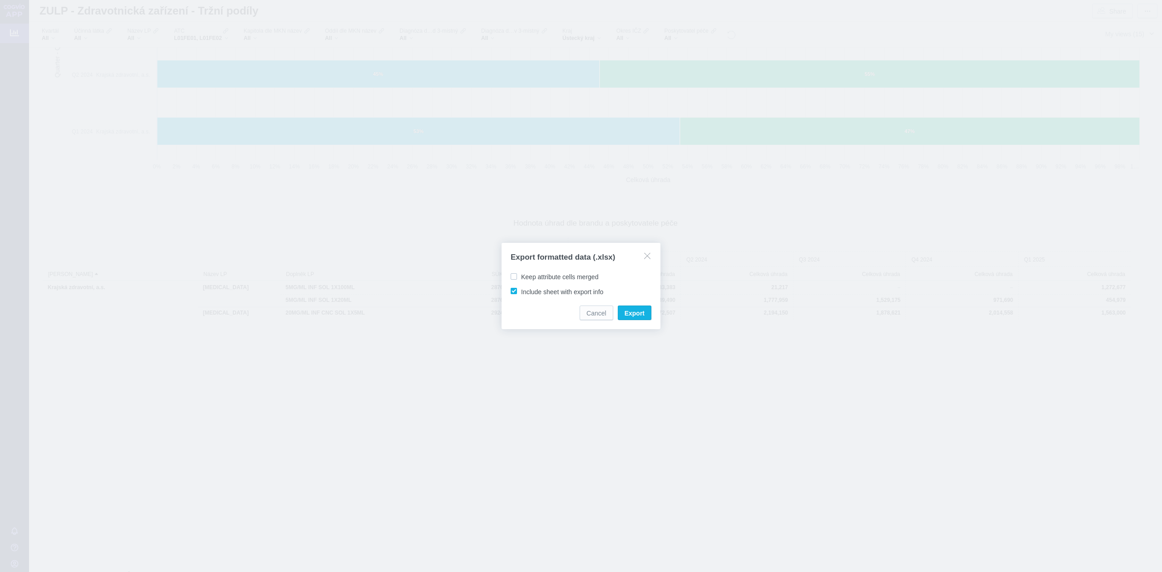
click at [520, 287] on input "Include sheet with export info" at bounding box center [523, 290] width 6 height 6
checkbox input "false"
click at [630, 313] on span "Export" at bounding box center [635, 313] width 20 height 9
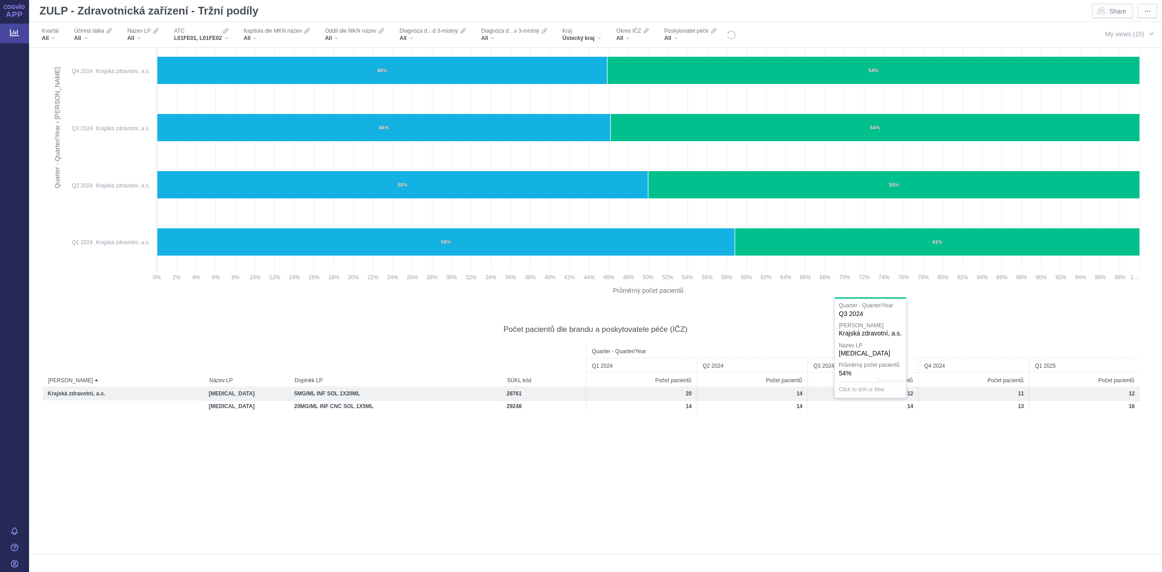
scroll to position [4610, 0]
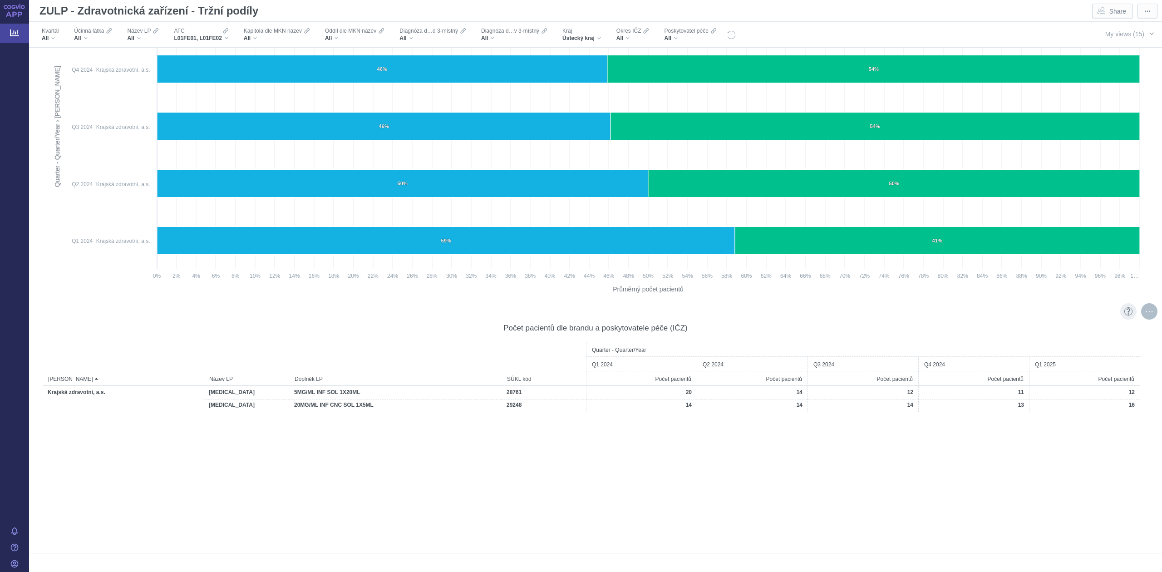
click at [630, 314] on div "More actions" at bounding box center [1150, 311] width 16 height 16
click at [630, 327] on span "Export" at bounding box center [1067, 330] width 99 height 9
click at [630, 349] on span "Formatted (.xlsx)" at bounding box center [1067, 381] width 99 height 9
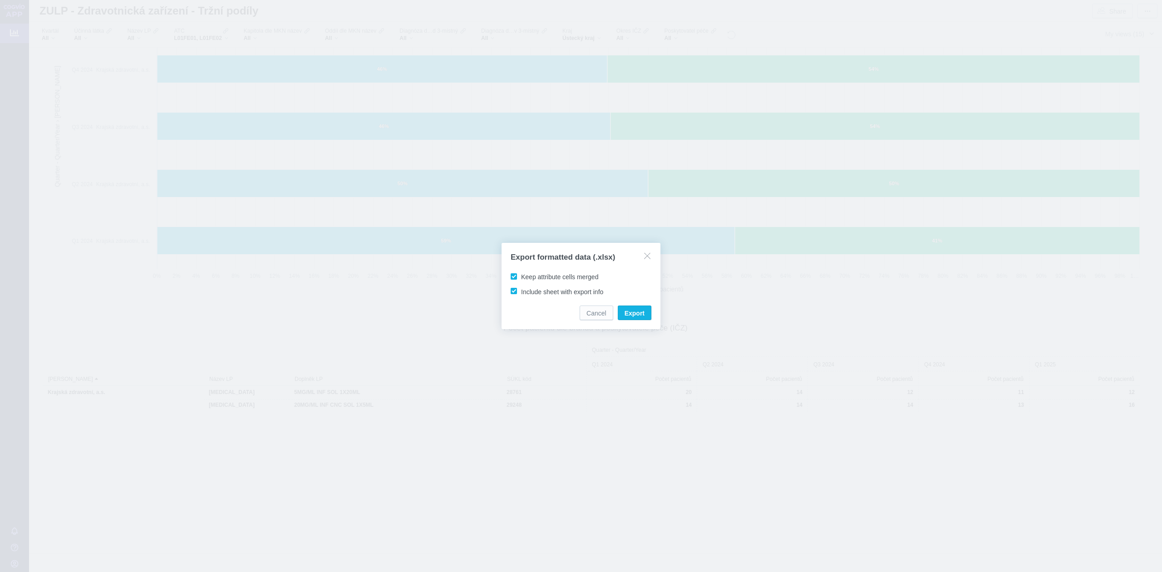
drag, startPoint x: 510, startPoint y: 272, endPoint x: 513, endPoint y: 277, distance: 5.5
click at [511, 272] on label "Keep attribute cells merged" at bounding box center [556, 276] width 94 height 9
drag, startPoint x: 513, startPoint y: 277, endPoint x: 514, endPoint y: 289, distance: 12.8
click at [521, 277] on span "Keep attribute cells merged" at bounding box center [559, 276] width 77 height 7
click at [520, 277] on input "Keep attribute cells merged" at bounding box center [523, 275] width 6 height 6
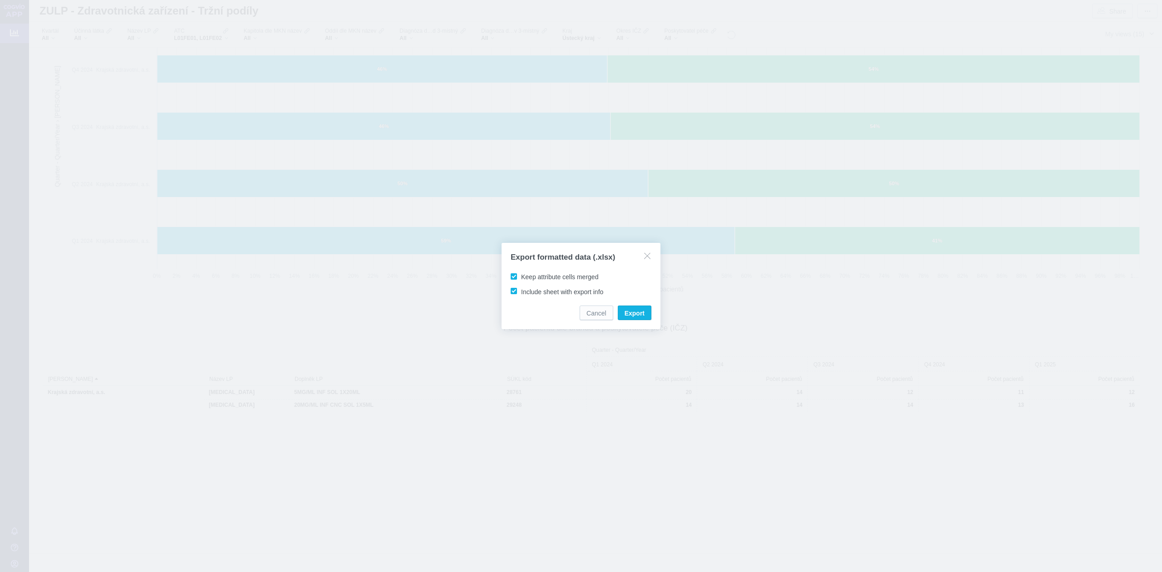
checkbox input "false"
drag, startPoint x: 514, startPoint y: 290, endPoint x: 525, endPoint y: 298, distance: 13.5
click at [521, 291] on span "Include sheet with export info" at bounding box center [562, 291] width 82 height 7
click at [520, 291] on input "Include sheet with export info" at bounding box center [523, 290] width 6 height 6
checkbox input "false"
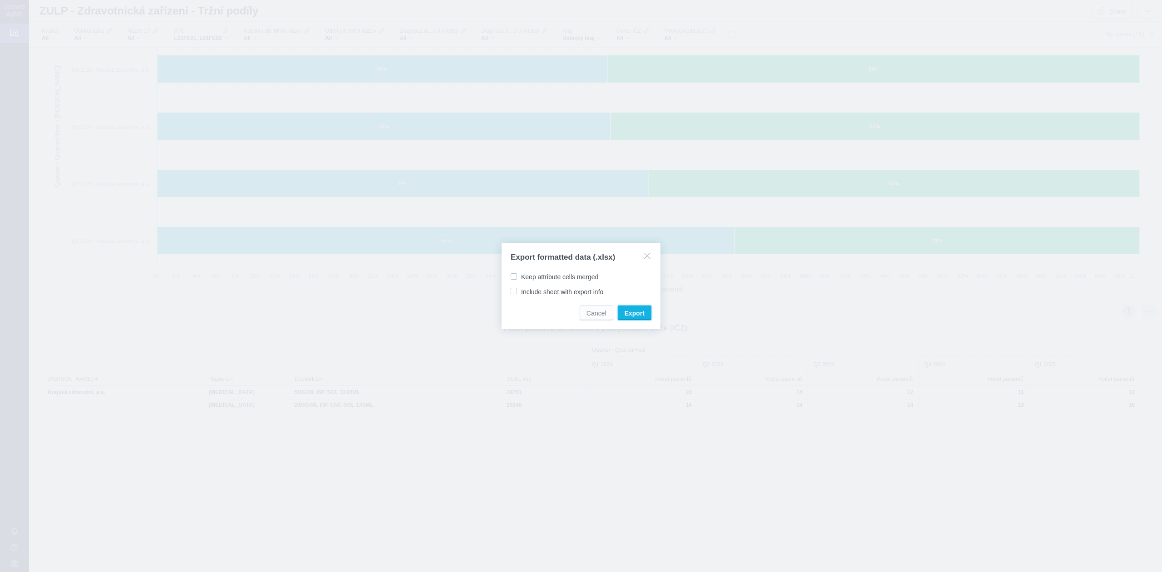
drag, startPoint x: 620, startPoint y: 316, endPoint x: 626, endPoint y: 316, distance: 5.4
click at [623, 316] on button "Export" at bounding box center [635, 313] width 34 height 15
